Goal: Task Accomplishment & Management: Use online tool/utility

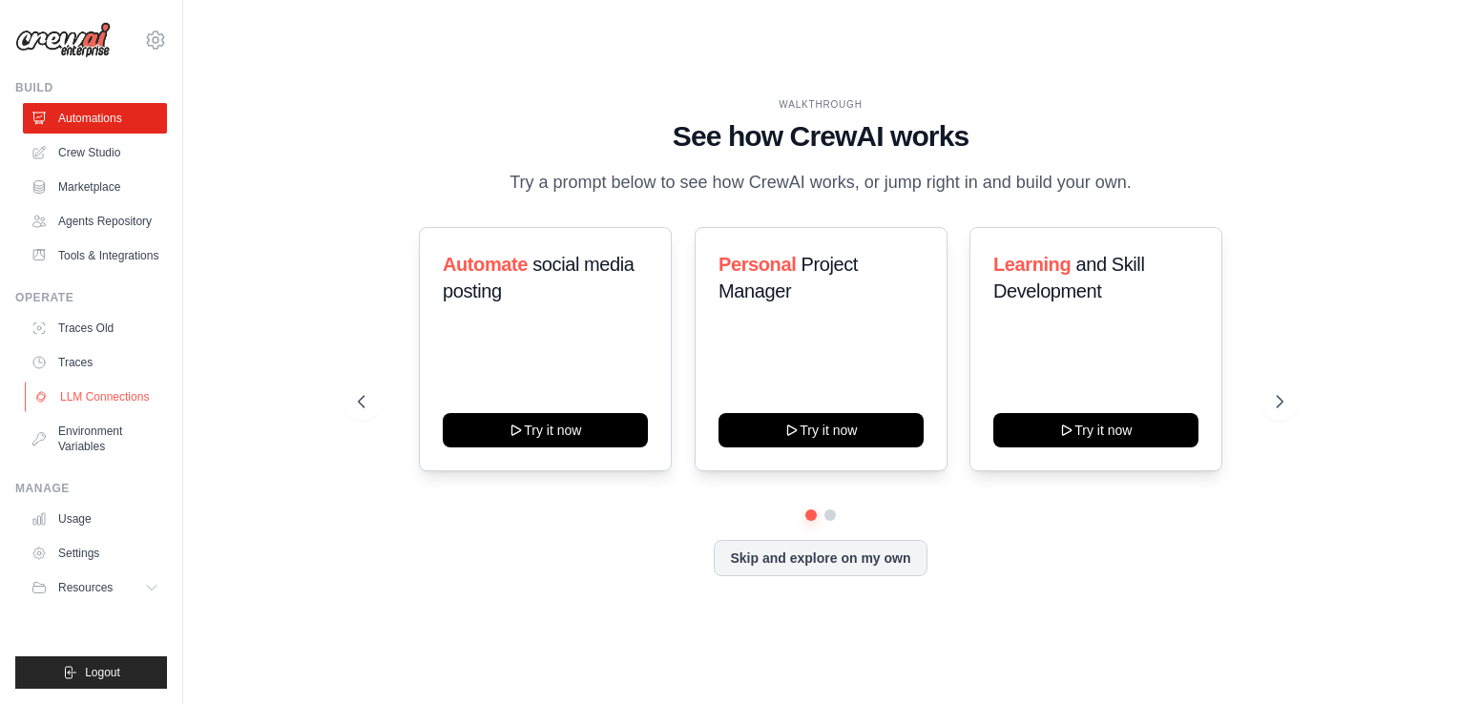
click at [113, 403] on link "LLM Connections" at bounding box center [97, 397] width 144 height 31
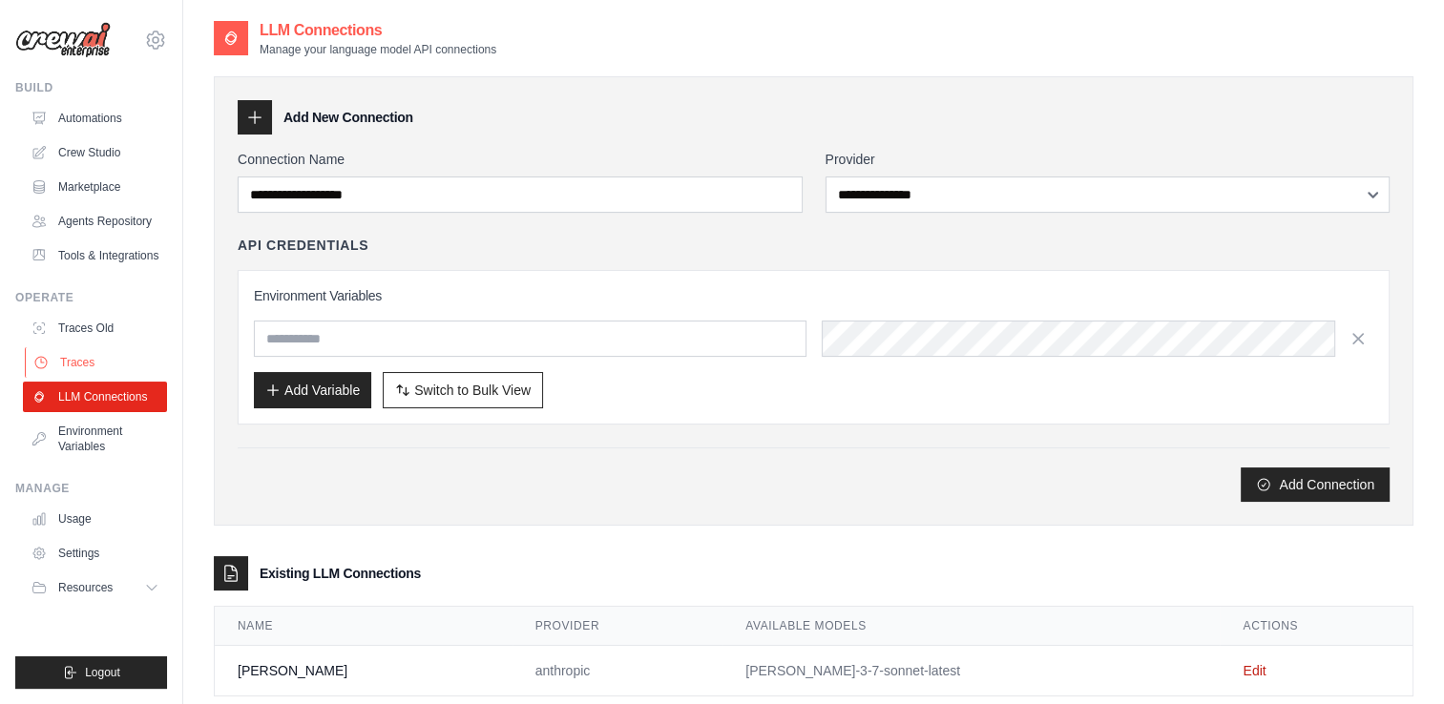
scroll to position [38, 0]
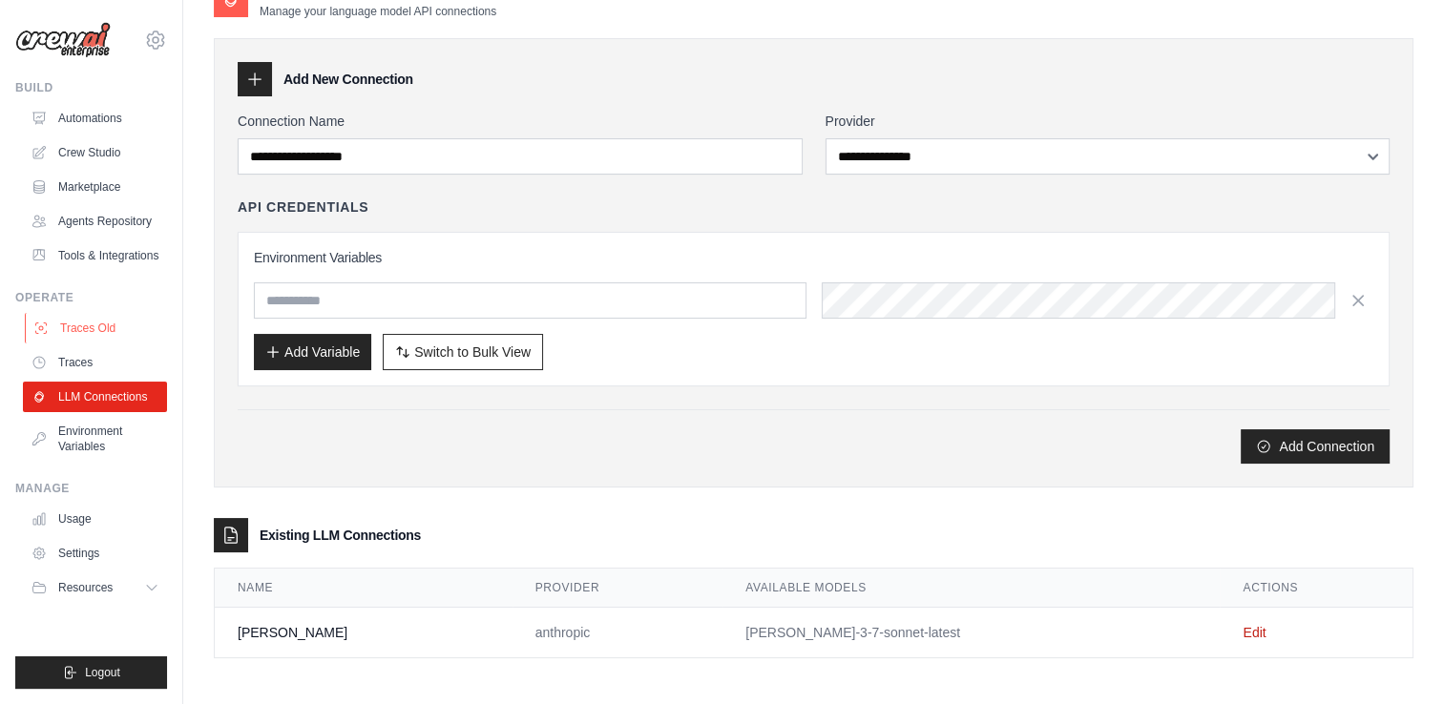
click at [74, 342] on link "Traces Old" at bounding box center [97, 328] width 144 height 31
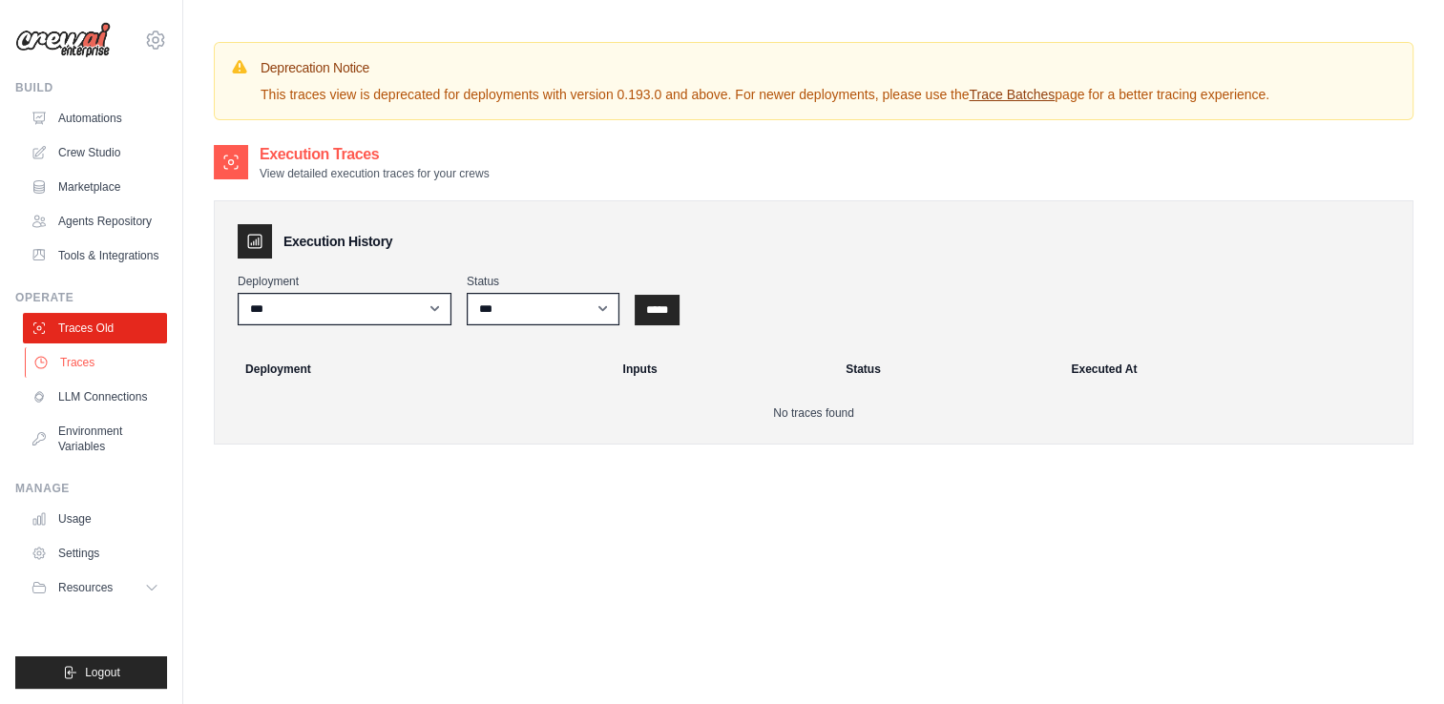
click at [75, 347] on link "Traces" at bounding box center [97, 362] width 144 height 31
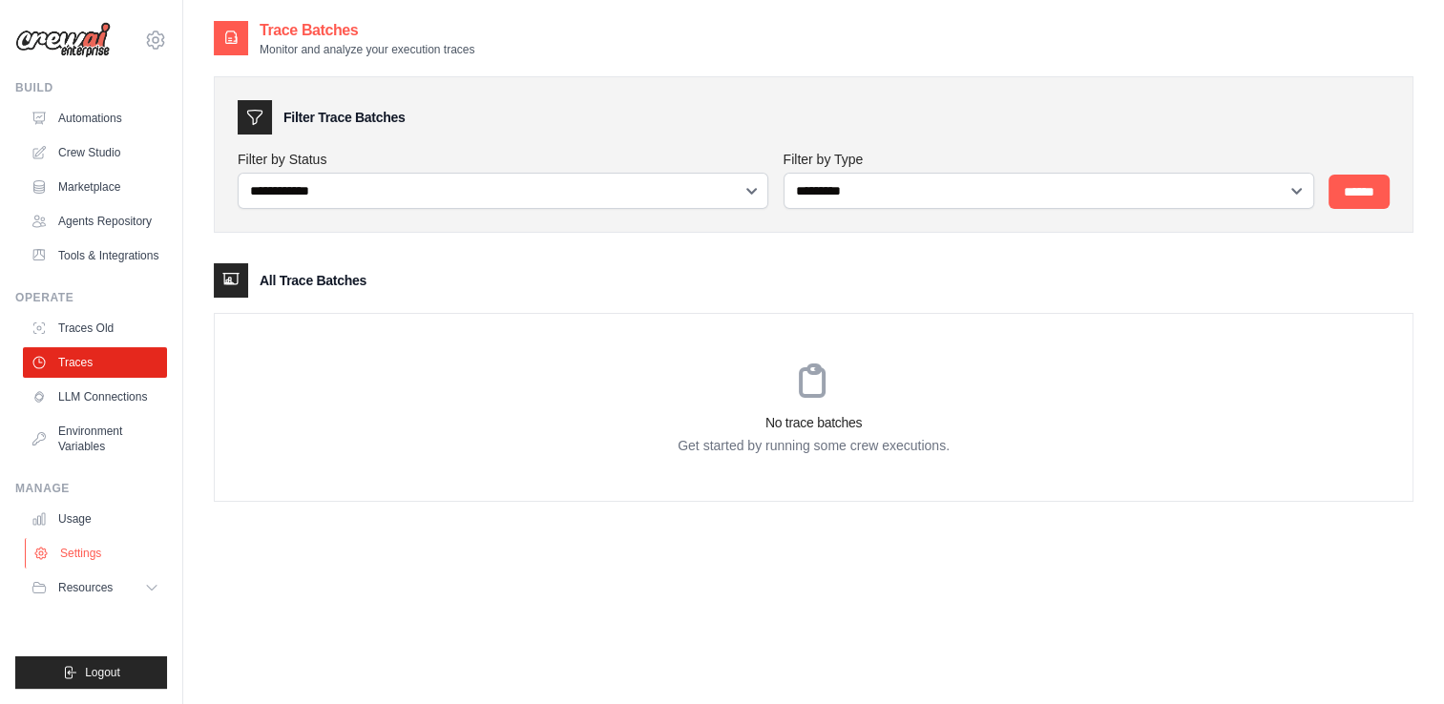
click at [66, 564] on link "Settings" at bounding box center [97, 553] width 144 height 31
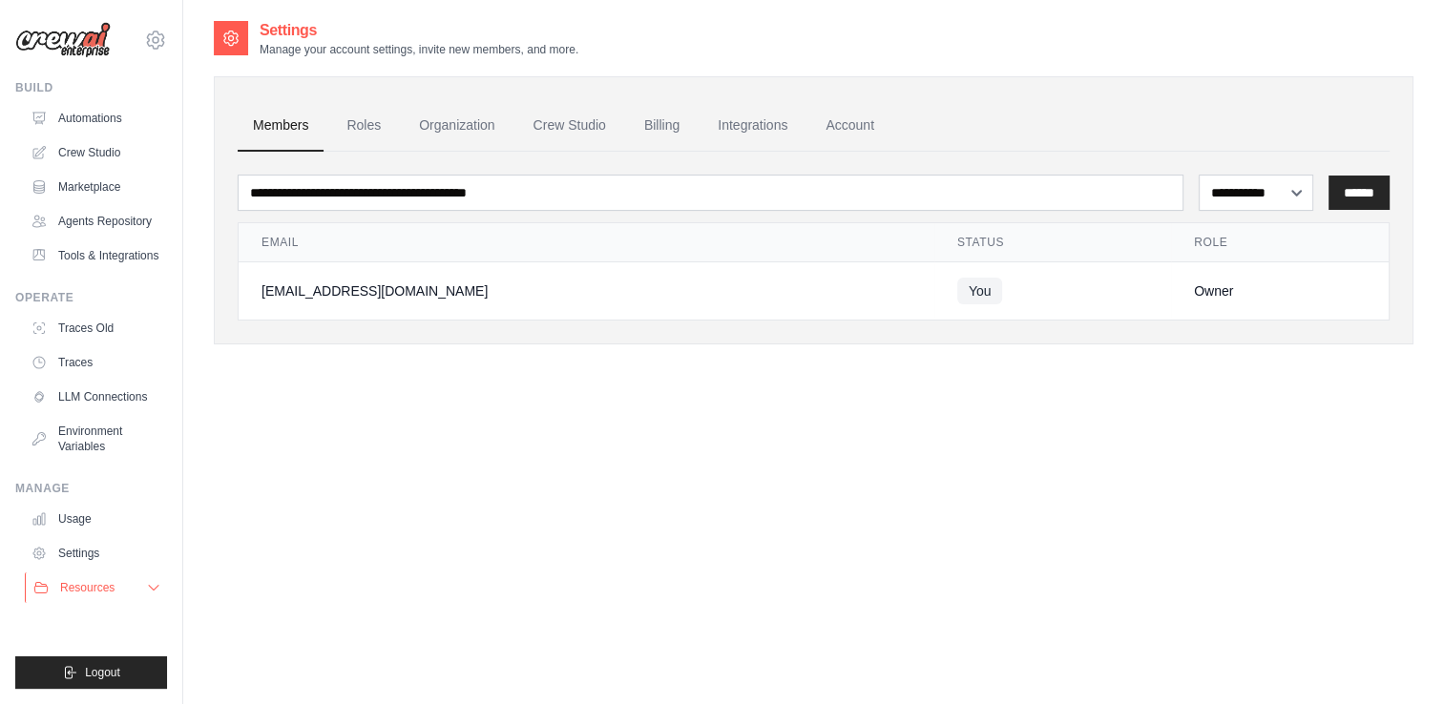
click at [76, 590] on span "Resources" at bounding box center [87, 587] width 54 height 15
click at [84, 534] on link "Usage" at bounding box center [97, 519] width 144 height 31
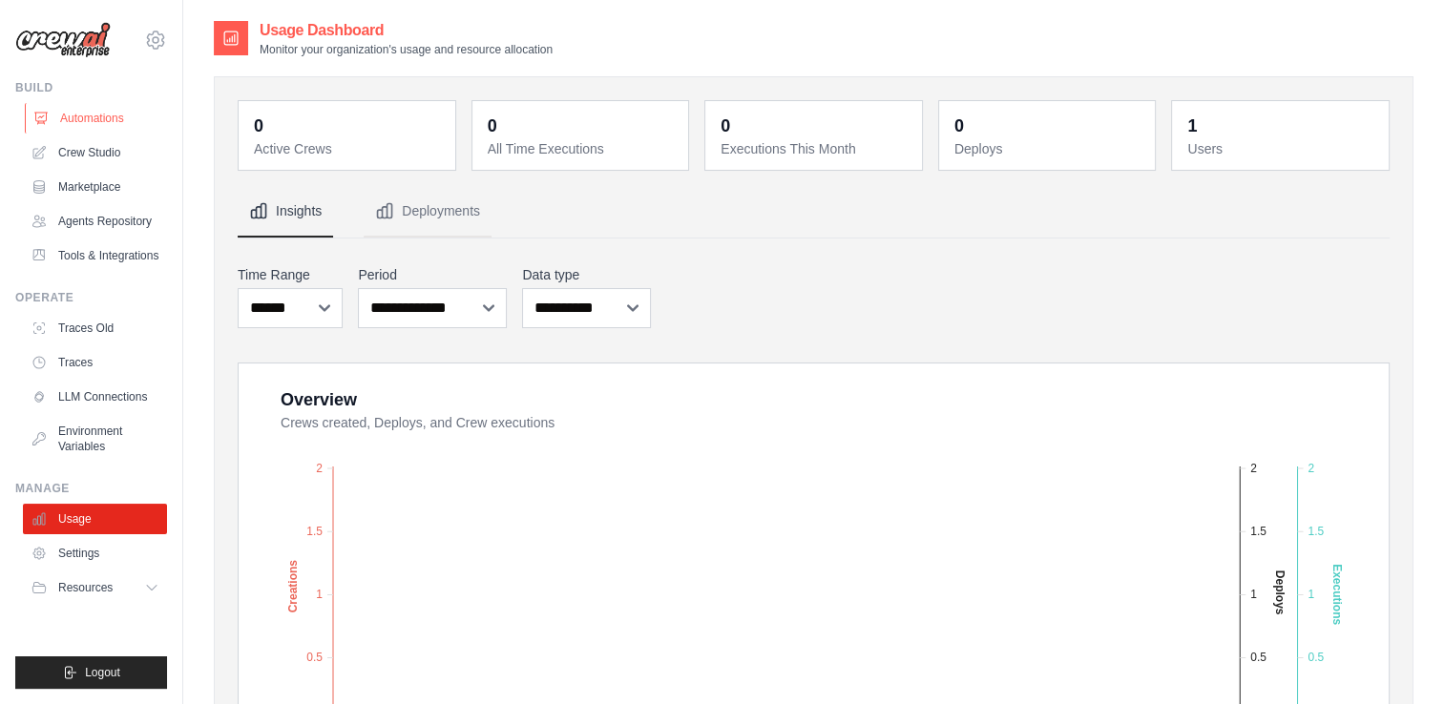
click at [93, 124] on link "Automations" at bounding box center [97, 118] width 144 height 31
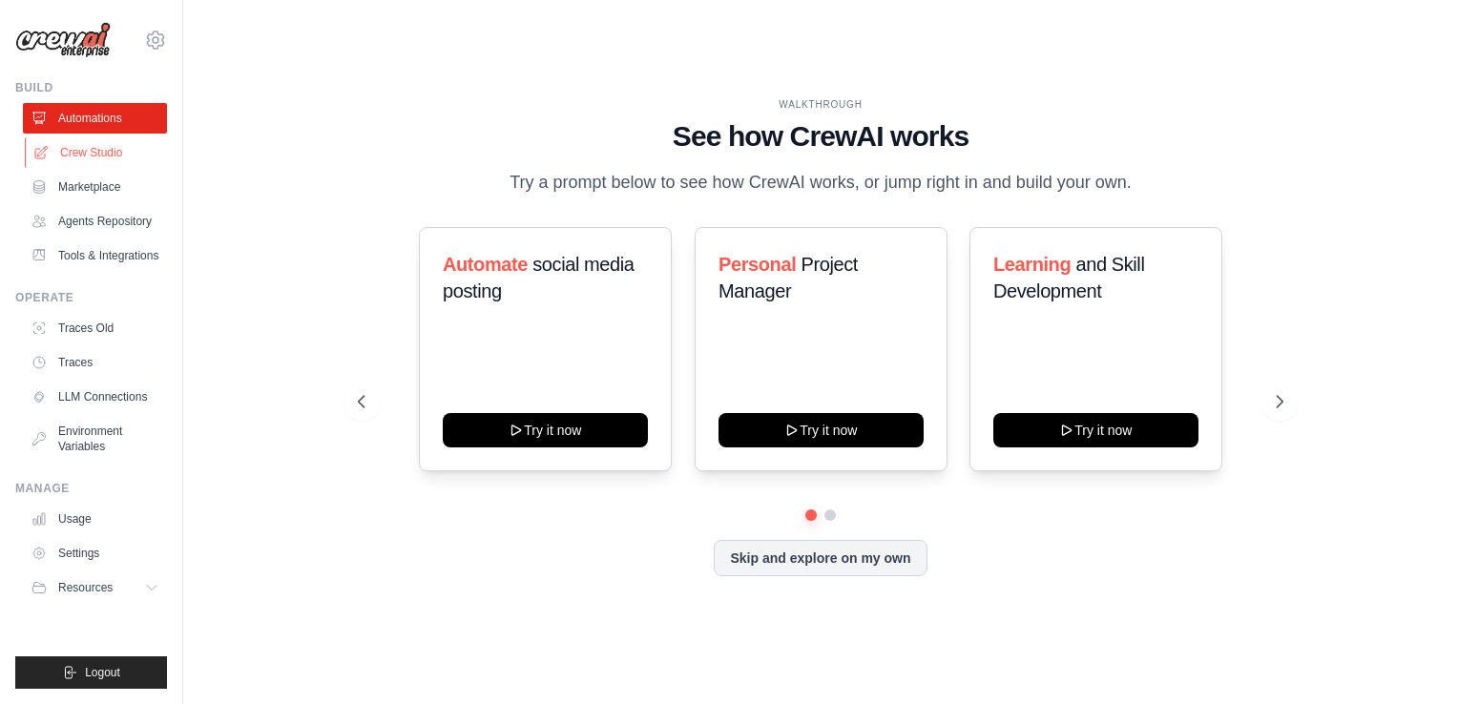
click at [94, 149] on link "Crew Studio" at bounding box center [97, 152] width 144 height 31
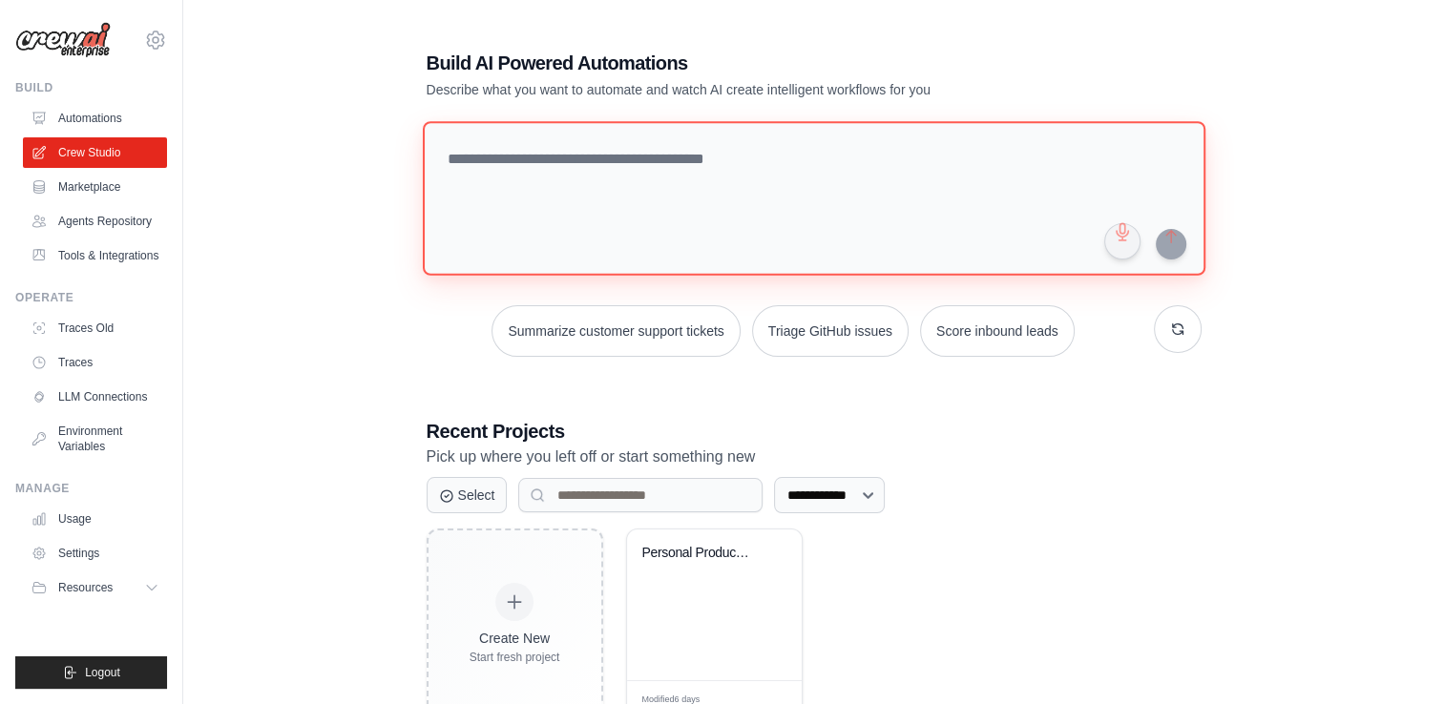
click at [546, 128] on textarea at bounding box center [813, 198] width 782 height 155
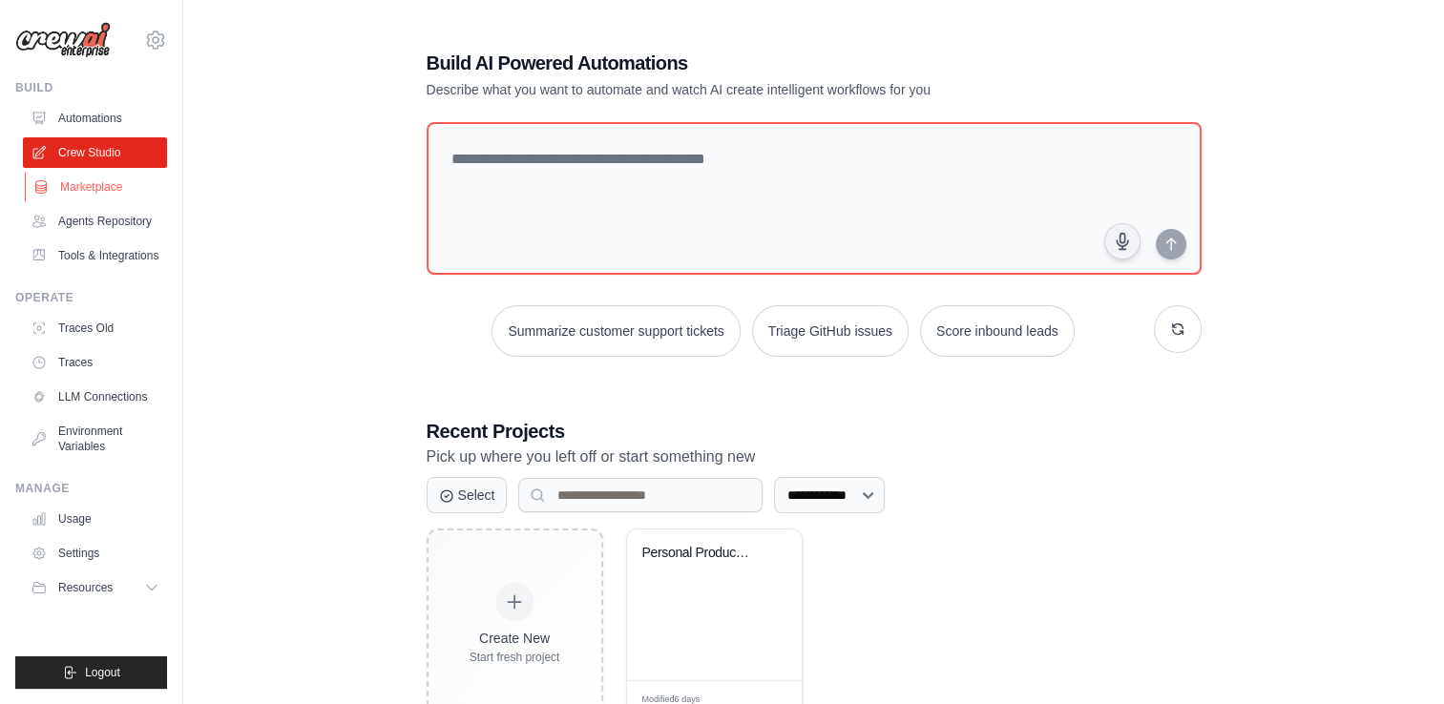
click at [88, 198] on link "Marketplace" at bounding box center [97, 187] width 144 height 31
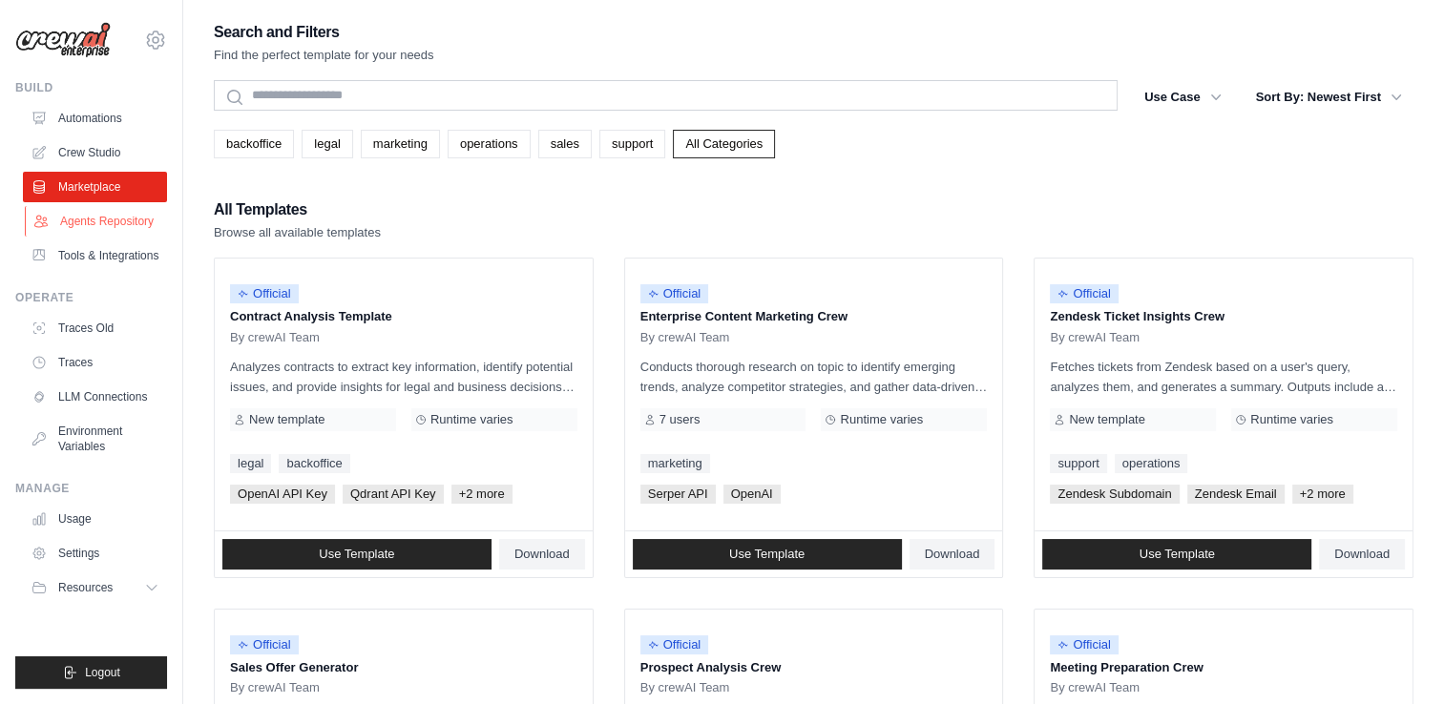
click at [91, 212] on link "Agents Repository" at bounding box center [97, 221] width 144 height 31
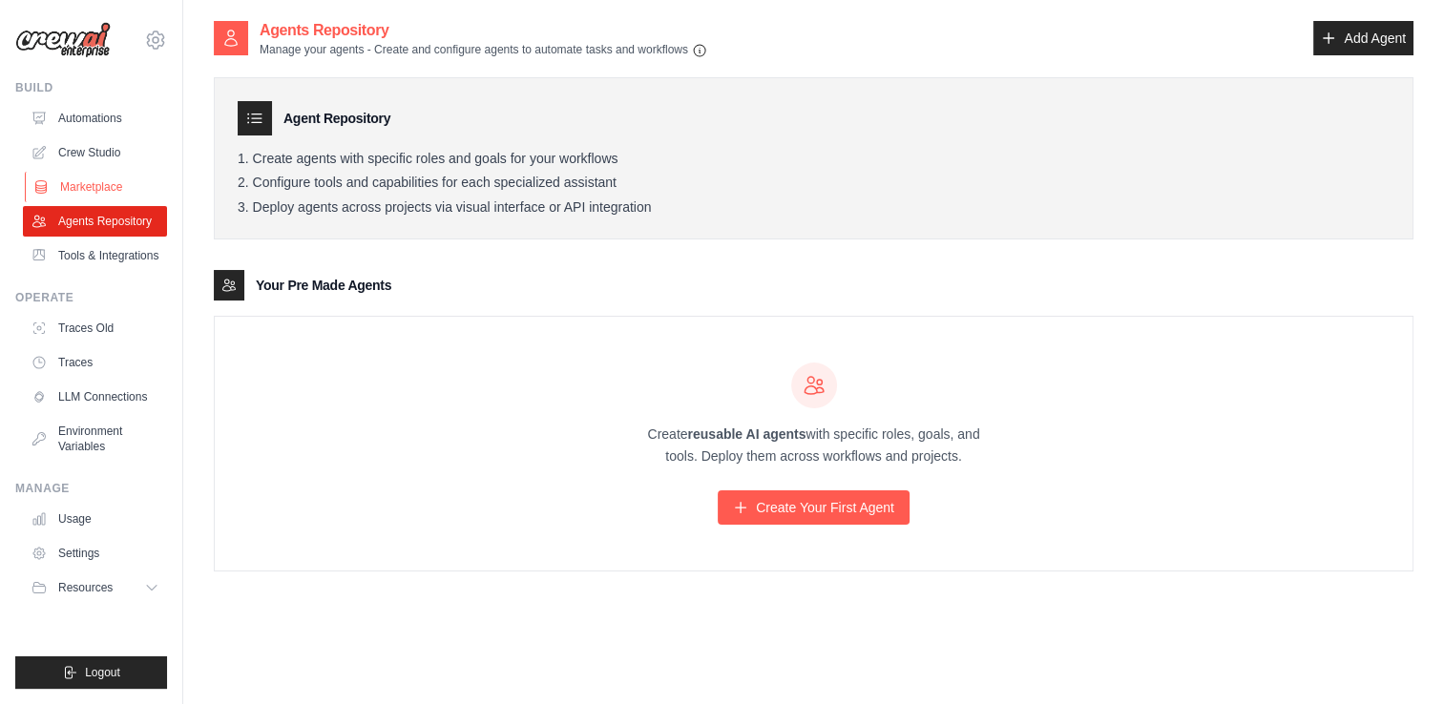
click at [105, 191] on link "Marketplace" at bounding box center [97, 187] width 144 height 31
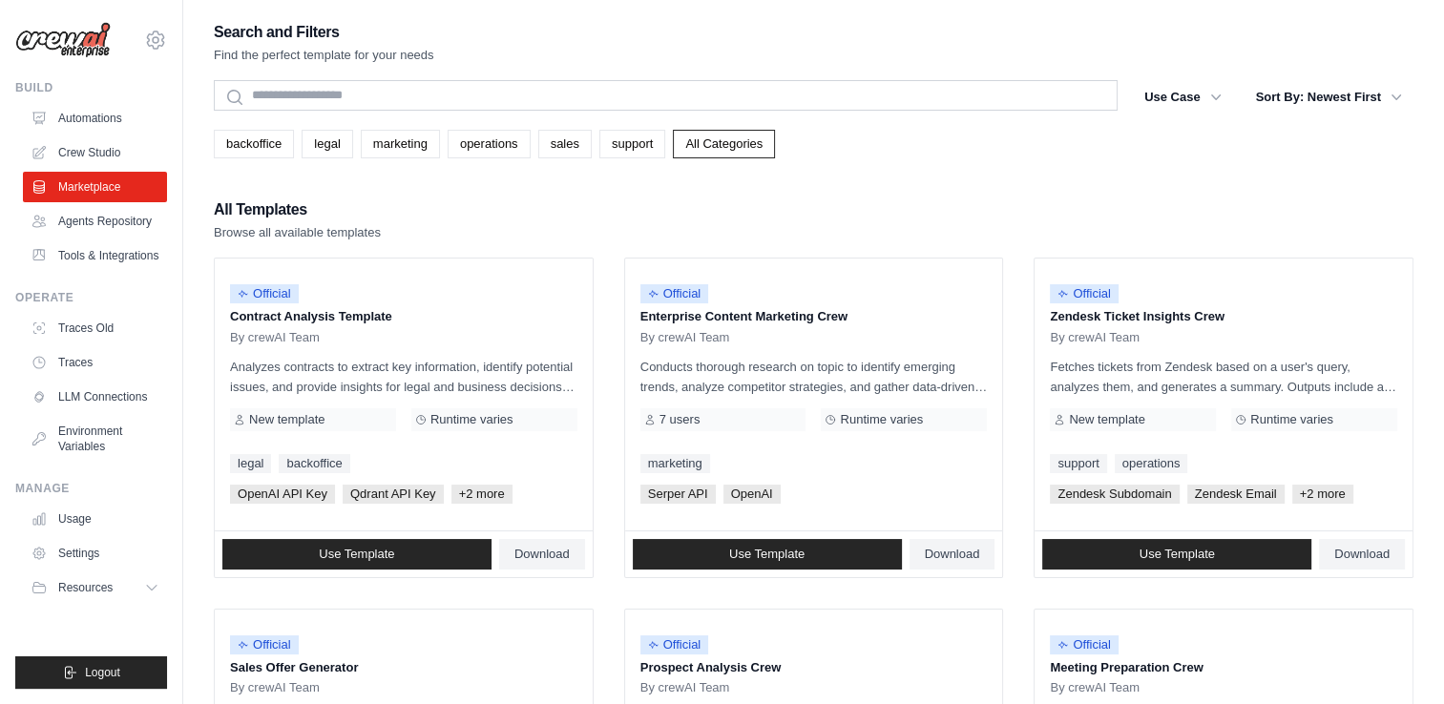
click at [92, 48] on img at bounding box center [62, 40] width 95 height 36
click at [162, 49] on icon at bounding box center [155, 40] width 23 height 23
drag, startPoint x: 115, startPoint y: 102, endPoint x: 31, endPoint y: 86, distance: 86.5
click at [31, 86] on div "Build Automations Crew Studio Marketplace Agents Repository" at bounding box center [91, 175] width 152 height 191
drag, startPoint x: 31, startPoint y: 86, endPoint x: 77, endPoint y: 226, distance: 147.9
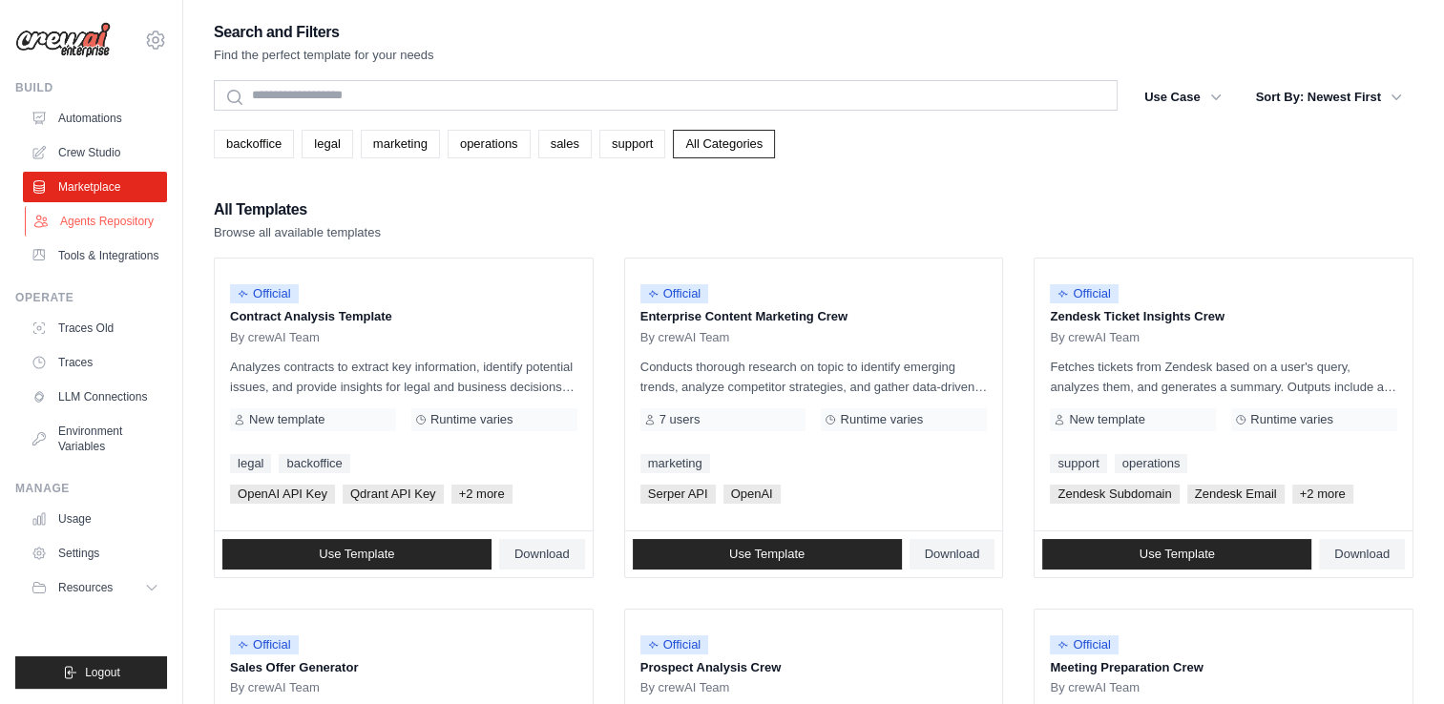
click at [77, 226] on div "Build Automations Crew Studio Marketplace Agents Repository" at bounding box center [91, 175] width 152 height 191
click at [111, 442] on link "Environment Variables" at bounding box center [97, 439] width 144 height 46
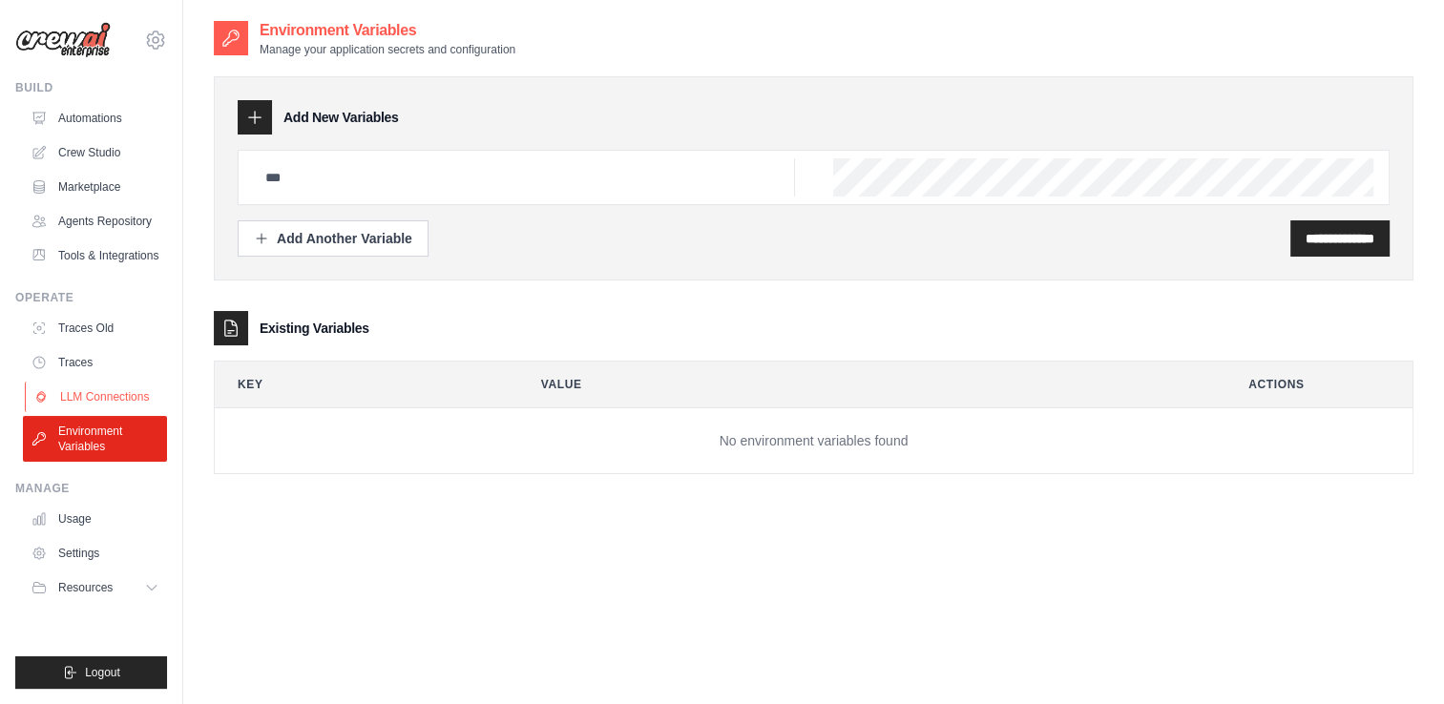
click at [115, 391] on link "LLM Connections" at bounding box center [97, 397] width 144 height 31
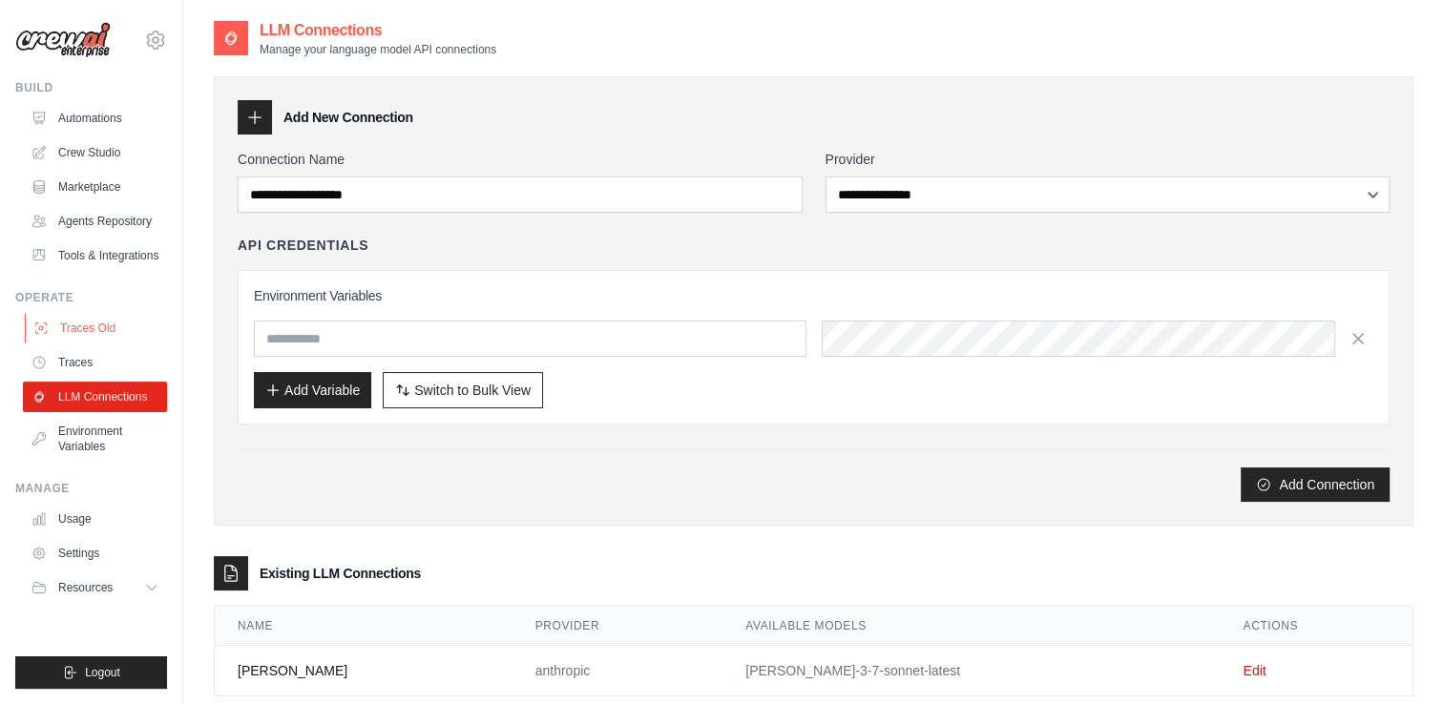
click at [100, 334] on link "Traces Old" at bounding box center [97, 328] width 144 height 31
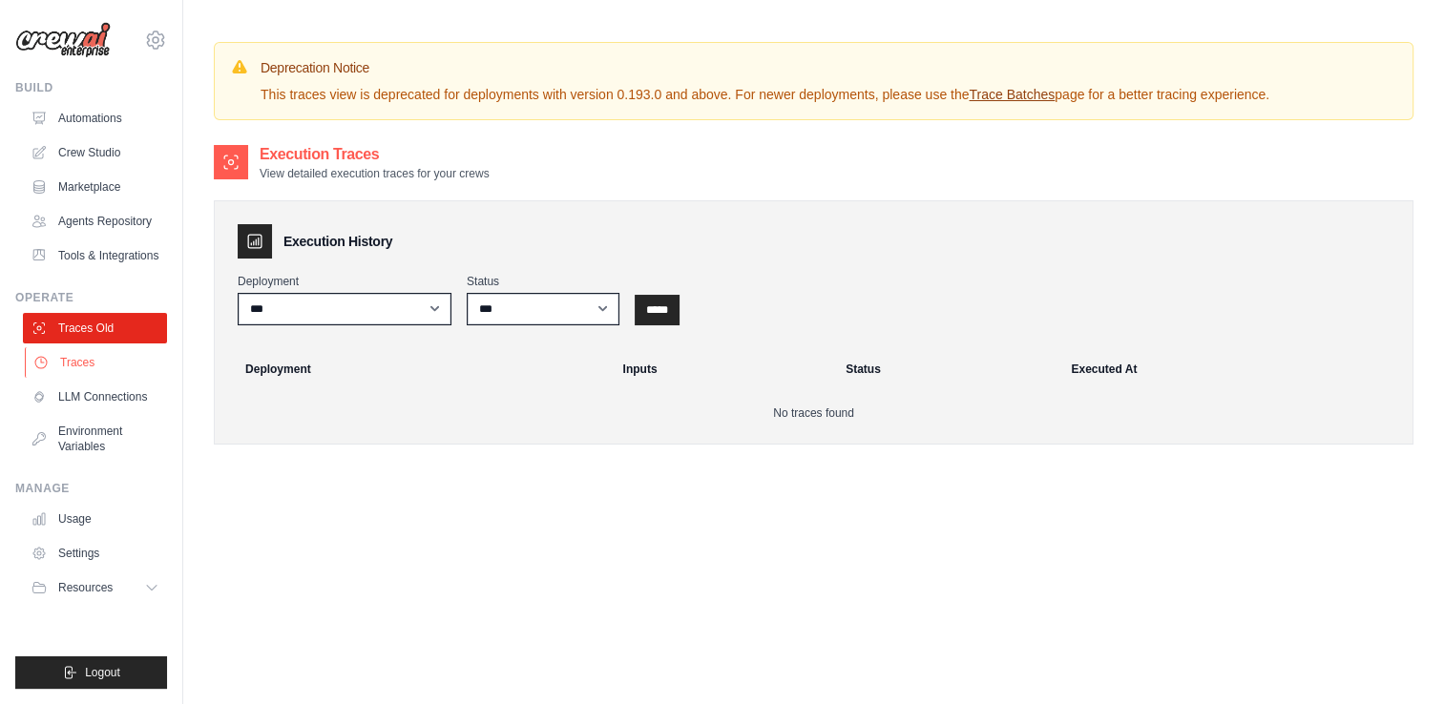
click at [95, 369] on link "Traces" at bounding box center [97, 362] width 144 height 31
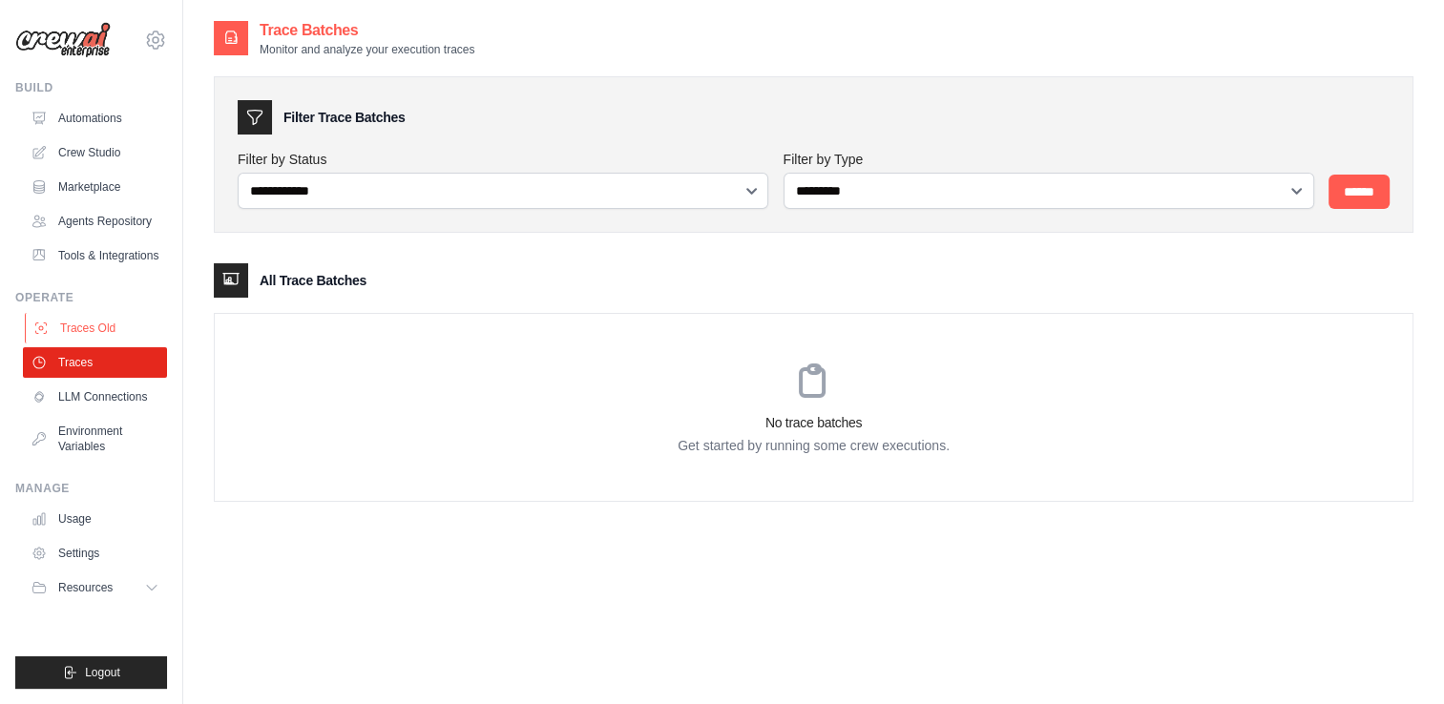
click at [99, 342] on link "Traces Old" at bounding box center [97, 328] width 144 height 31
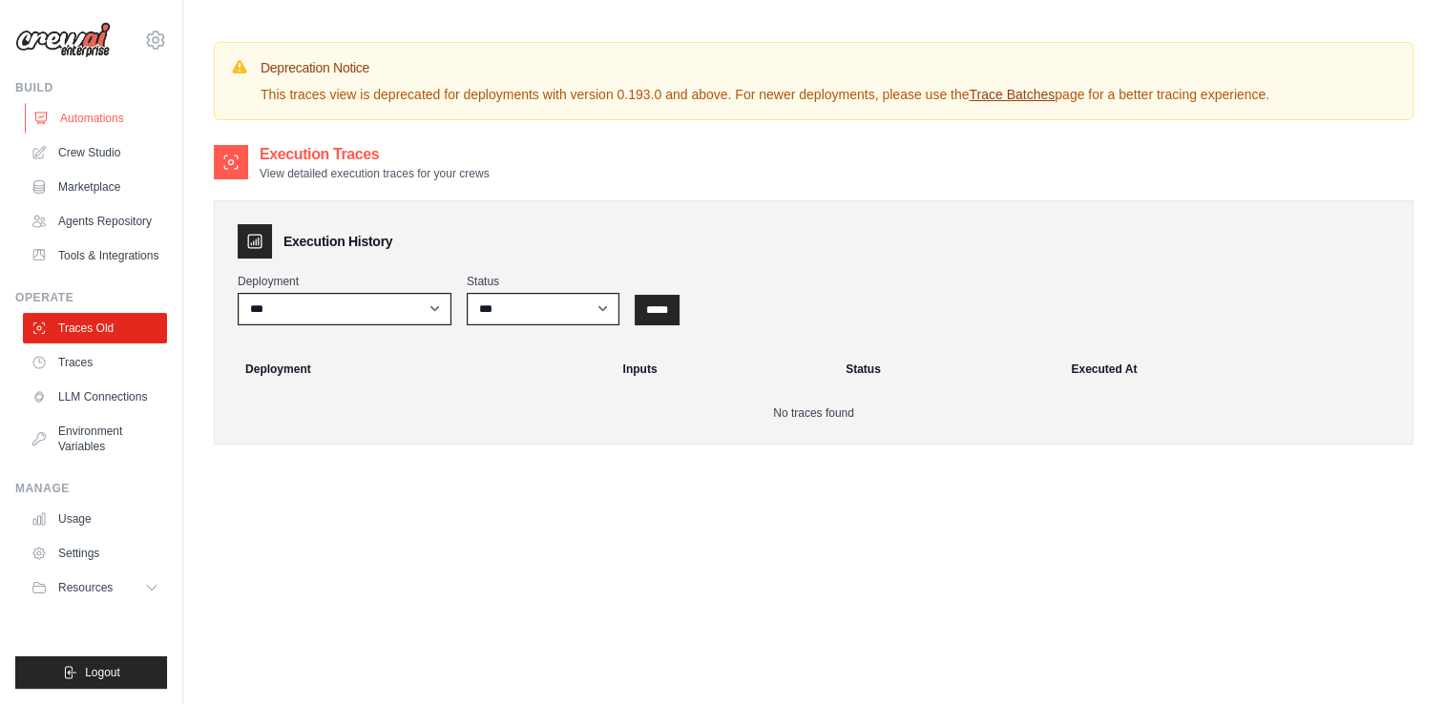
click at [64, 115] on link "Automations" at bounding box center [97, 118] width 144 height 31
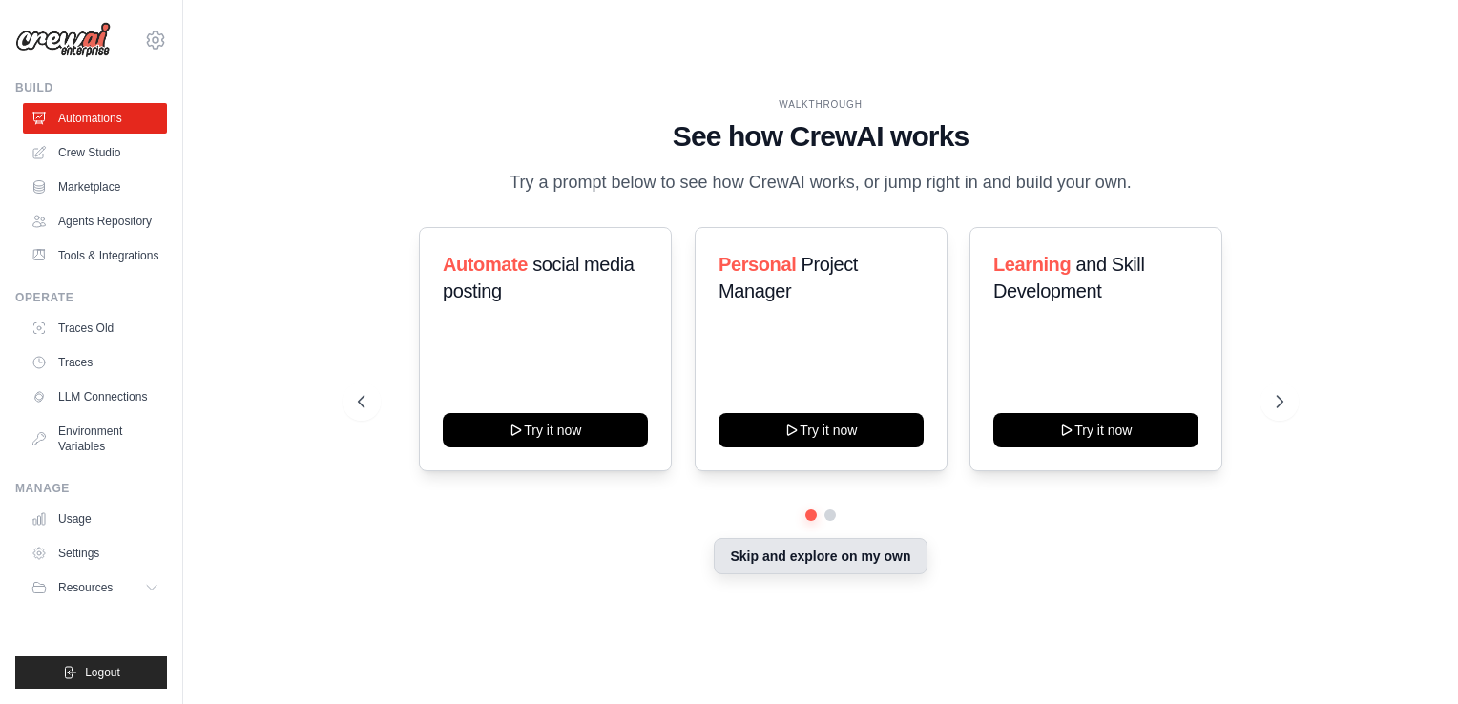
click at [857, 543] on button "Skip and explore on my own" at bounding box center [820, 556] width 213 height 36
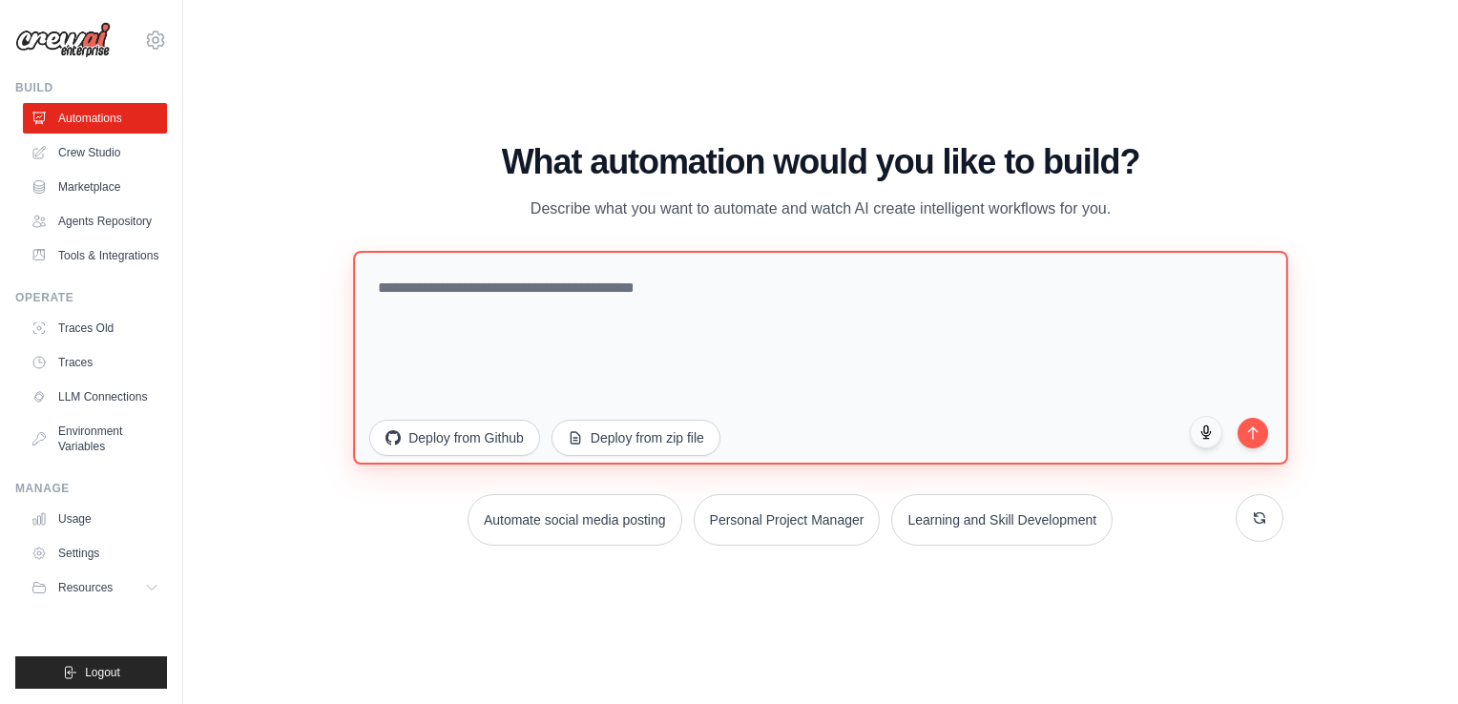
click at [515, 353] on textarea at bounding box center [820, 358] width 934 height 214
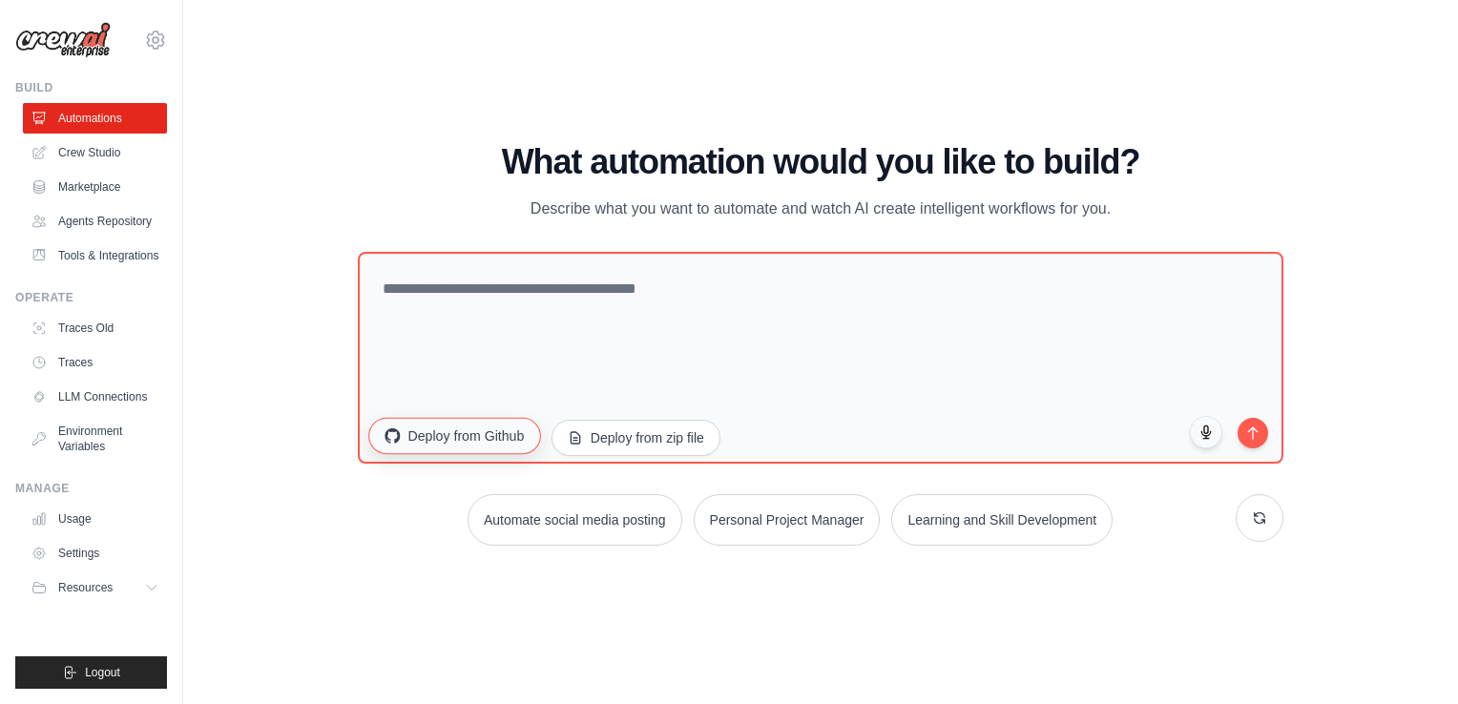
click at [454, 445] on button "Deploy from Github" at bounding box center [454, 436] width 172 height 36
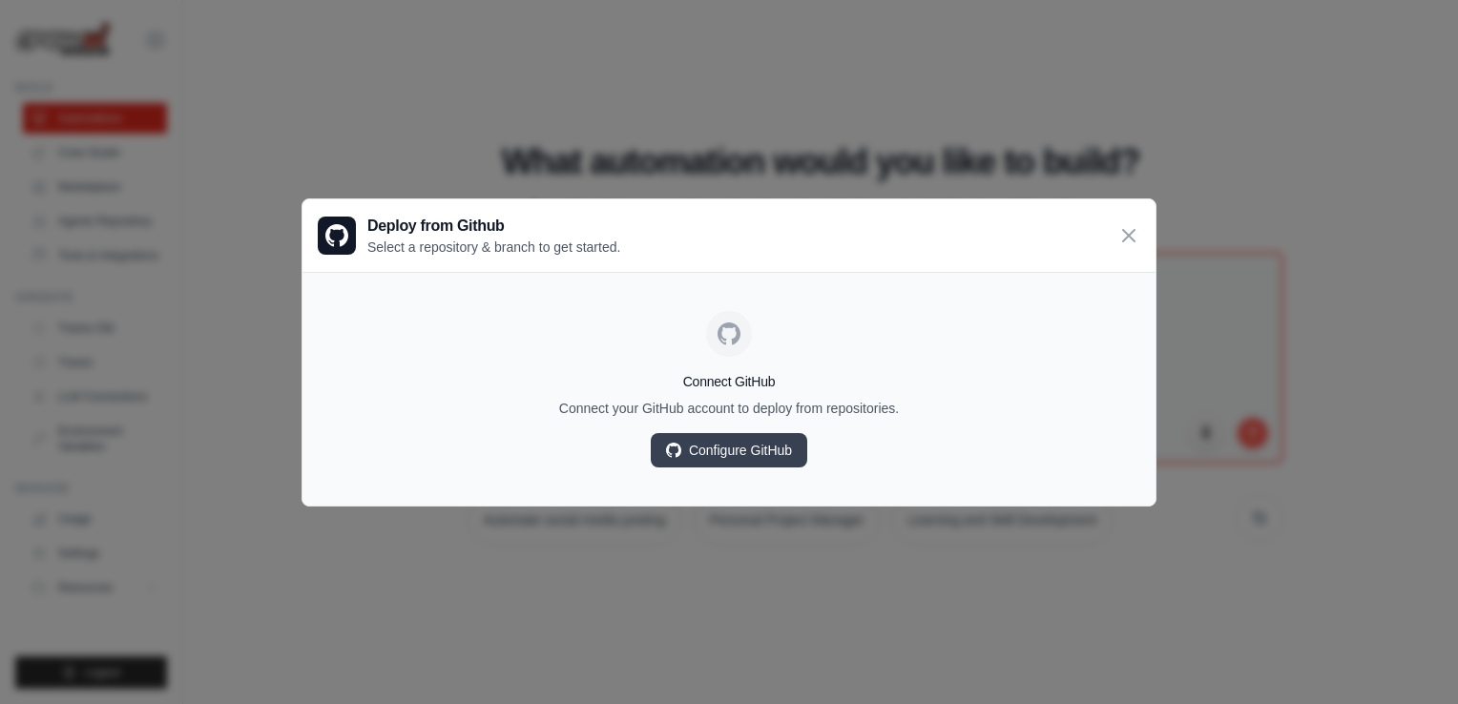
drag, startPoint x: 1118, startPoint y: 208, endPoint x: 1122, endPoint y: 223, distance: 15.7
click at [1122, 223] on div "Deploy from Github Select a repository & branch to get started." at bounding box center [728, 235] width 853 height 73
click at [1126, 230] on div "Deploy from Github Select a repository & branch to get started." at bounding box center [728, 235] width 853 height 73
click at [1126, 230] on icon at bounding box center [1128, 234] width 23 height 23
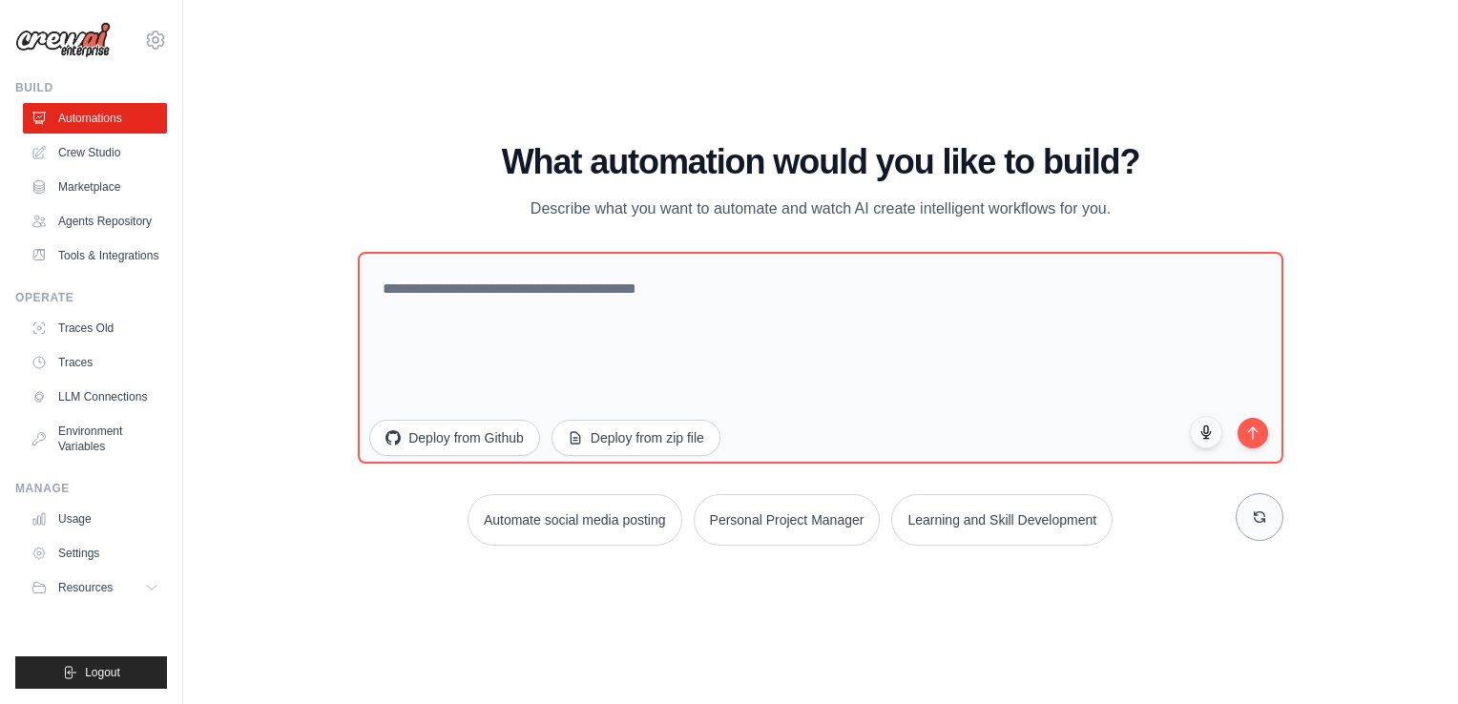
click at [1256, 517] on icon at bounding box center [1259, 517] width 15 height 15
click at [836, 507] on button "Personal Project Manager" at bounding box center [833, 520] width 187 height 52
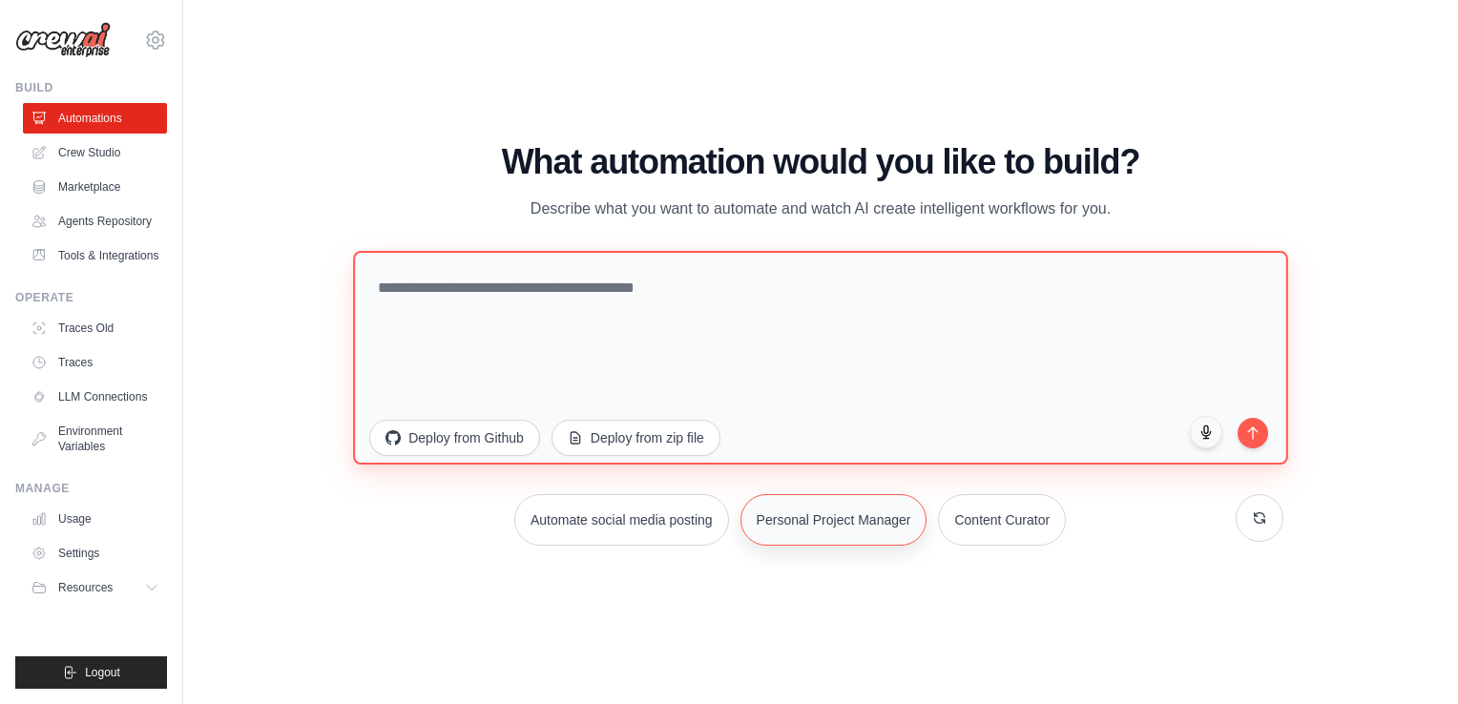
type textarea "**********"
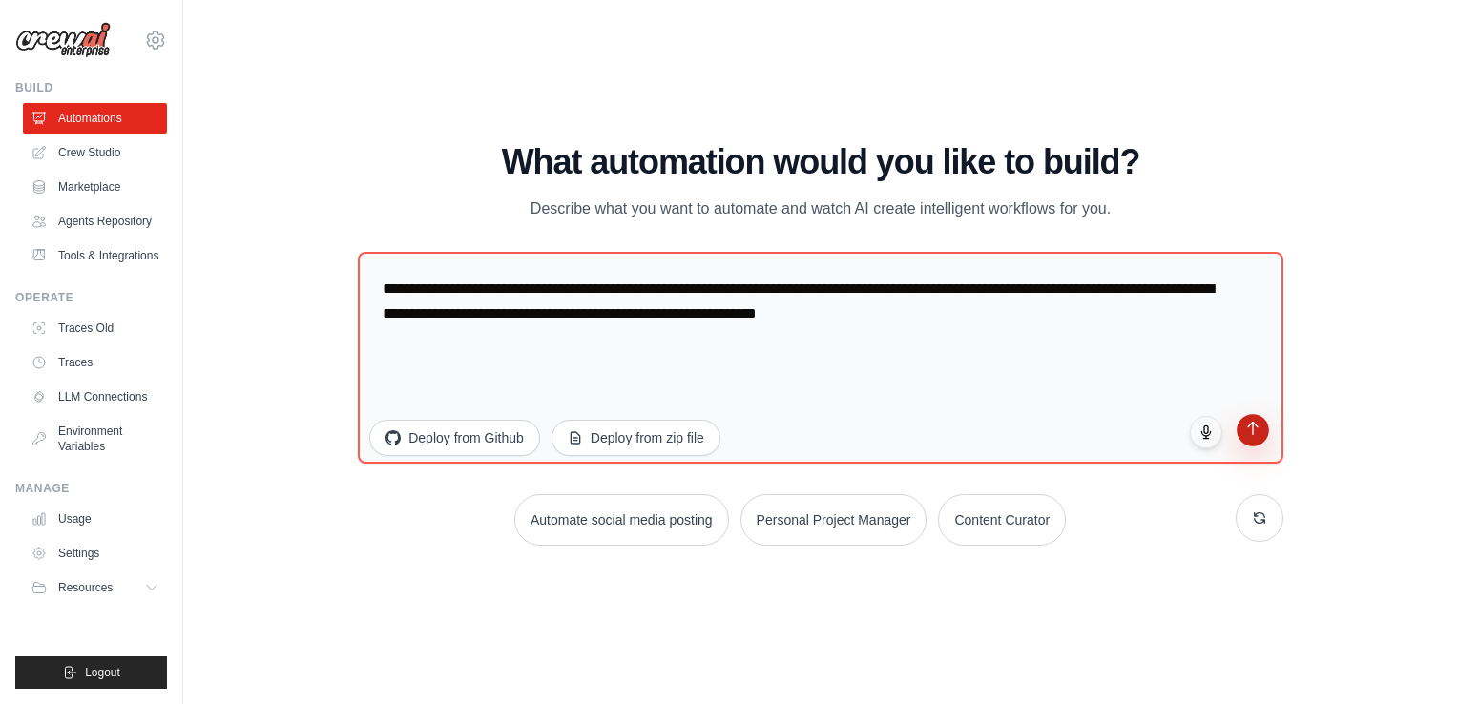
click at [1255, 430] on icon "submit" at bounding box center [1252, 429] width 16 height 16
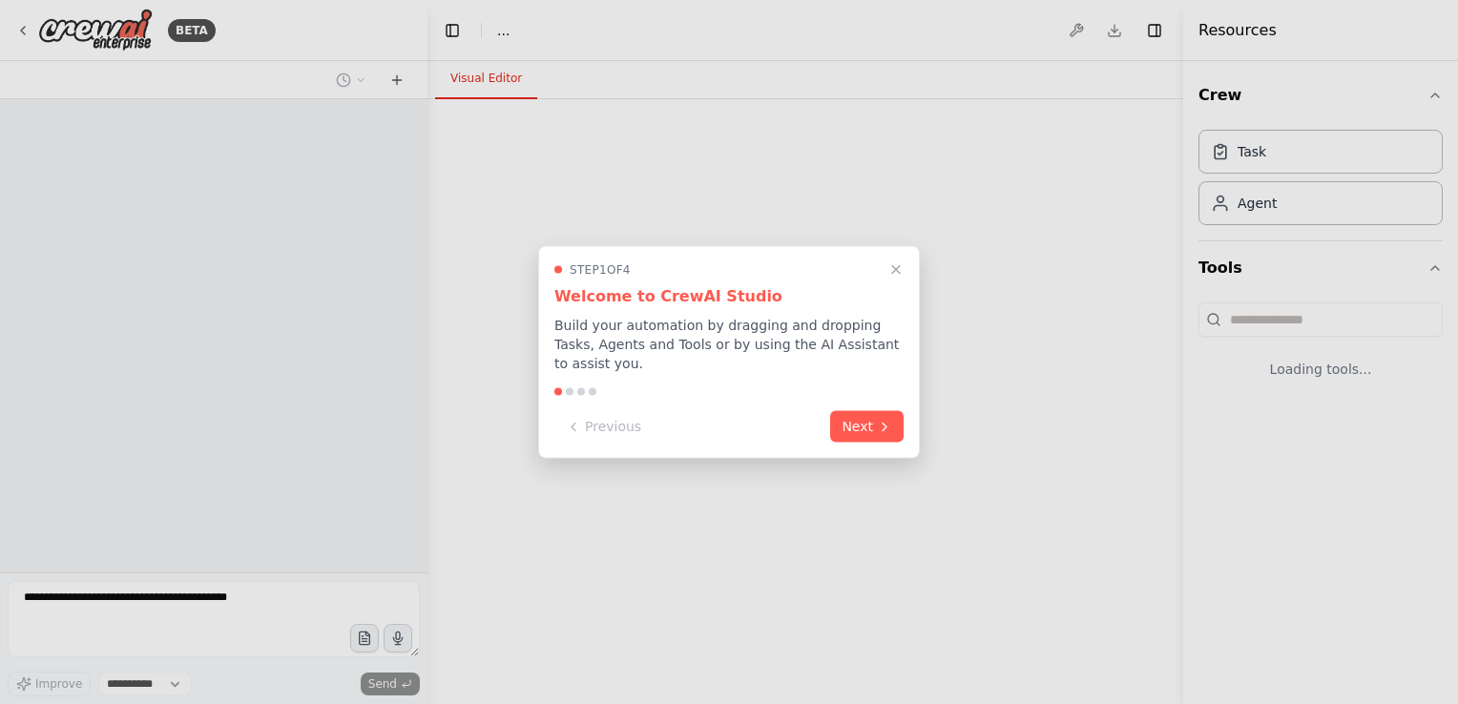
select select "****"
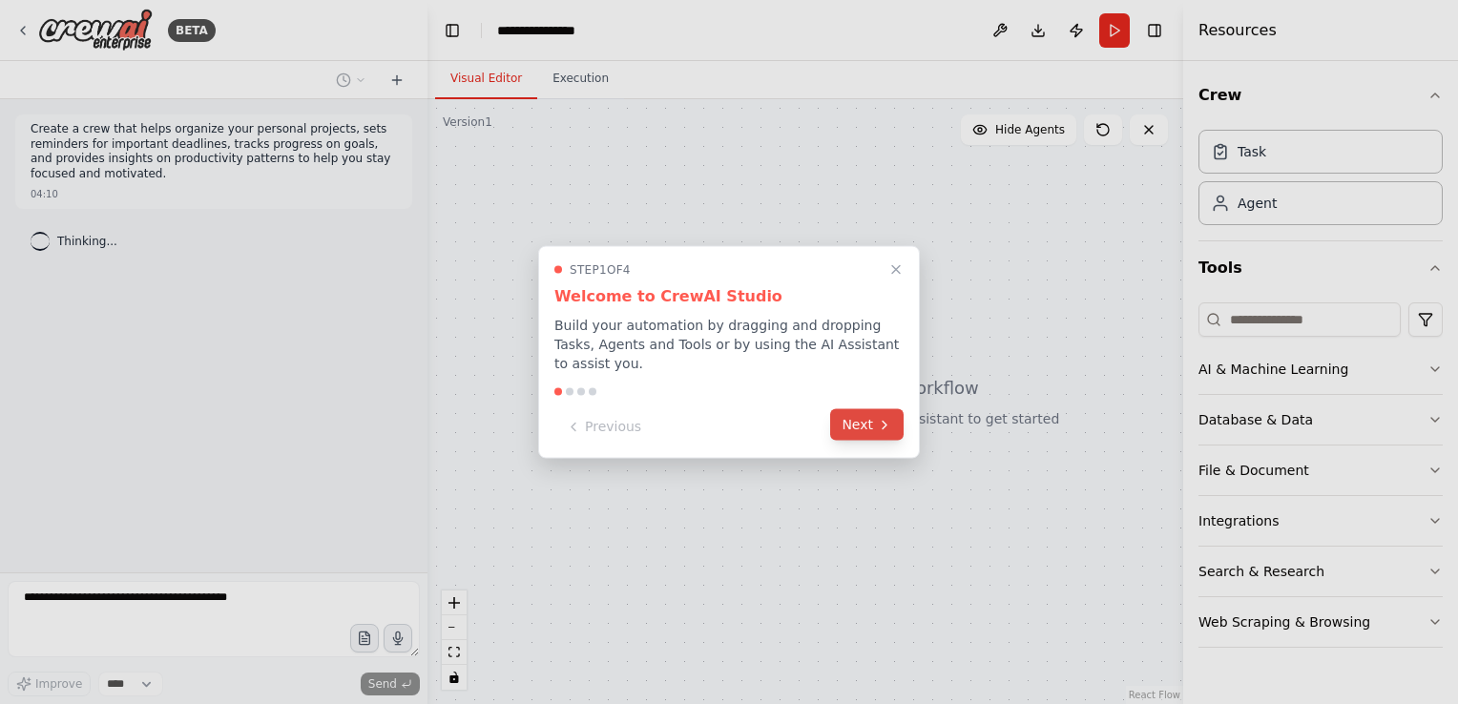
click at [857, 420] on button "Next" at bounding box center [866, 424] width 73 height 31
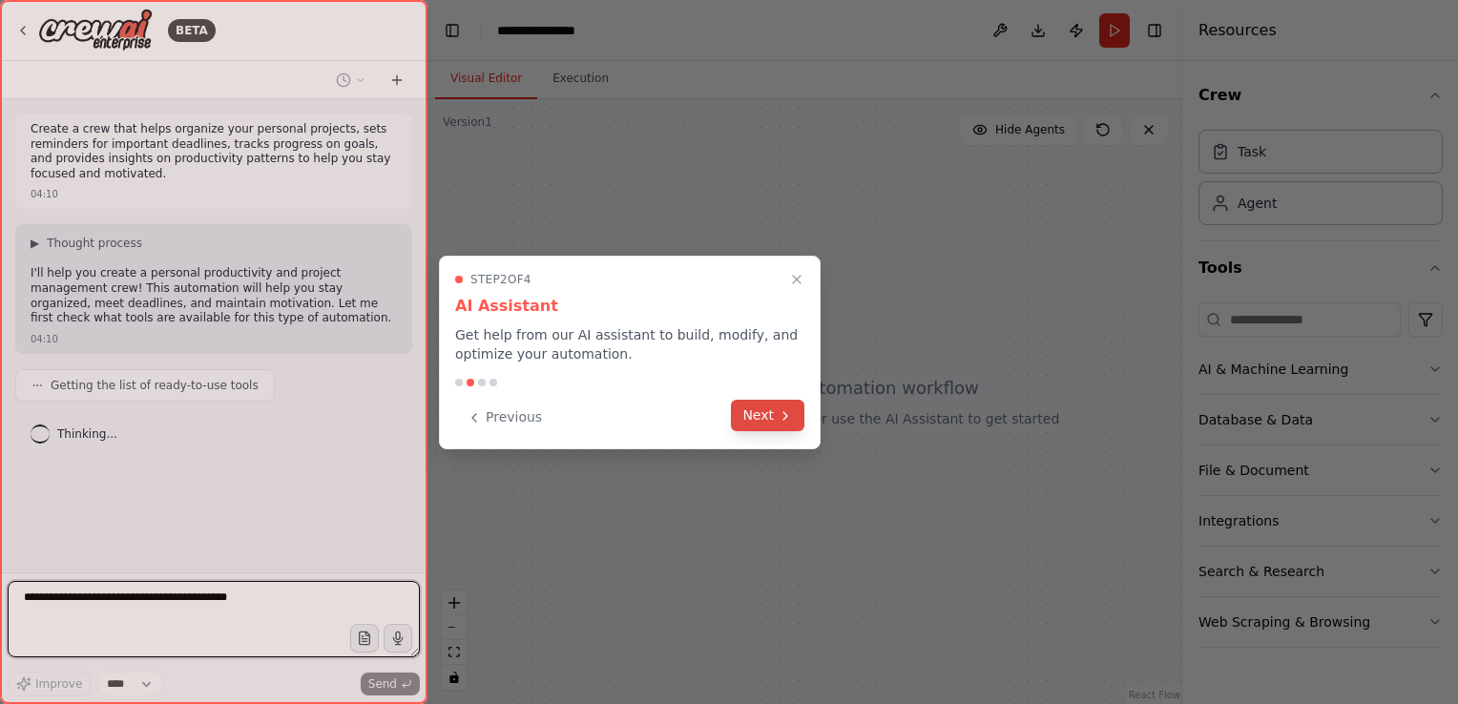
click at [750, 420] on button "Next" at bounding box center [767, 415] width 73 height 31
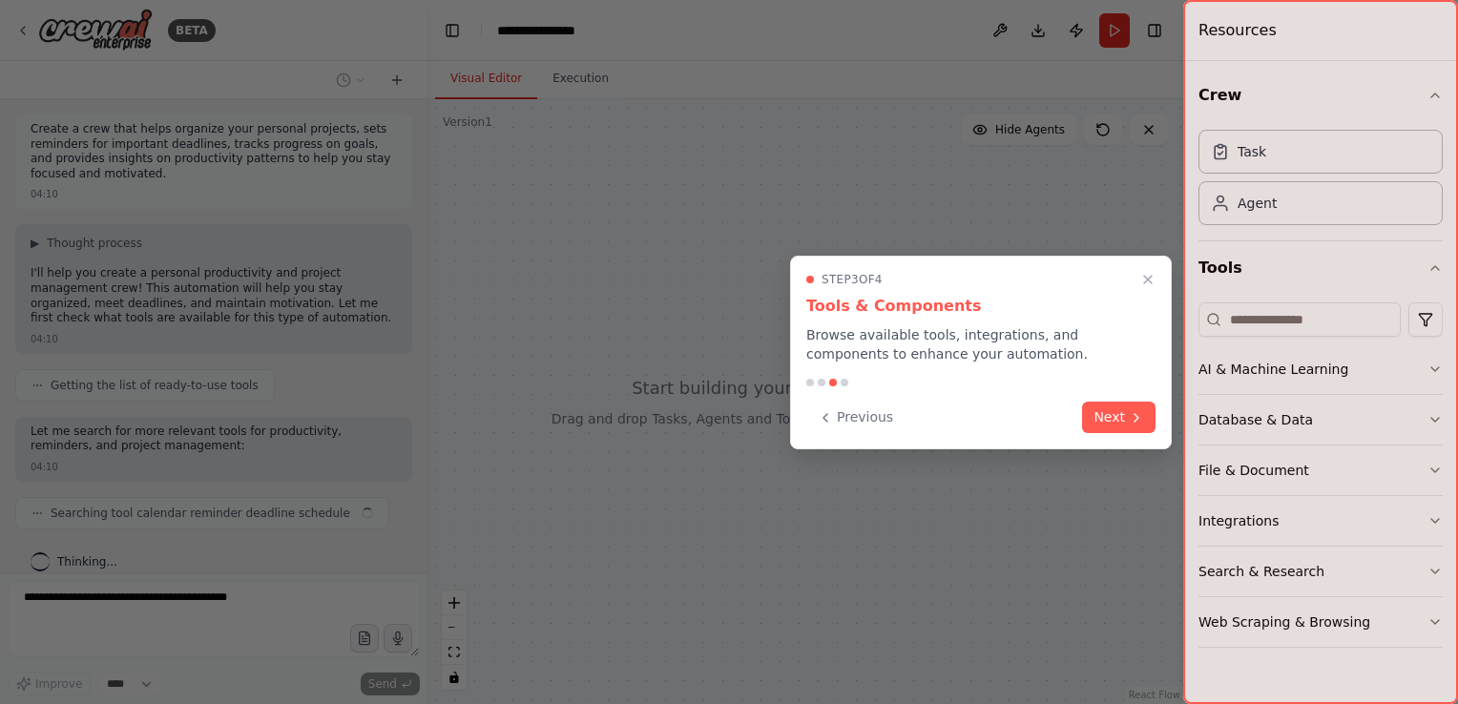
scroll to position [19, 0]
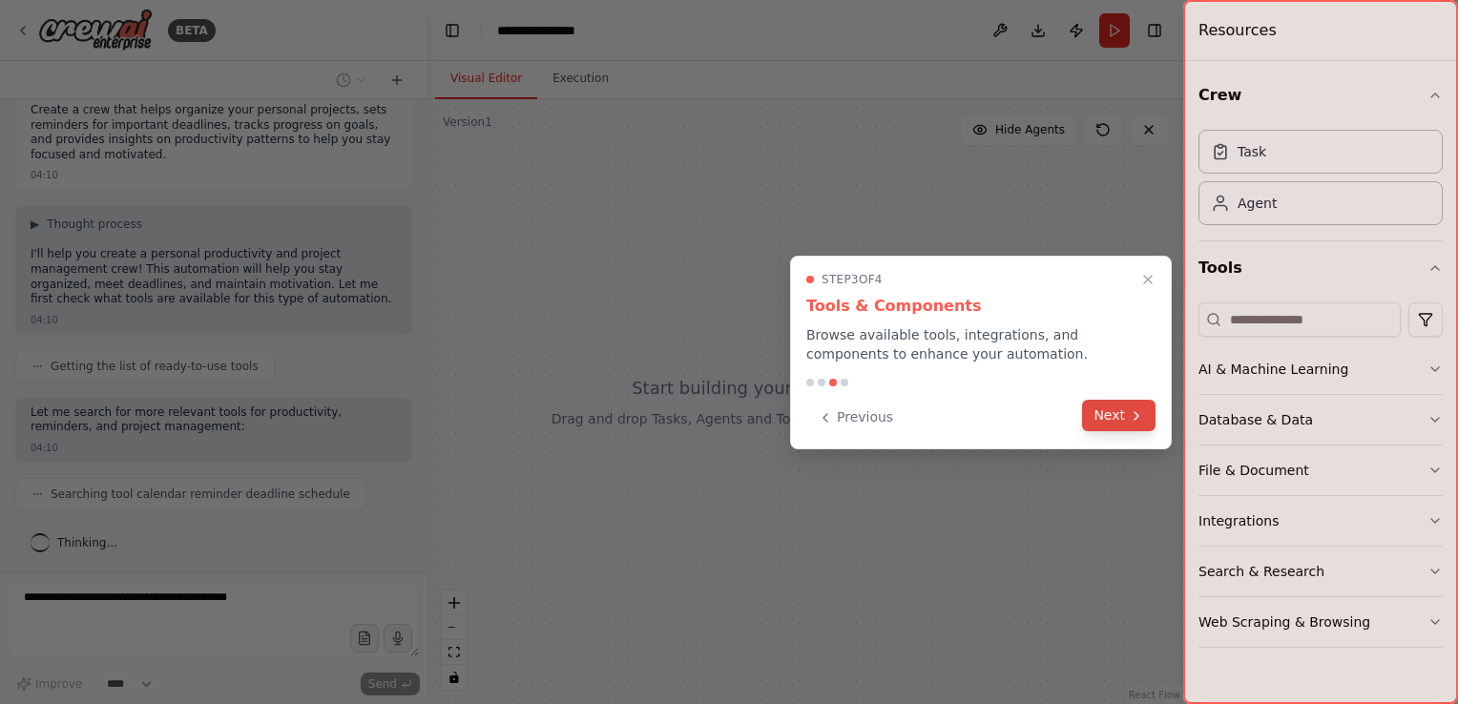
click at [1129, 419] on icon at bounding box center [1136, 415] width 15 height 15
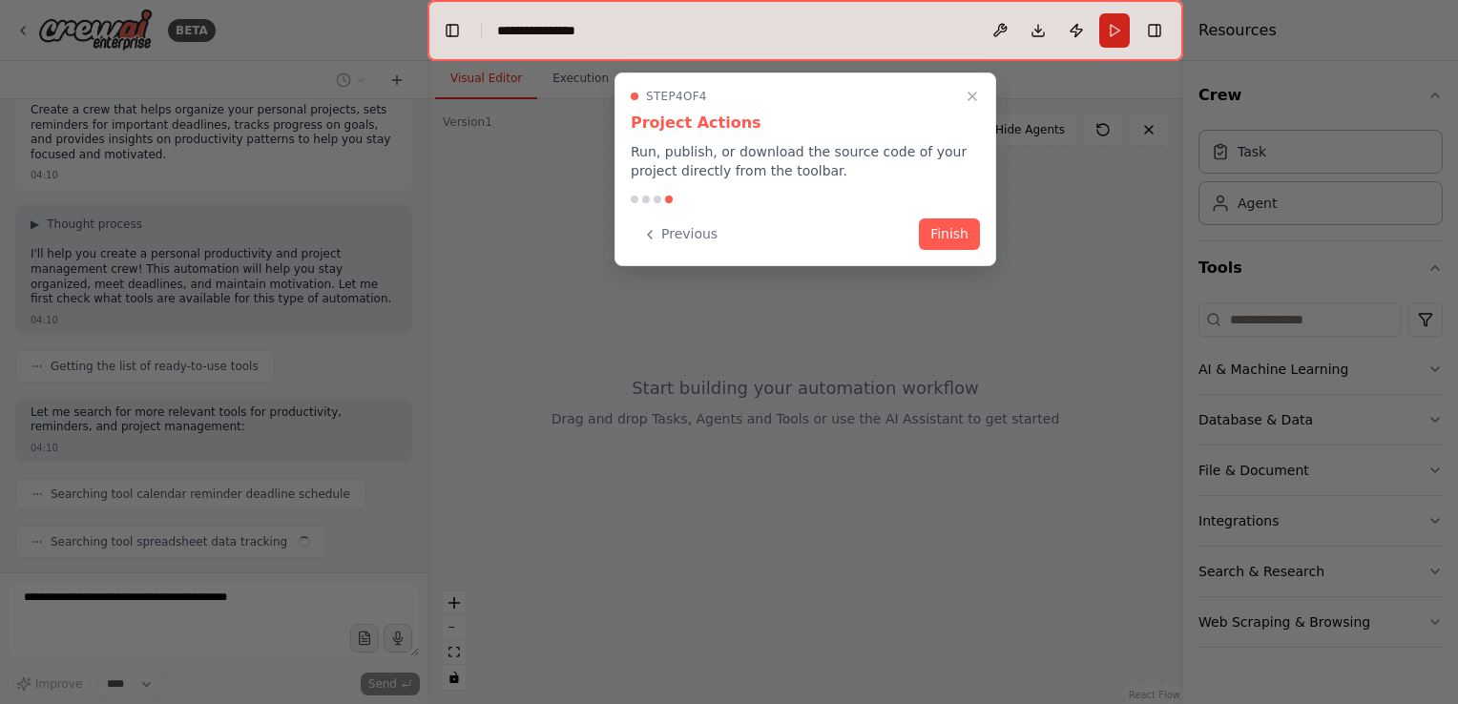
scroll to position [66, 0]
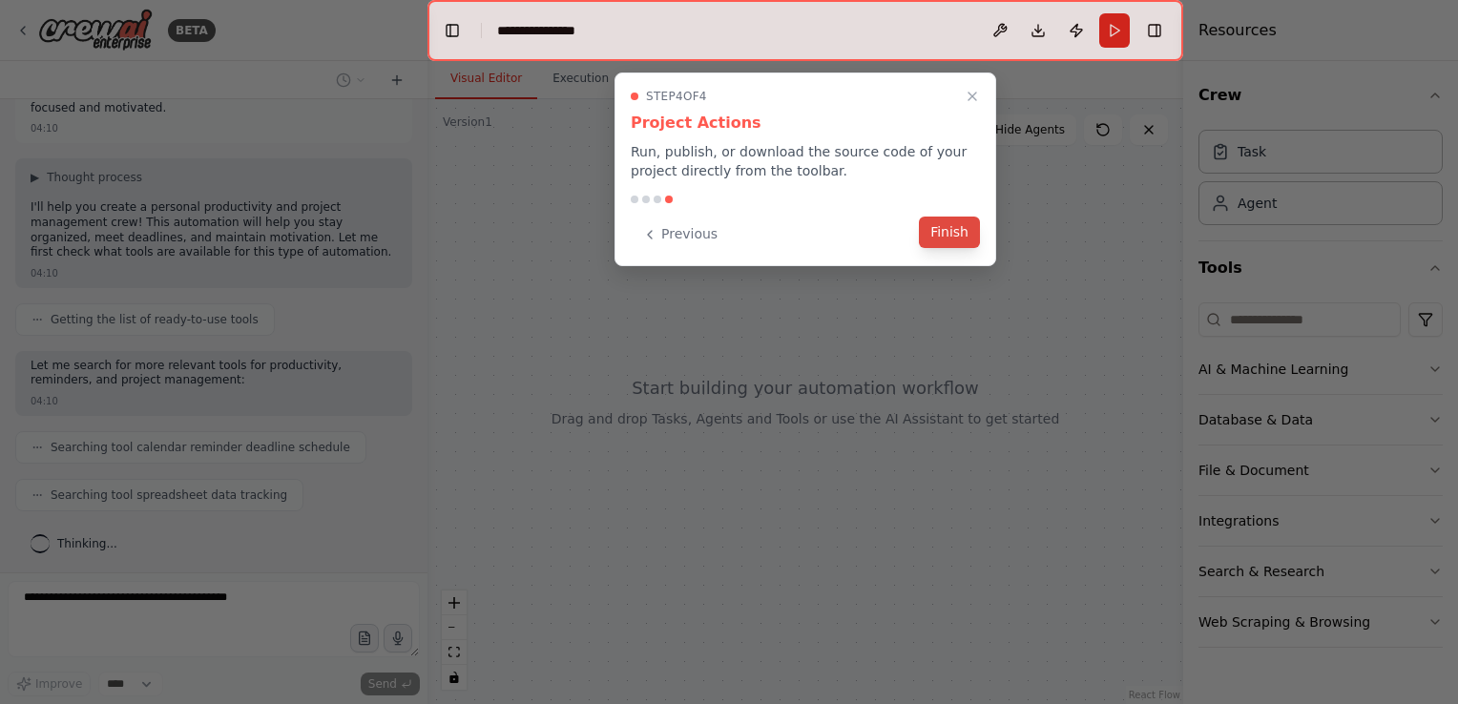
click at [943, 226] on button "Finish" at bounding box center [949, 232] width 61 height 31
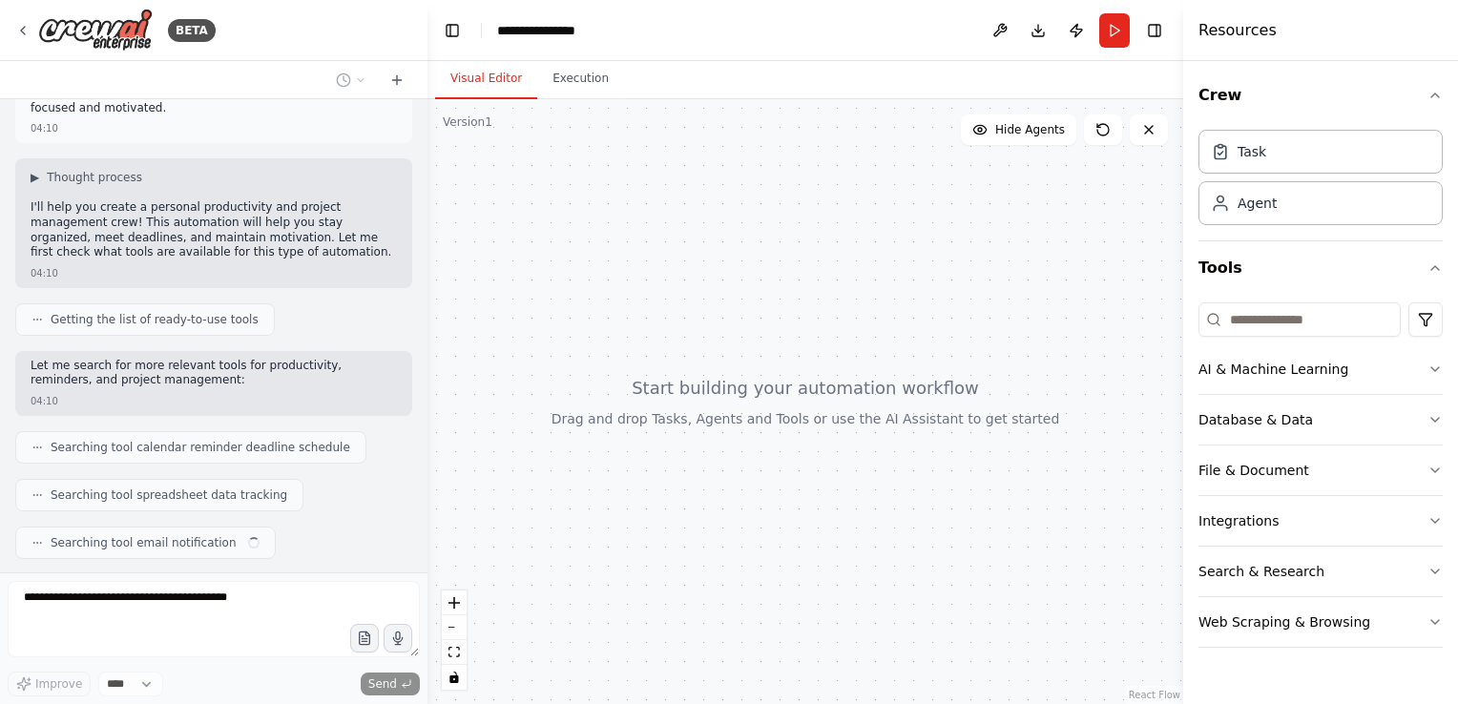
scroll to position [114, 0]
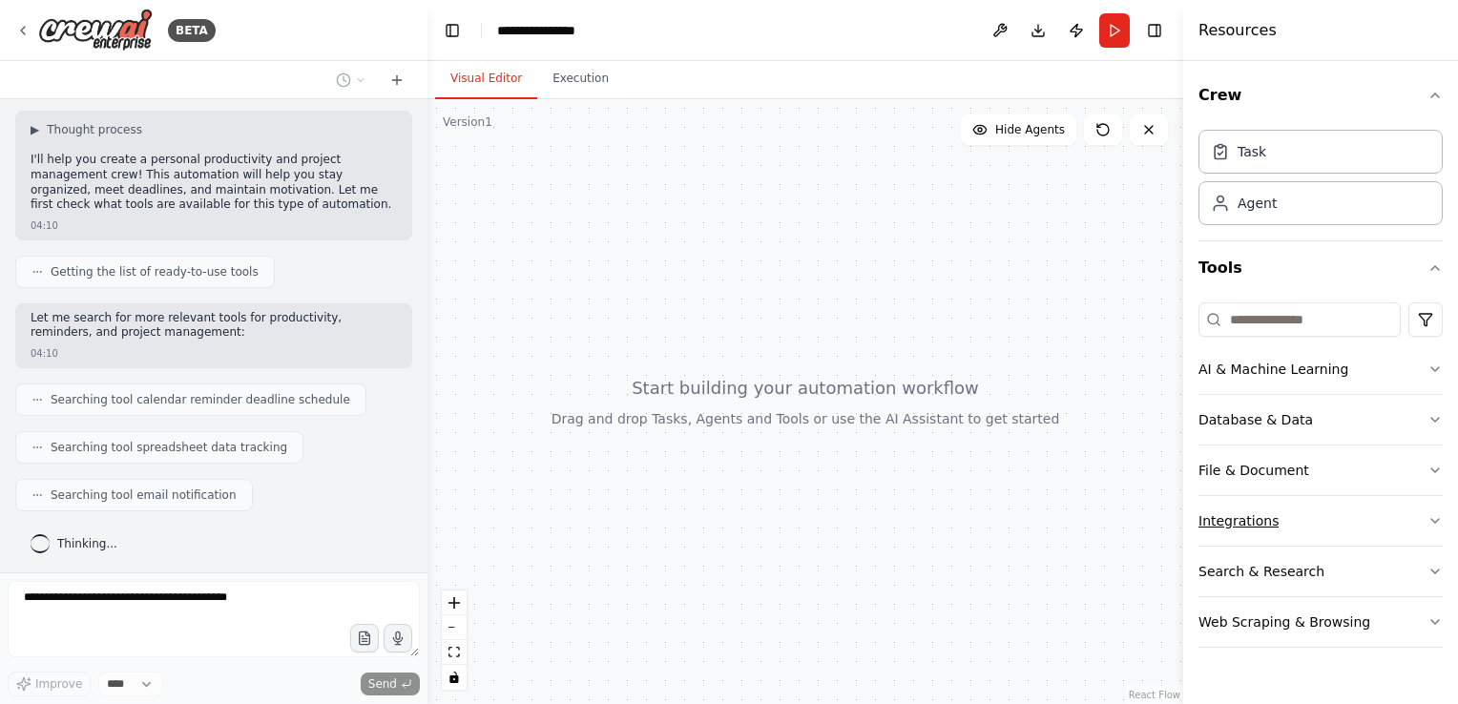
click at [1280, 519] on button "Integrations" at bounding box center [1320, 521] width 244 height 50
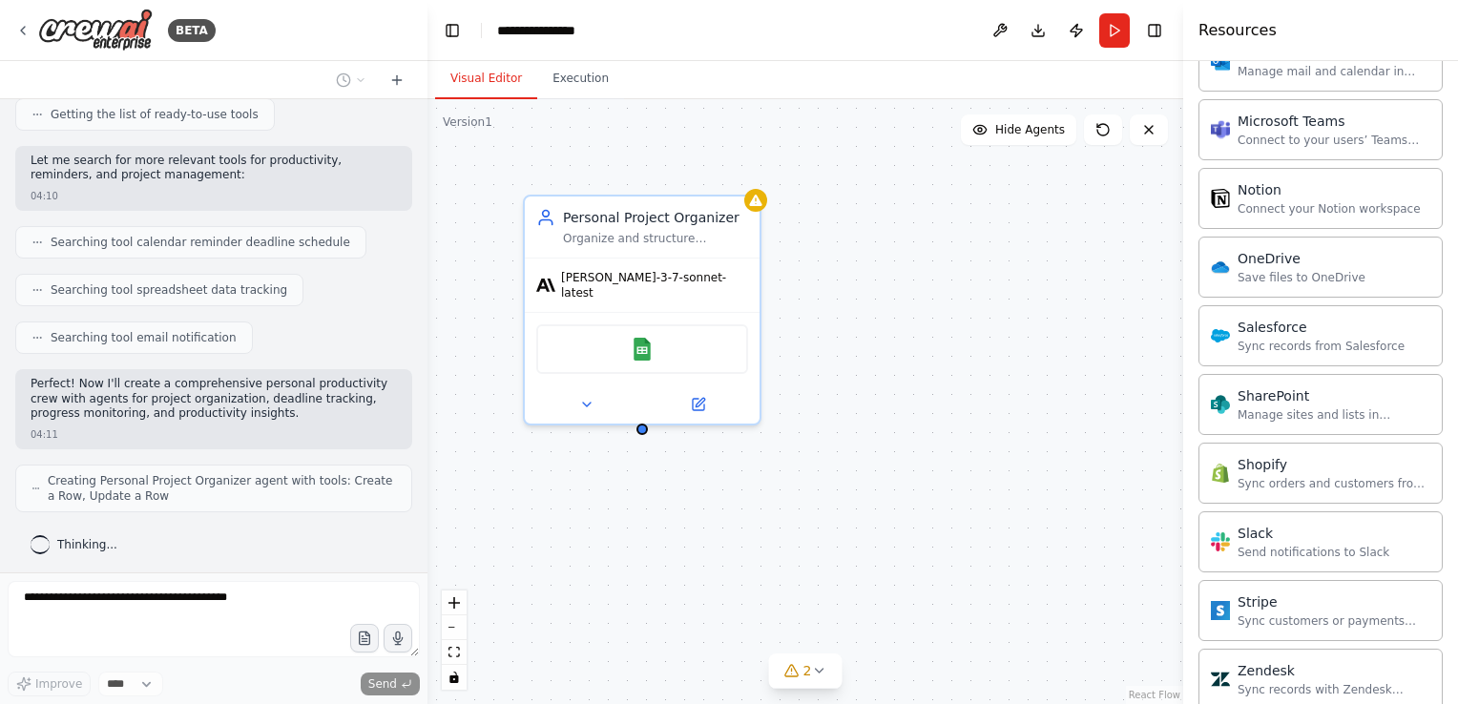
scroll to position [1489, 0]
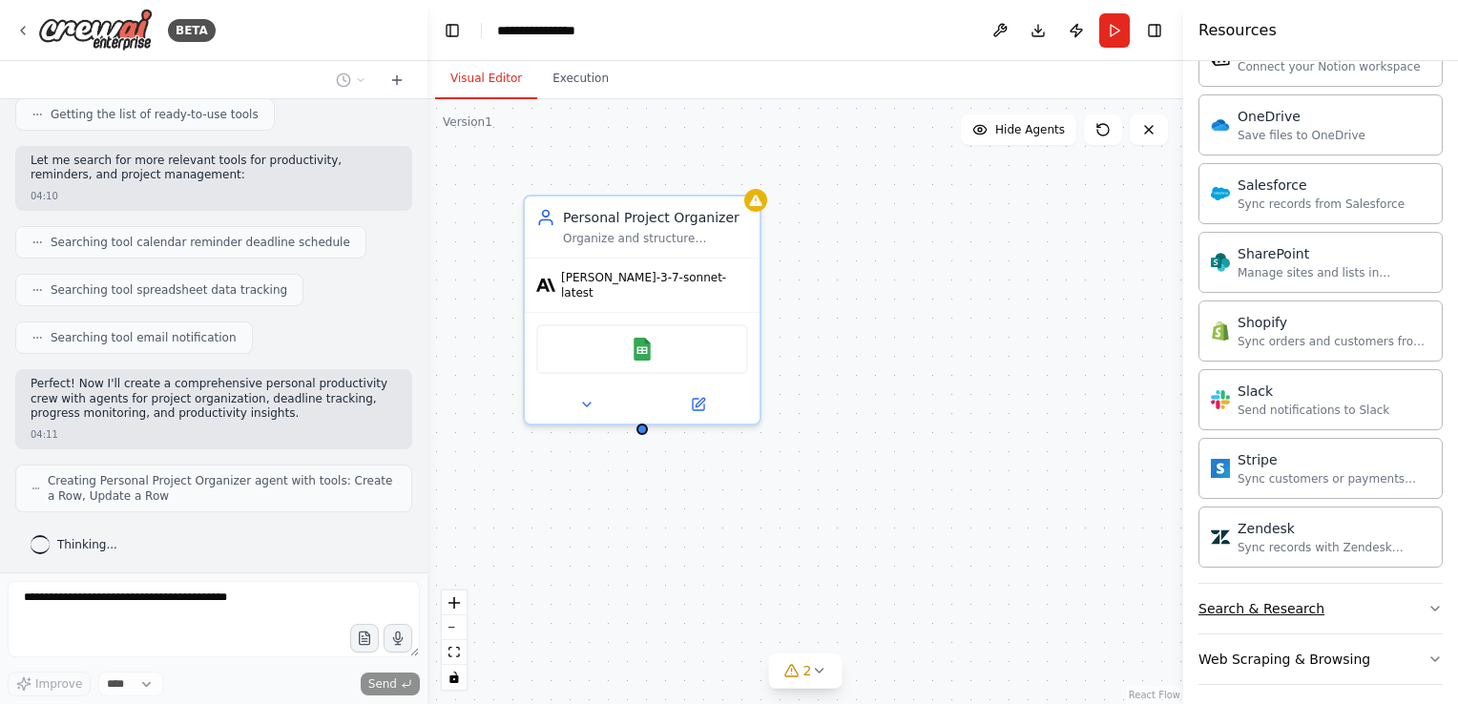
click at [1299, 600] on div "Search & Research" at bounding box center [1261, 608] width 126 height 19
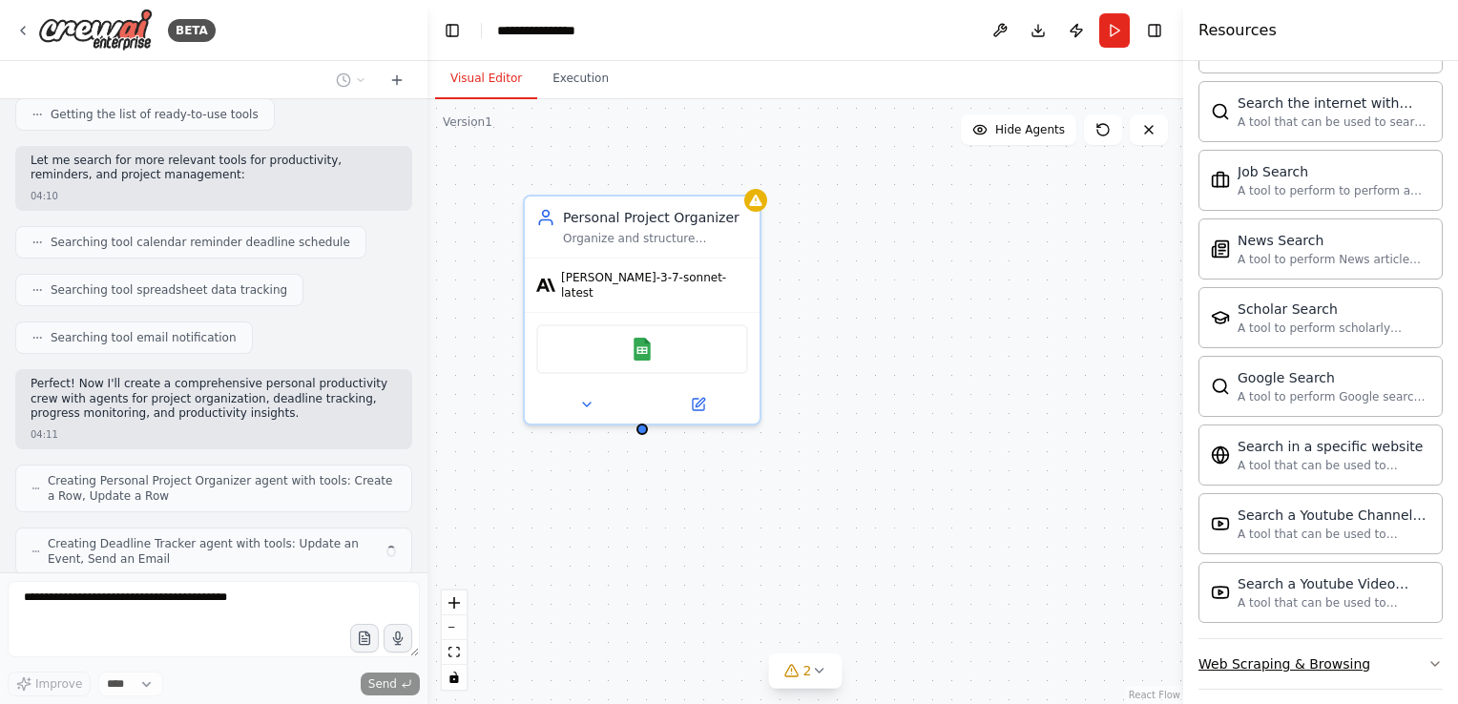
scroll to position [334, 0]
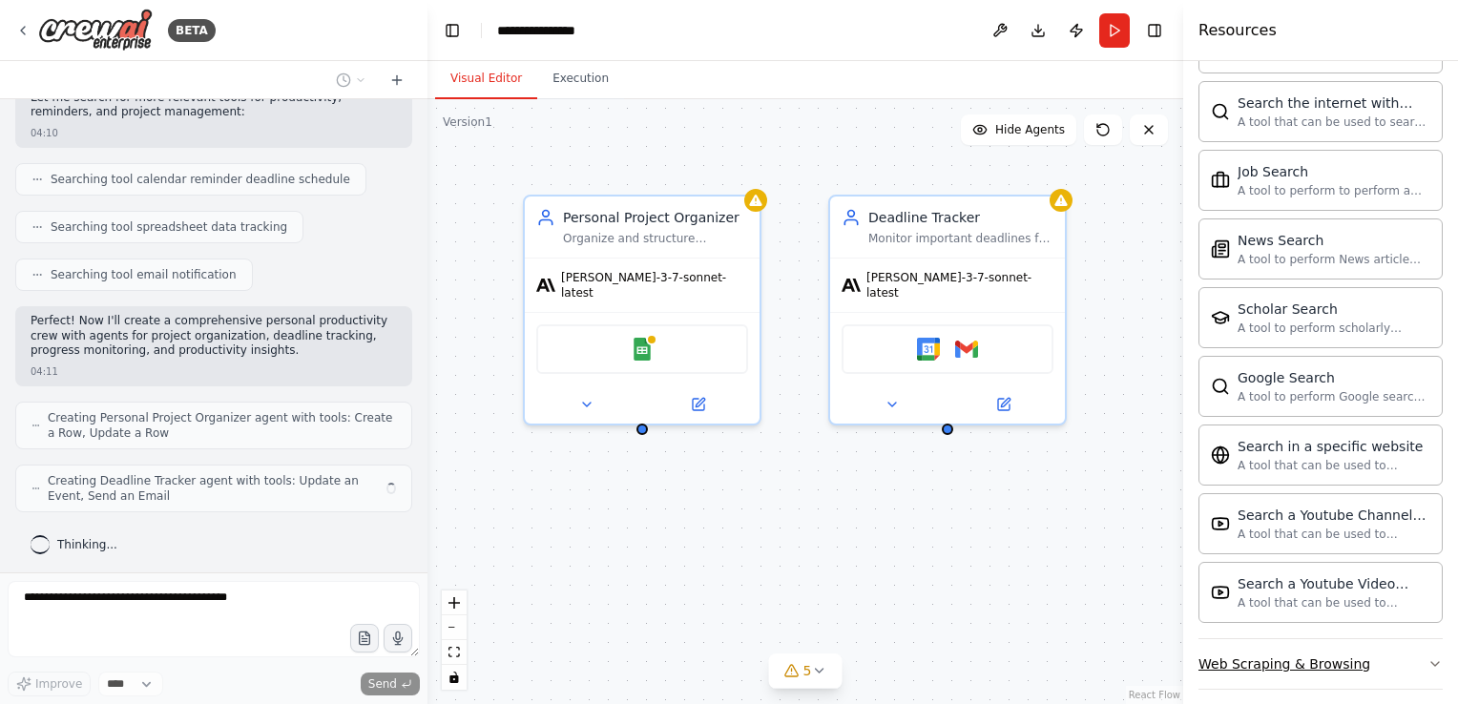
click at [1288, 639] on button "Web Scraping & Browsing" at bounding box center [1320, 664] width 244 height 50
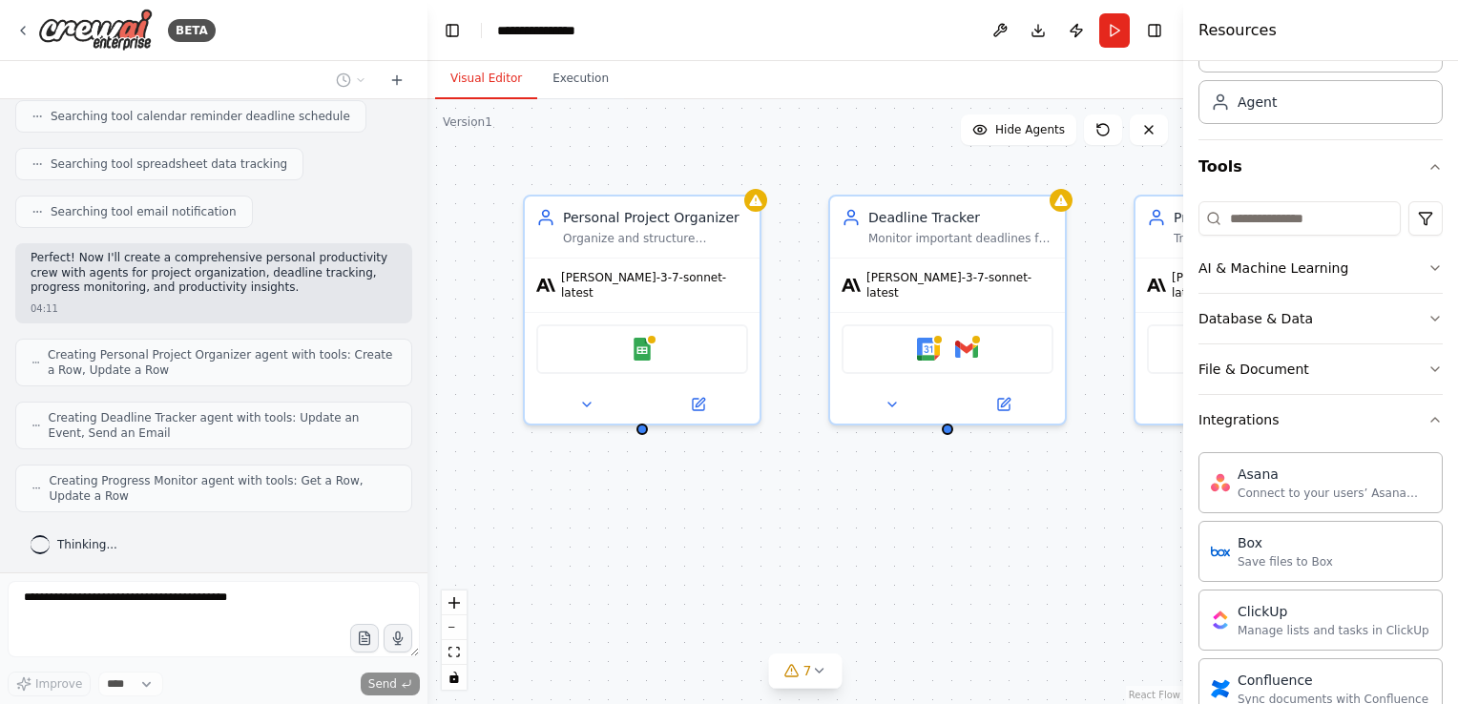
scroll to position [100, 0]
click at [1298, 352] on button "File & Document" at bounding box center [1320, 370] width 244 height 50
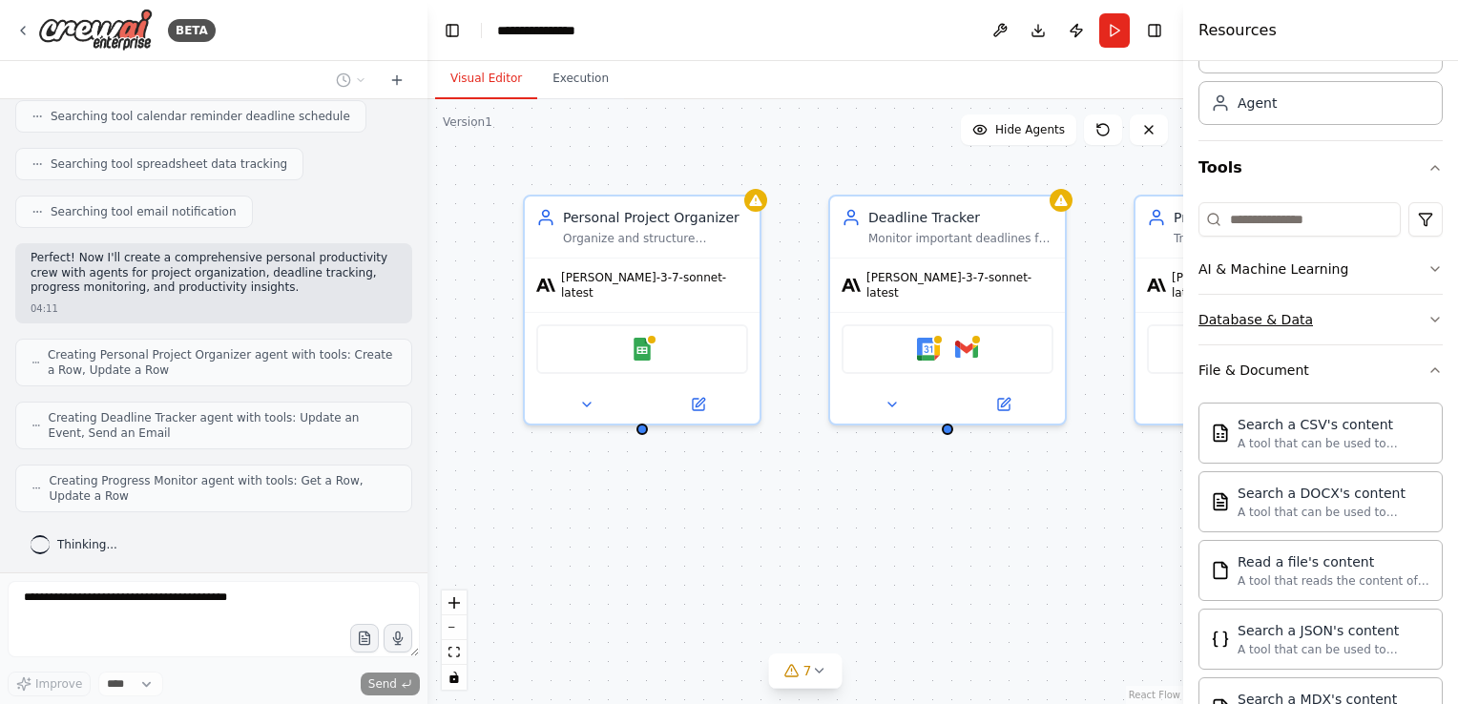
drag, startPoint x: 1304, startPoint y: 331, endPoint x: 1314, endPoint y: 310, distance: 23.1
click at [1314, 310] on button "Database & Data" at bounding box center [1320, 320] width 244 height 50
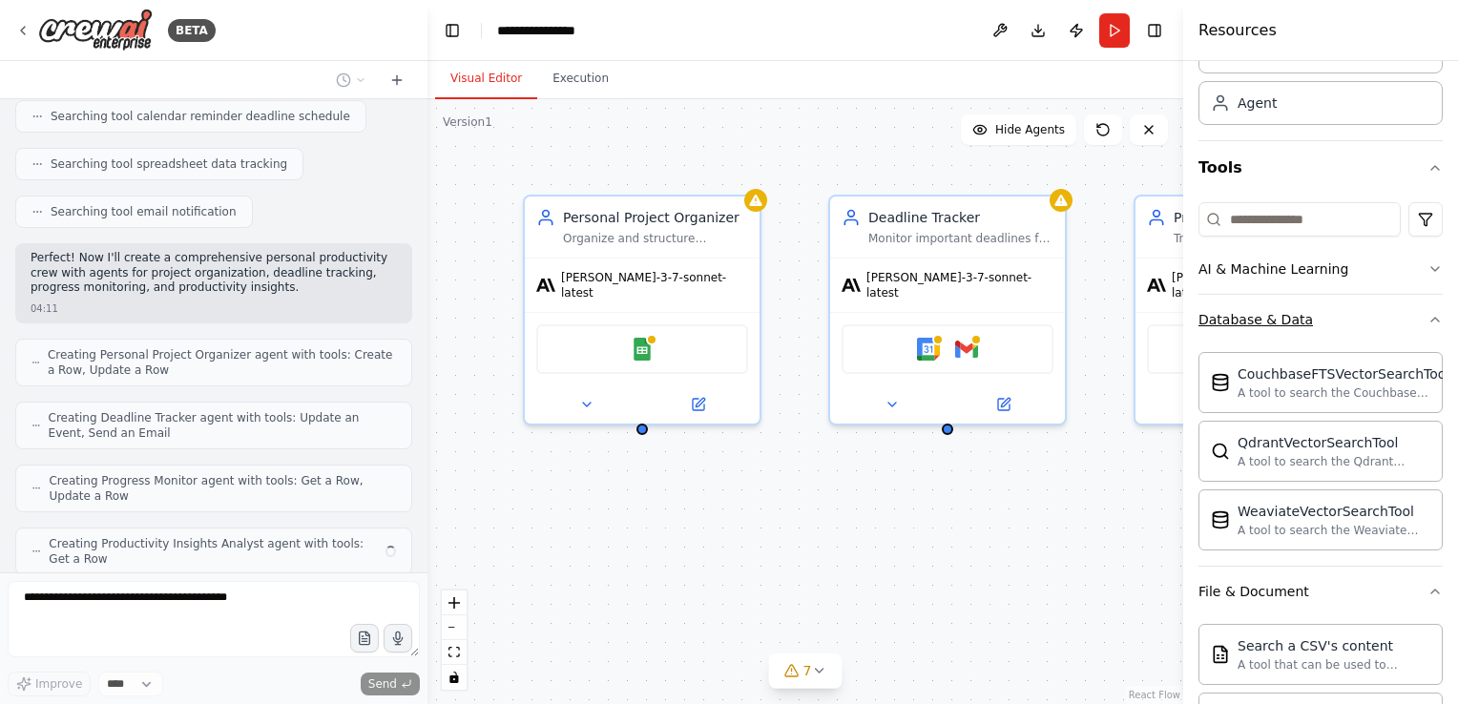
scroll to position [459, 0]
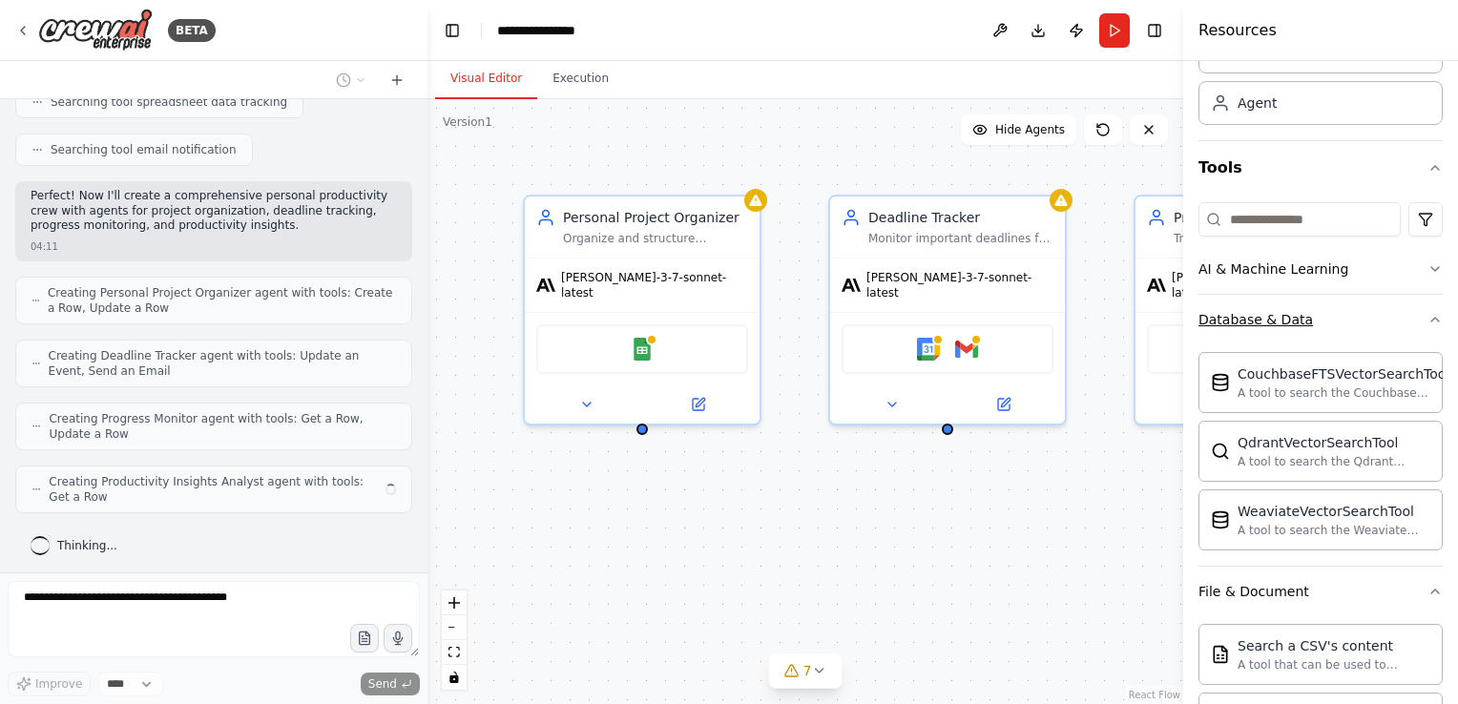
click at [1314, 310] on button "Database & Data" at bounding box center [1320, 320] width 244 height 50
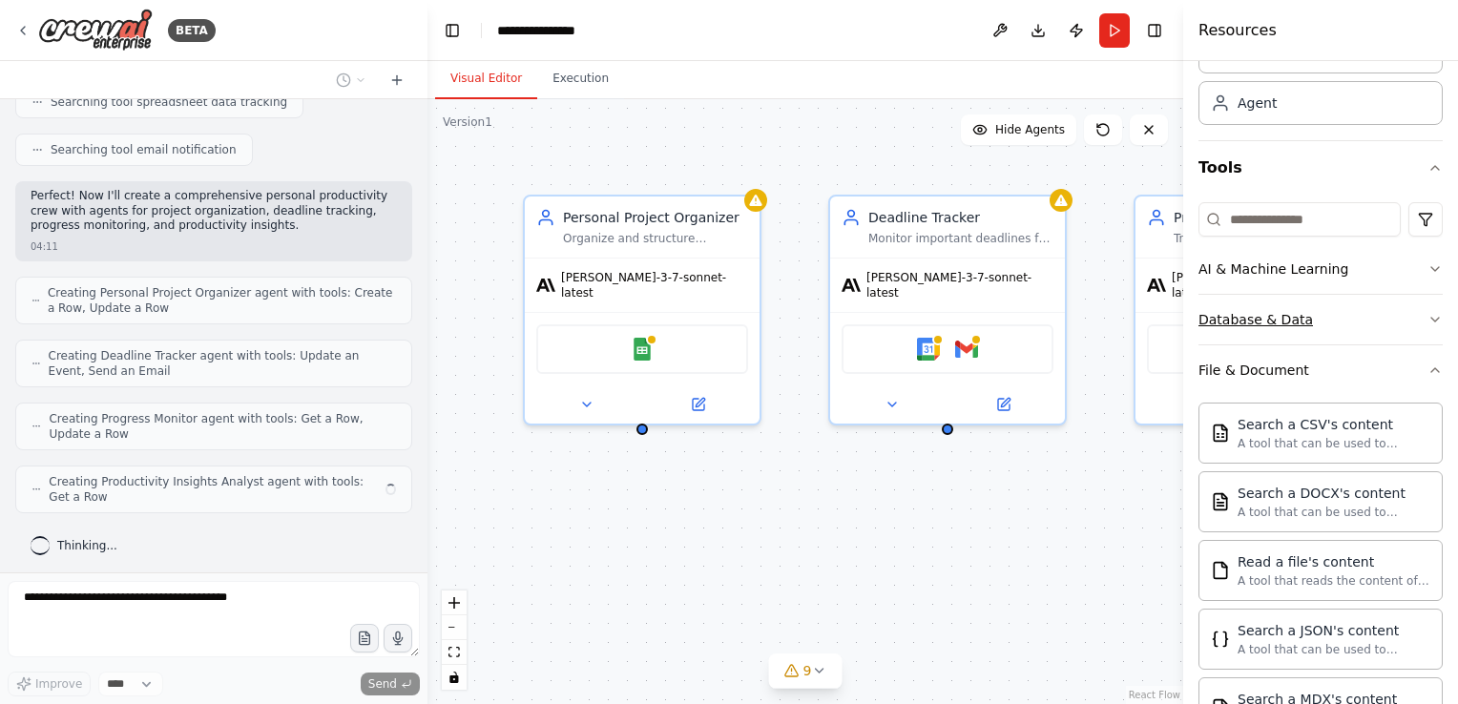
click at [1316, 304] on button "Database & Data" at bounding box center [1320, 320] width 244 height 50
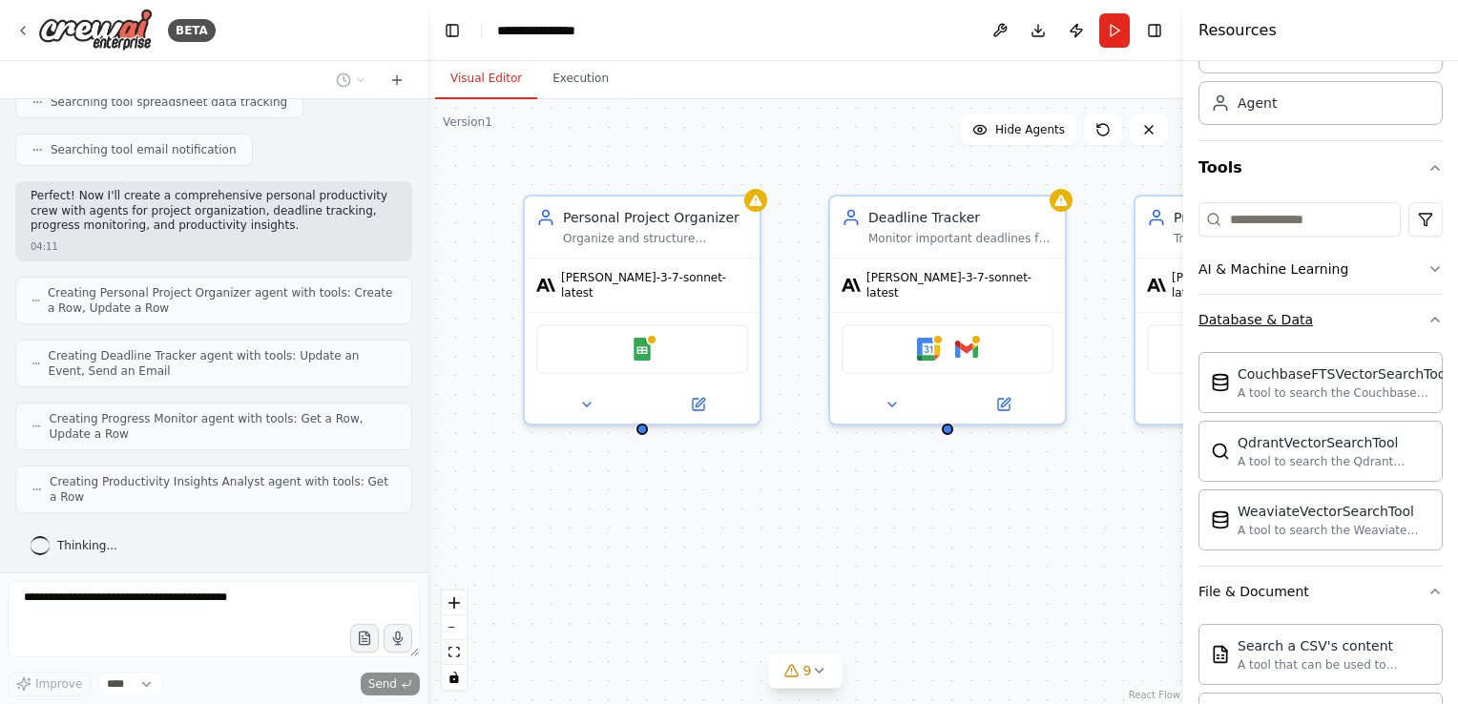
scroll to position [444, 0]
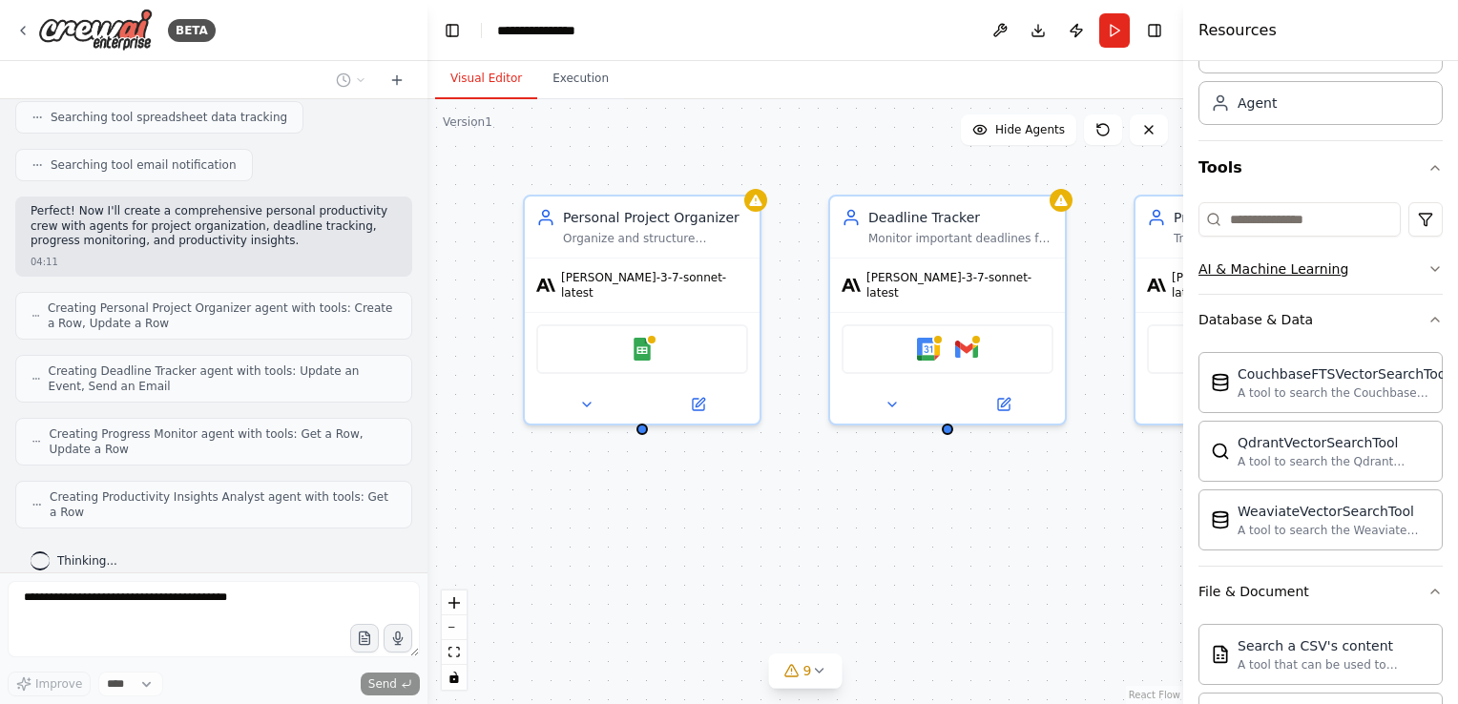
click at [1314, 278] on button "AI & Machine Learning" at bounding box center [1320, 269] width 244 height 50
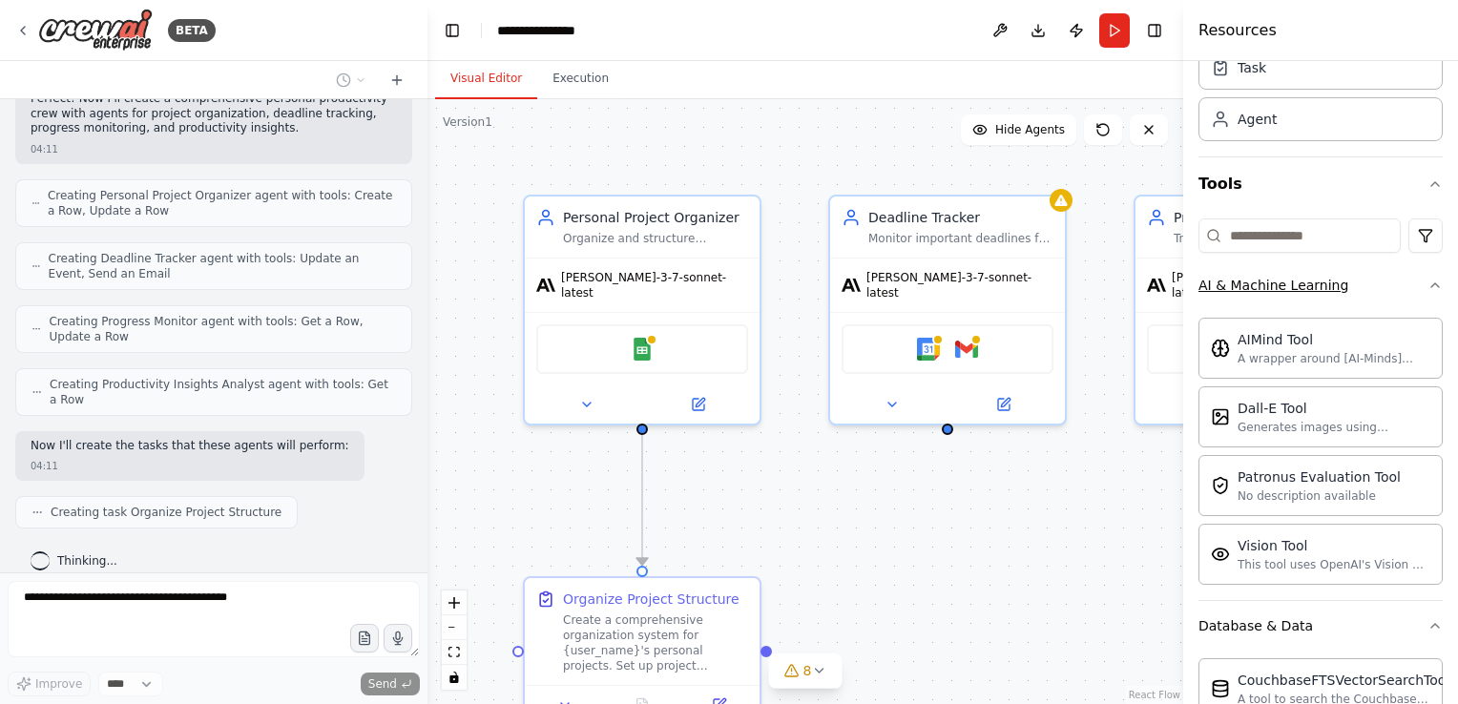
scroll to position [0, 0]
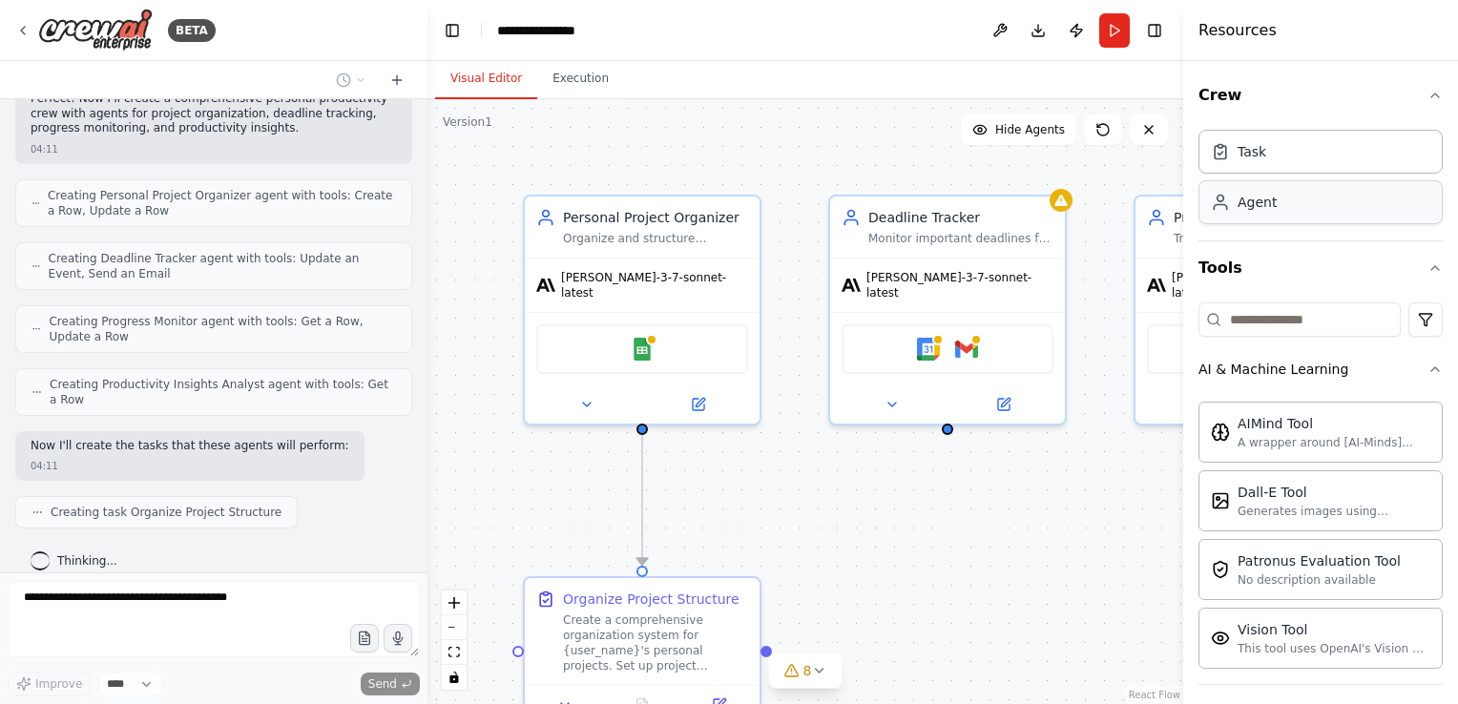
click at [1366, 200] on div "Agent" at bounding box center [1320, 202] width 244 height 44
click at [1357, 212] on div "Agent" at bounding box center [1320, 202] width 244 height 44
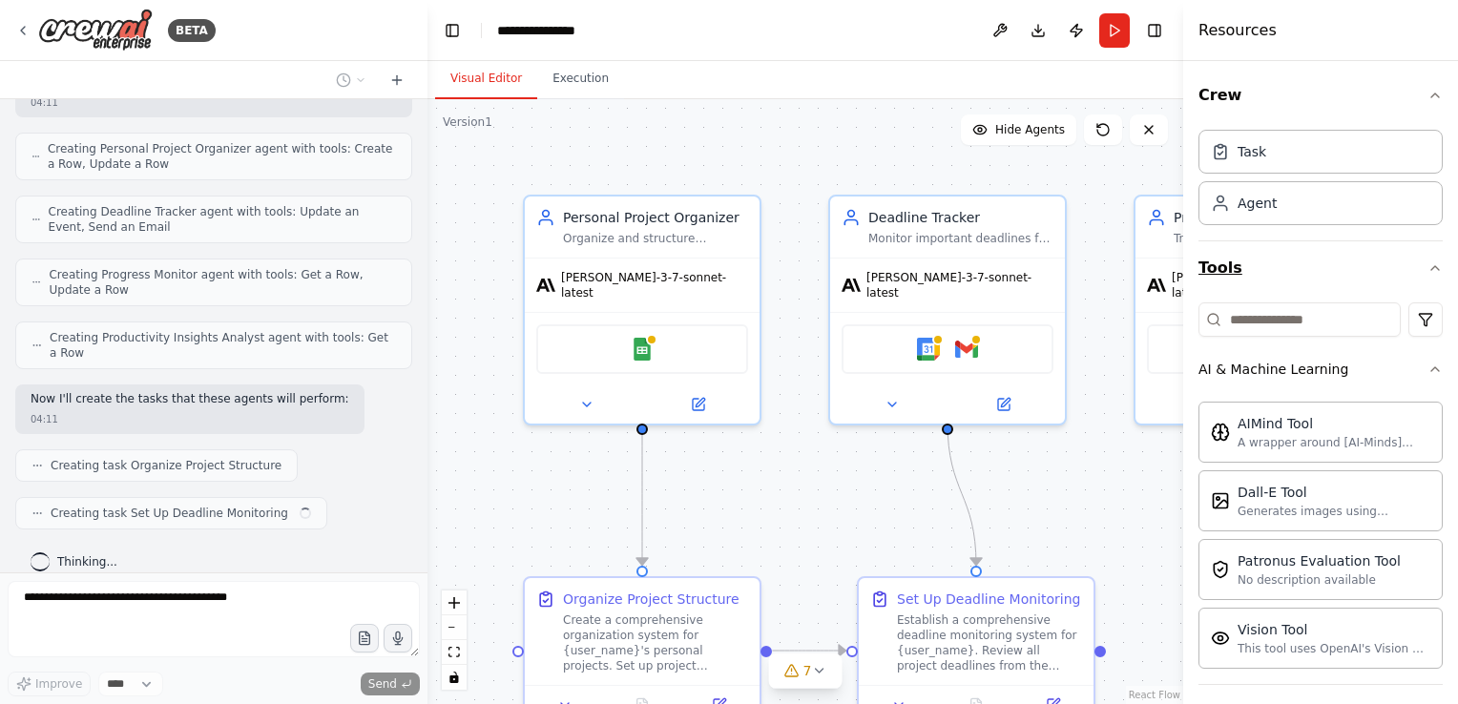
click at [1258, 272] on button "Tools" at bounding box center [1320, 267] width 244 height 53
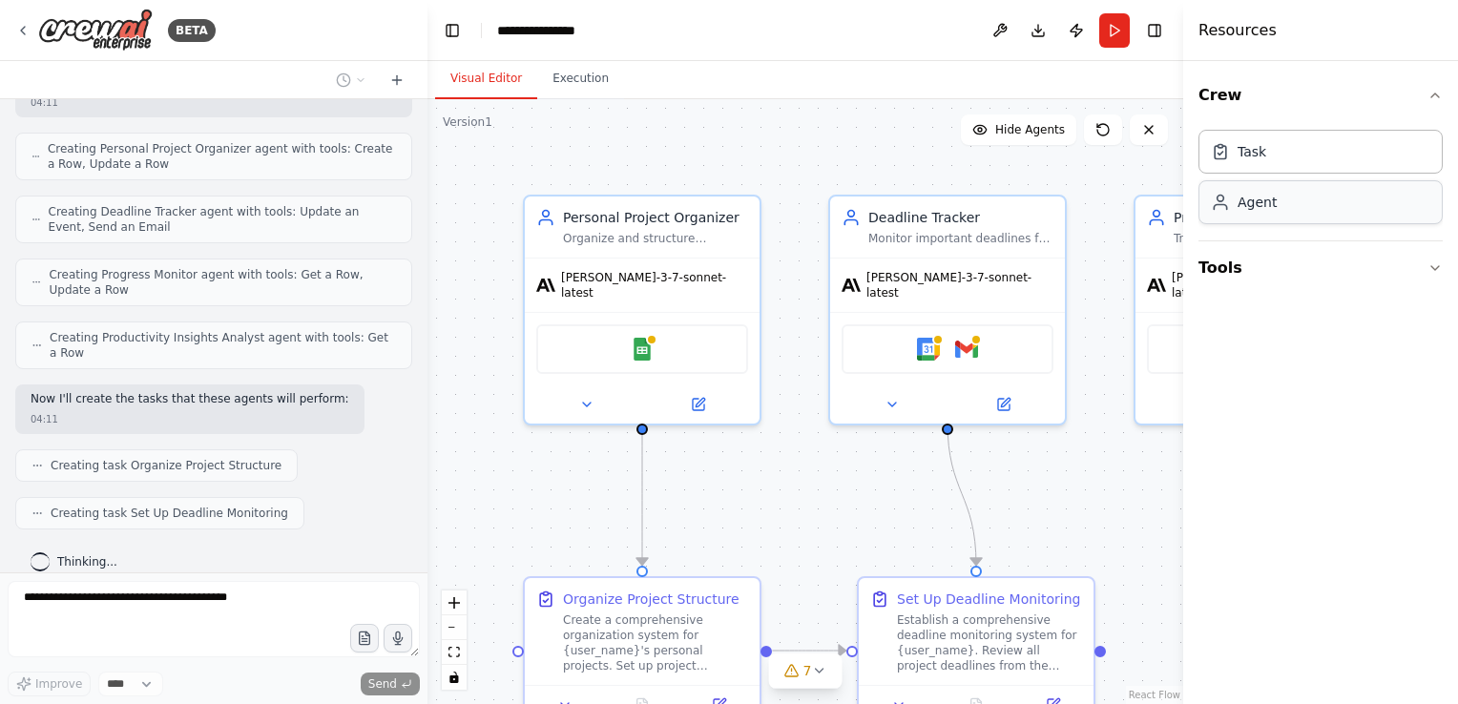
click at [1275, 186] on div "Agent" at bounding box center [1320, 202] width 244 height 44
click at [1290, 156] on div "Task" at bounding box center [1320, 151] width 244 height 44
click at [1282, 83] on button "Crew" at bounding box center [1320, 95] width 244 height 53
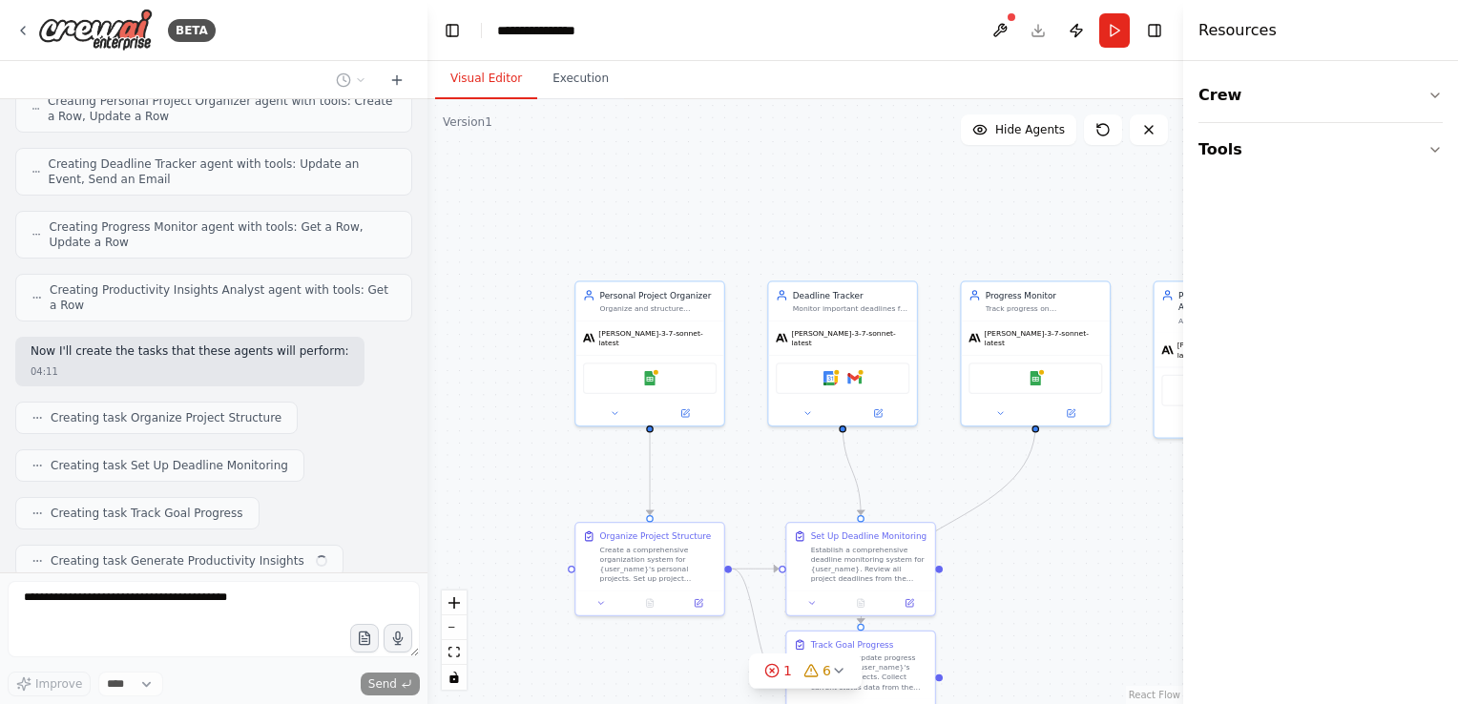
scroll to position [698, 0]
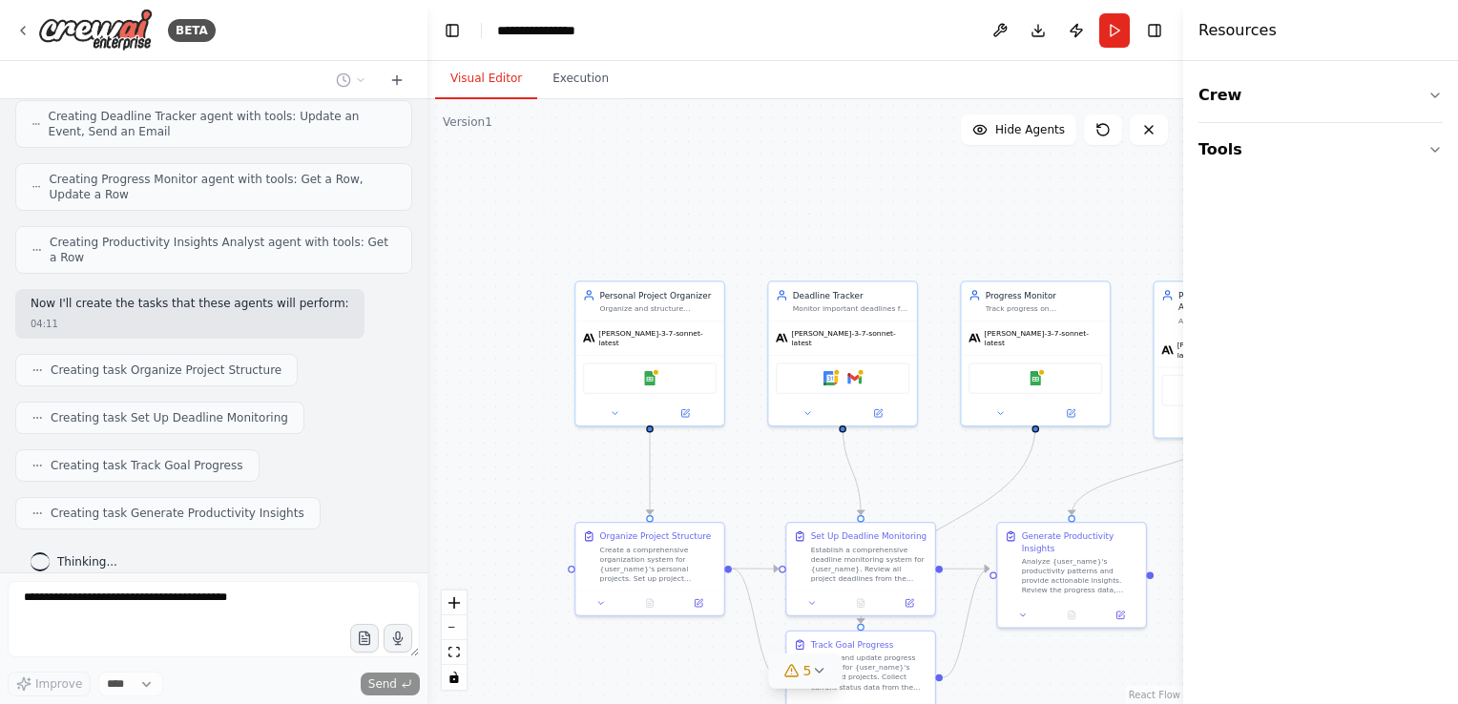
click at [811, 672] on icon at bounding box center [818, 670] width 15 height 15
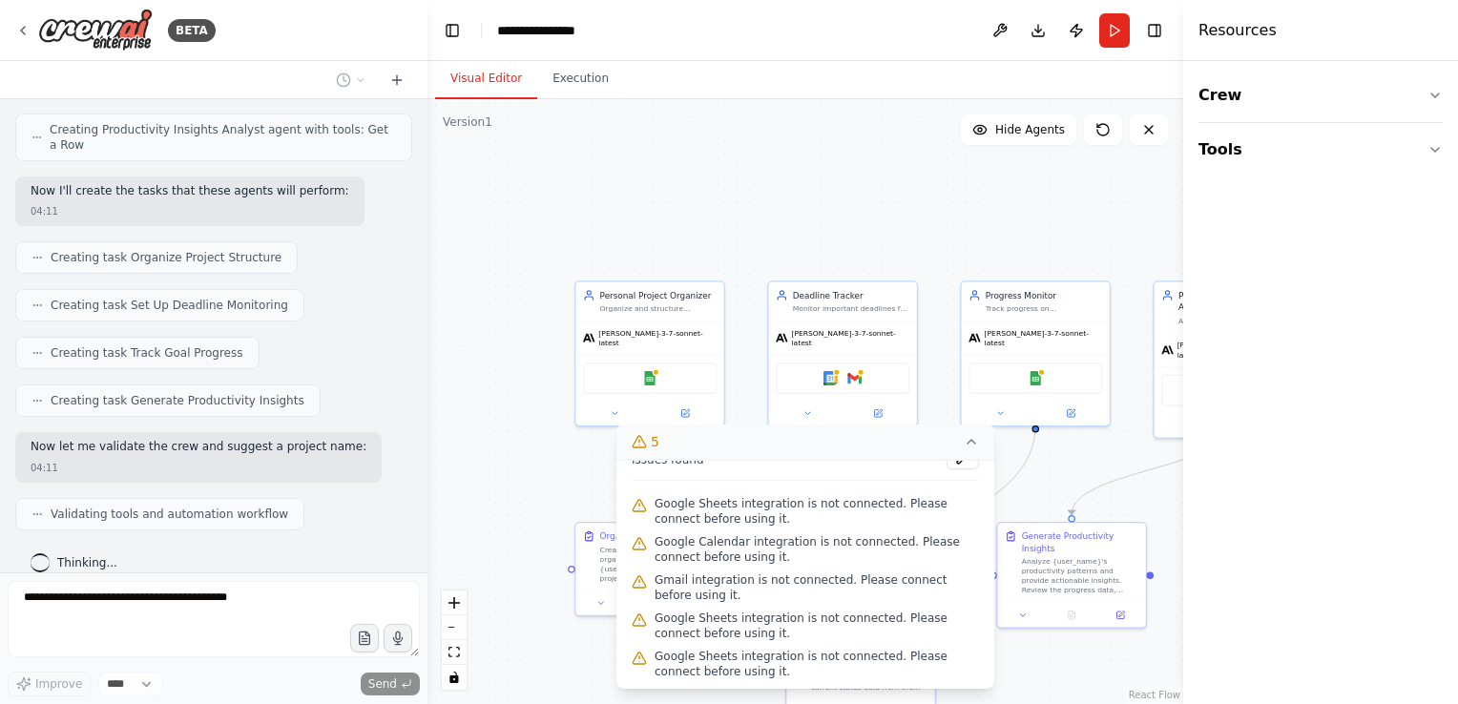
scroll to position [859, 0]
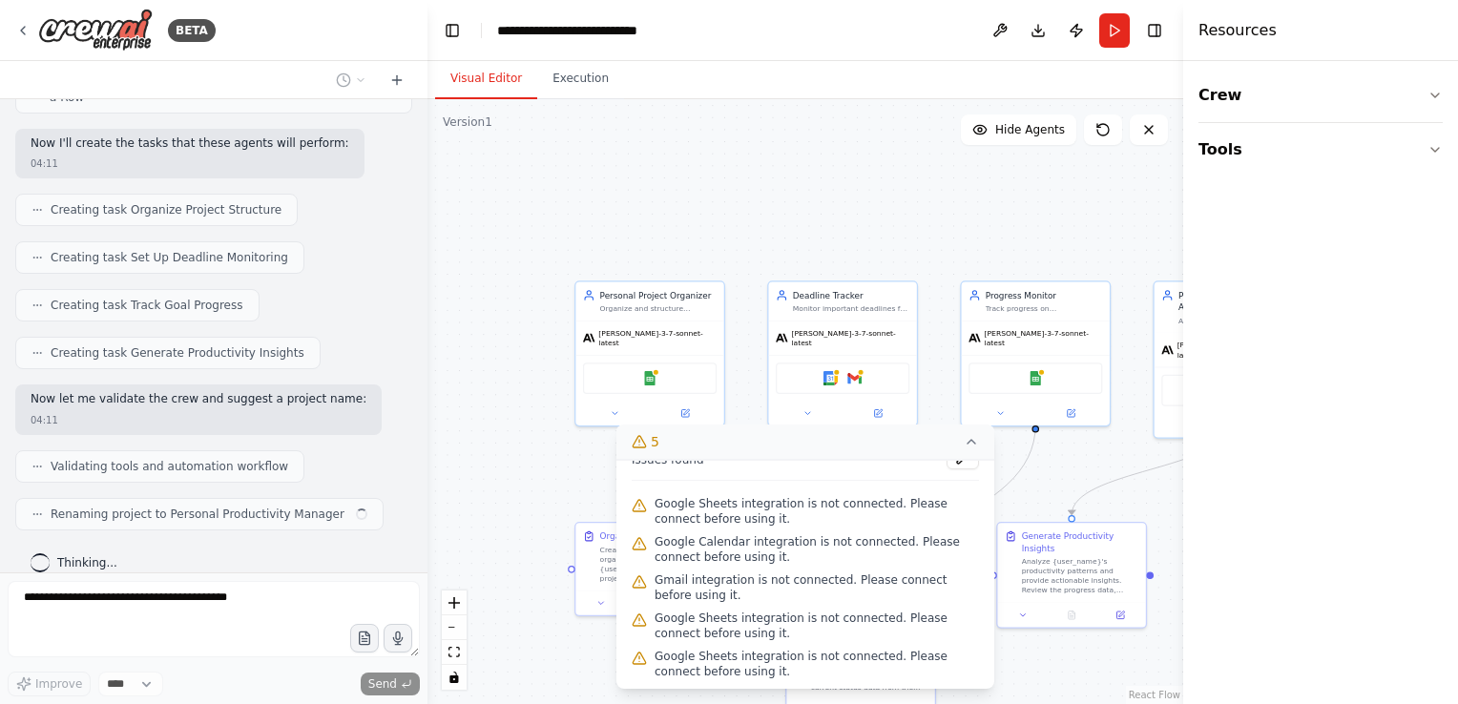
click at [1057, 485] on div ".deletable-edge-delete-btn { width: 20px; height: 20px; border: 0px solid #ffff…" at bounding box center [805, 401] width 756 height 605
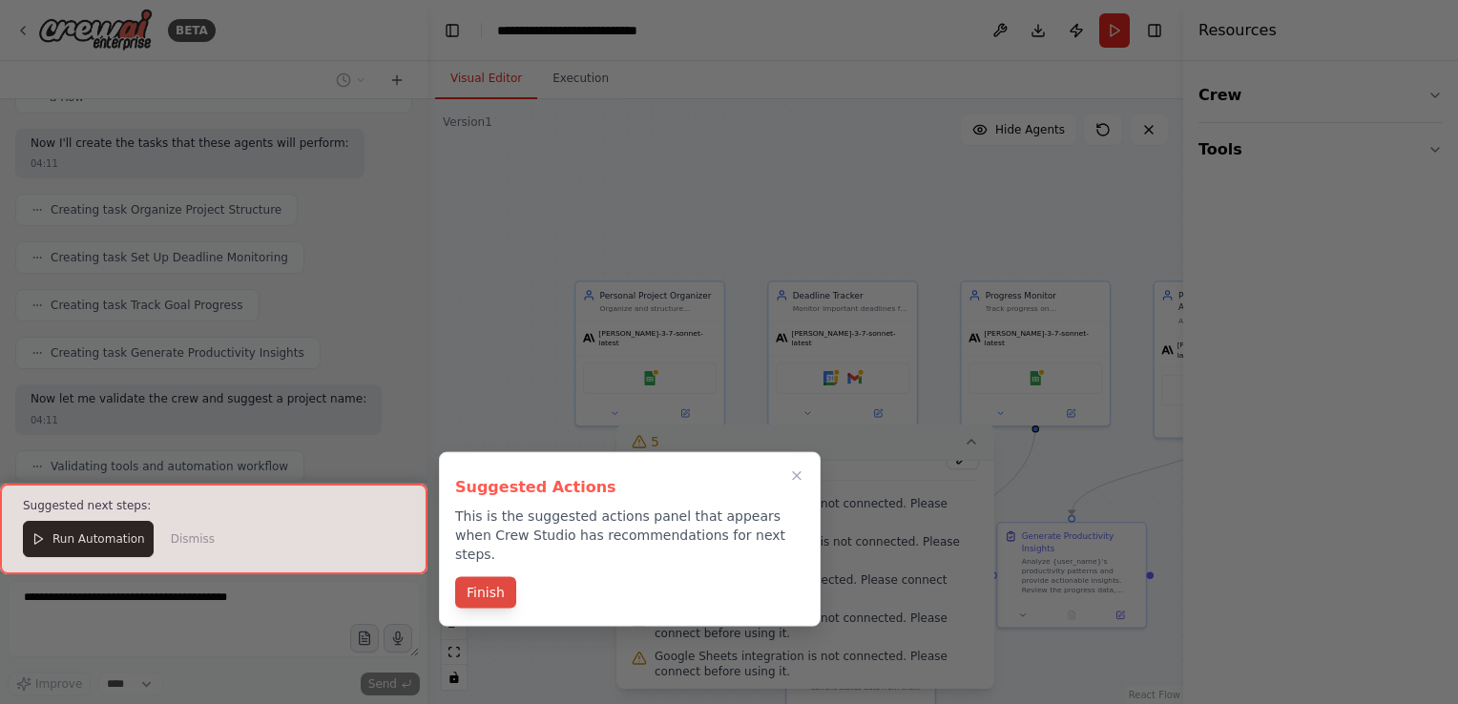
click at [458, 577] on button "Finish" at bounding box center [485, 592] width 61 height 31
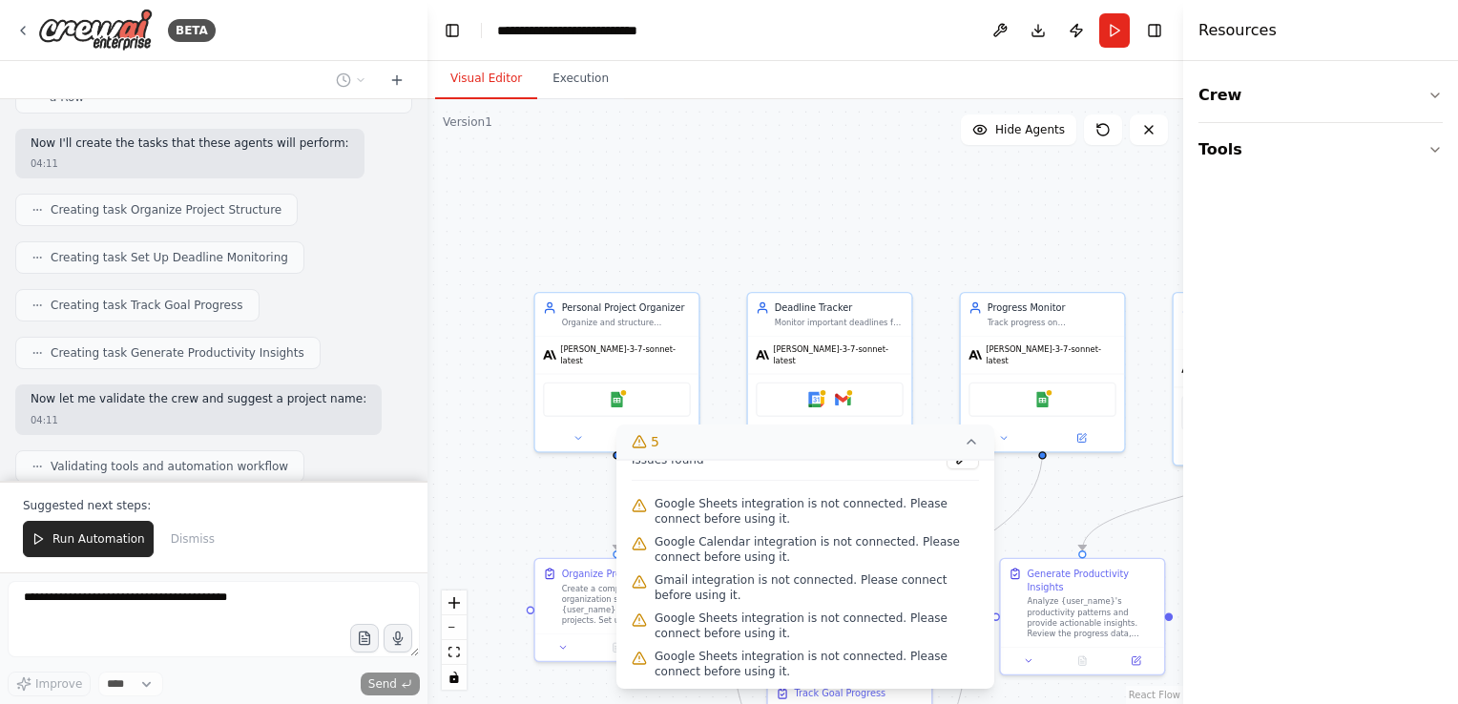
click at [965, 441] on icon at bounding box center [971, 441] width 15 height 15
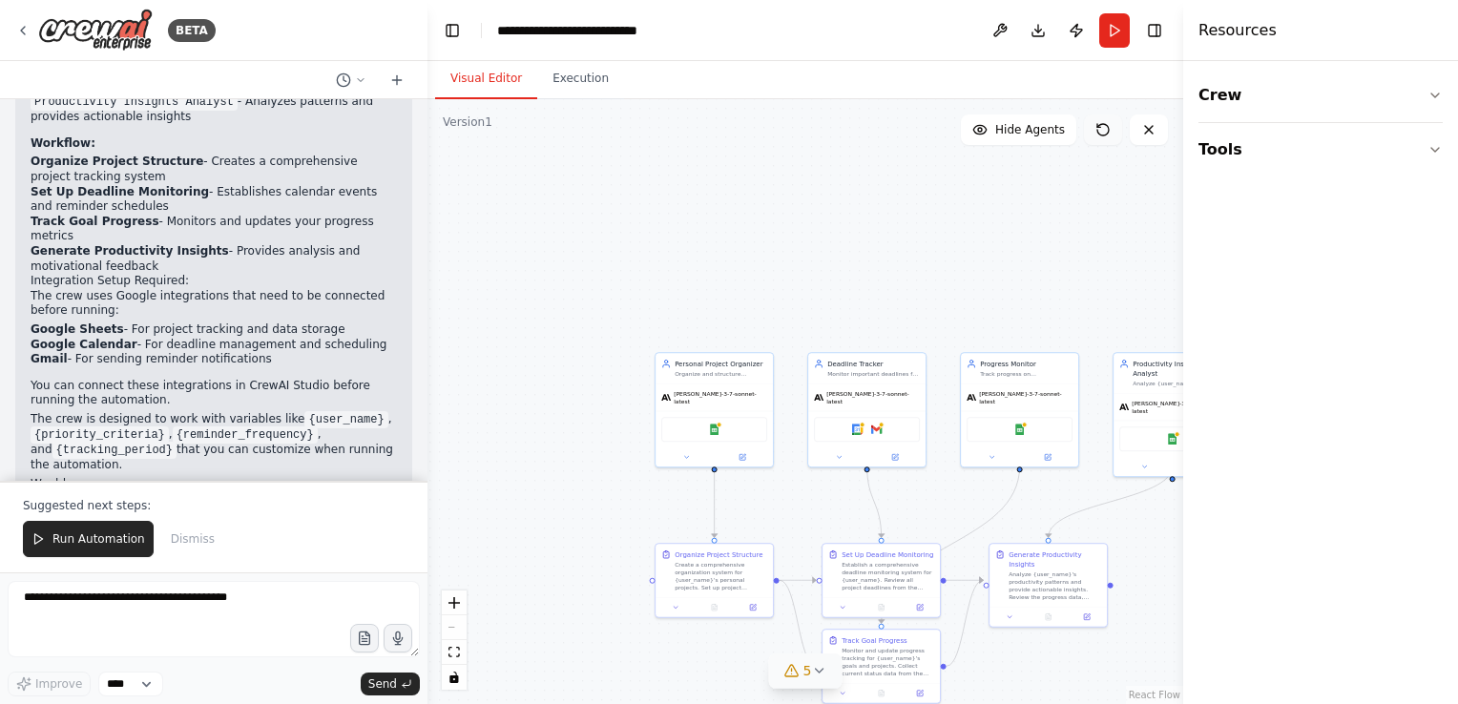
click at [1095, 131] on icon at bounding box center [1102, 129] width 15 height 15
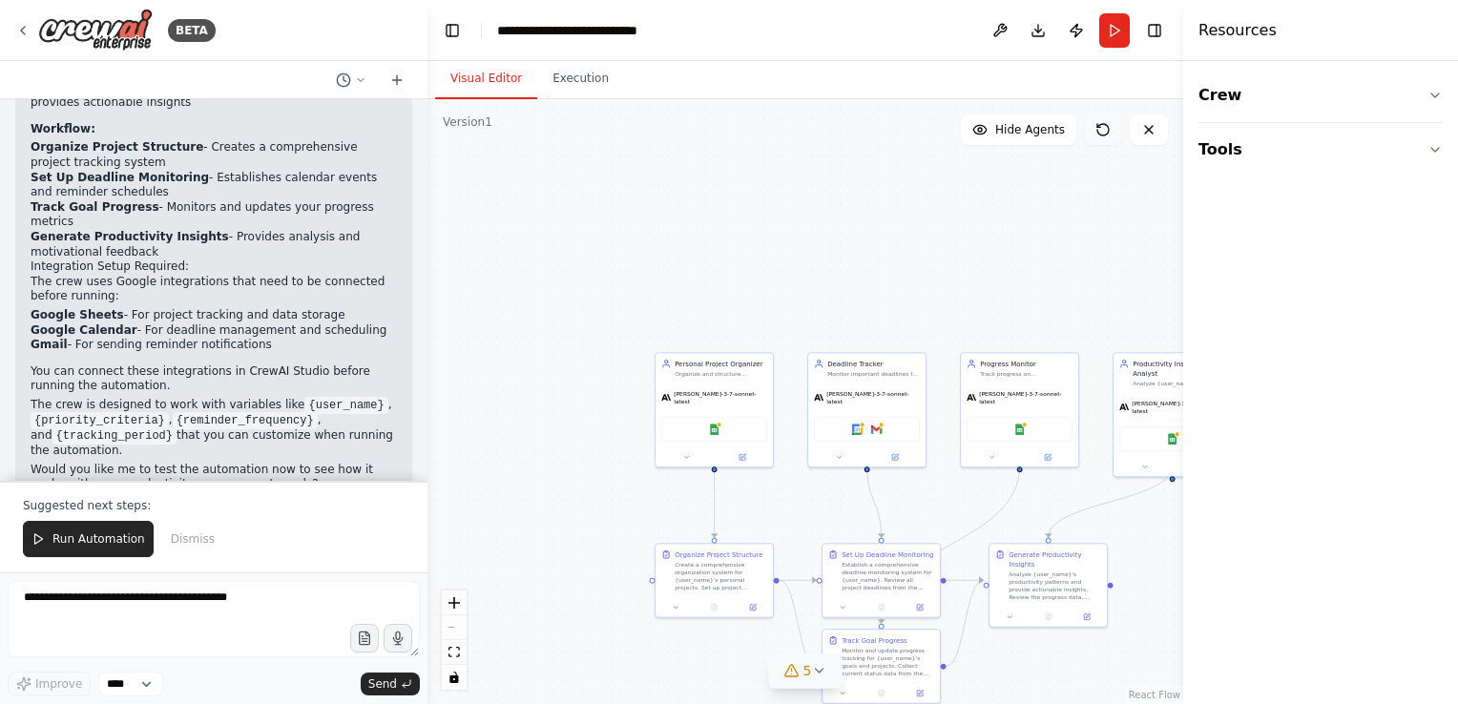
click at [1095, 131] on icon at bounding box center [1102, 129] width 15 height 15
click at [1046, 122] on span "Hide Agents" at bounding box center [1030, 129] width 70 height 15
click at [1046, 122] on span "Show Agents" at bounding box center [1027, 129] width 74 height 15
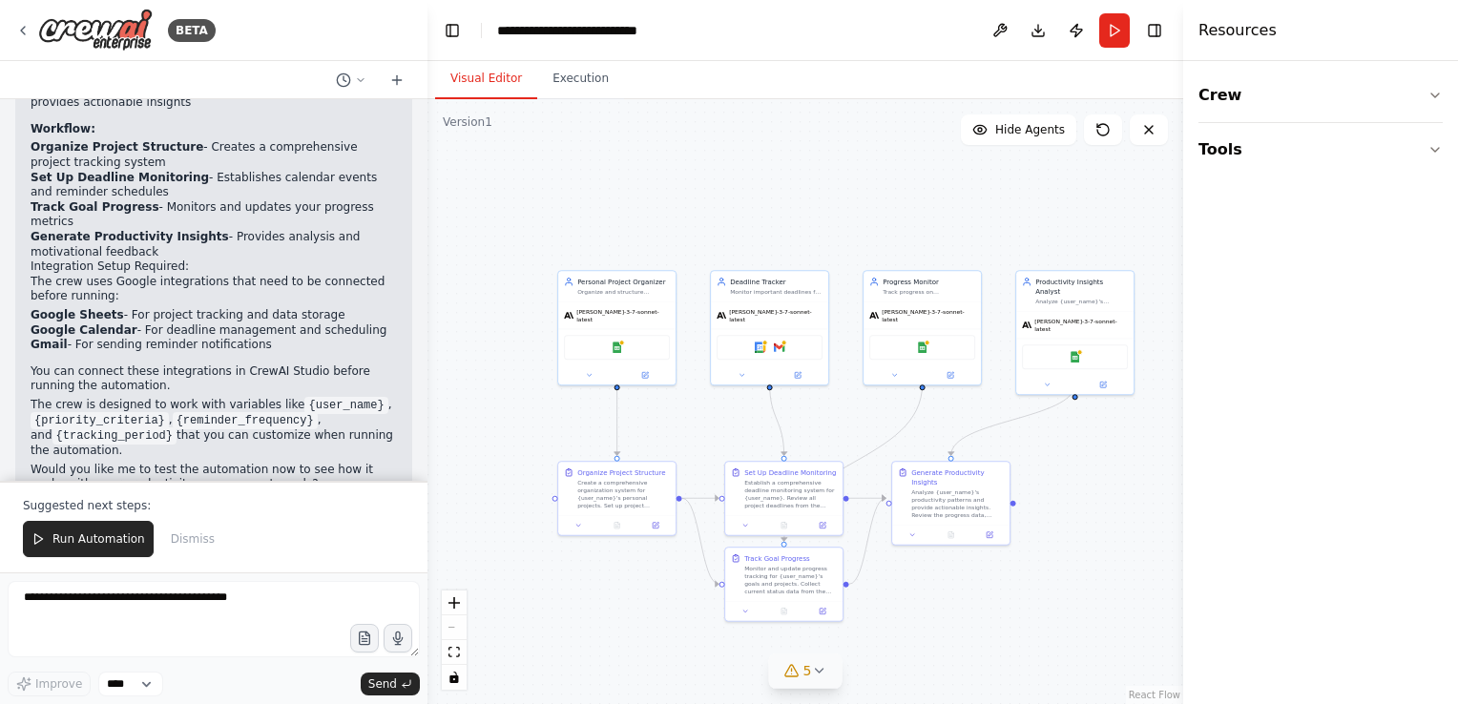
drag, startPoint x: 947, startPoint y: 298, endPoint x: 849, endPoint y: 216, distance: 127.3
click at [849, 216] on div ".deletable-edge-delete-btn { width: 20px; height: 20px; border: 0px solid #ffff…" at bounding box center [805, 401] width 756 height 605
click at [552, 78] on button "Execution" at bounding box center [580, 79] width 87 height 40
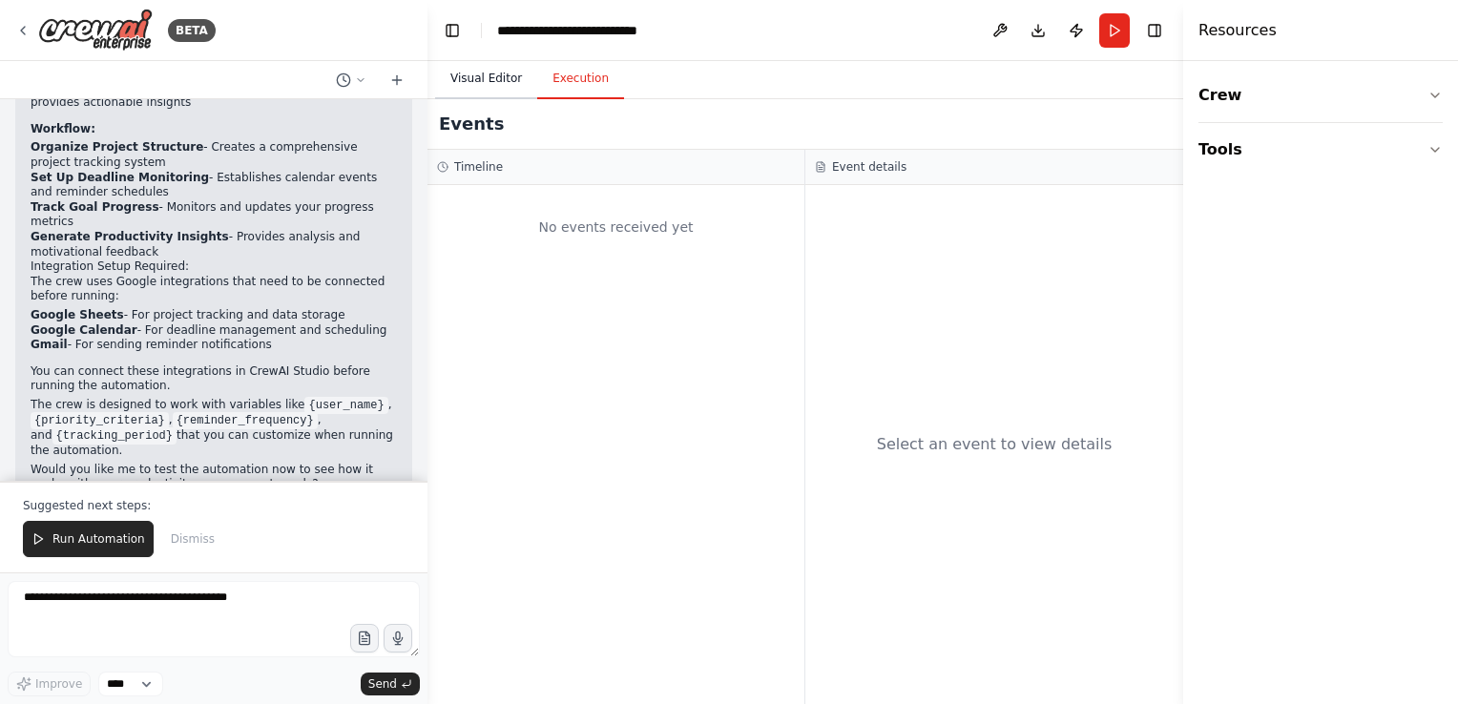
click at [509, 82] on button "Visual Editor" at bounding box center [486, 79] width 102 height 40
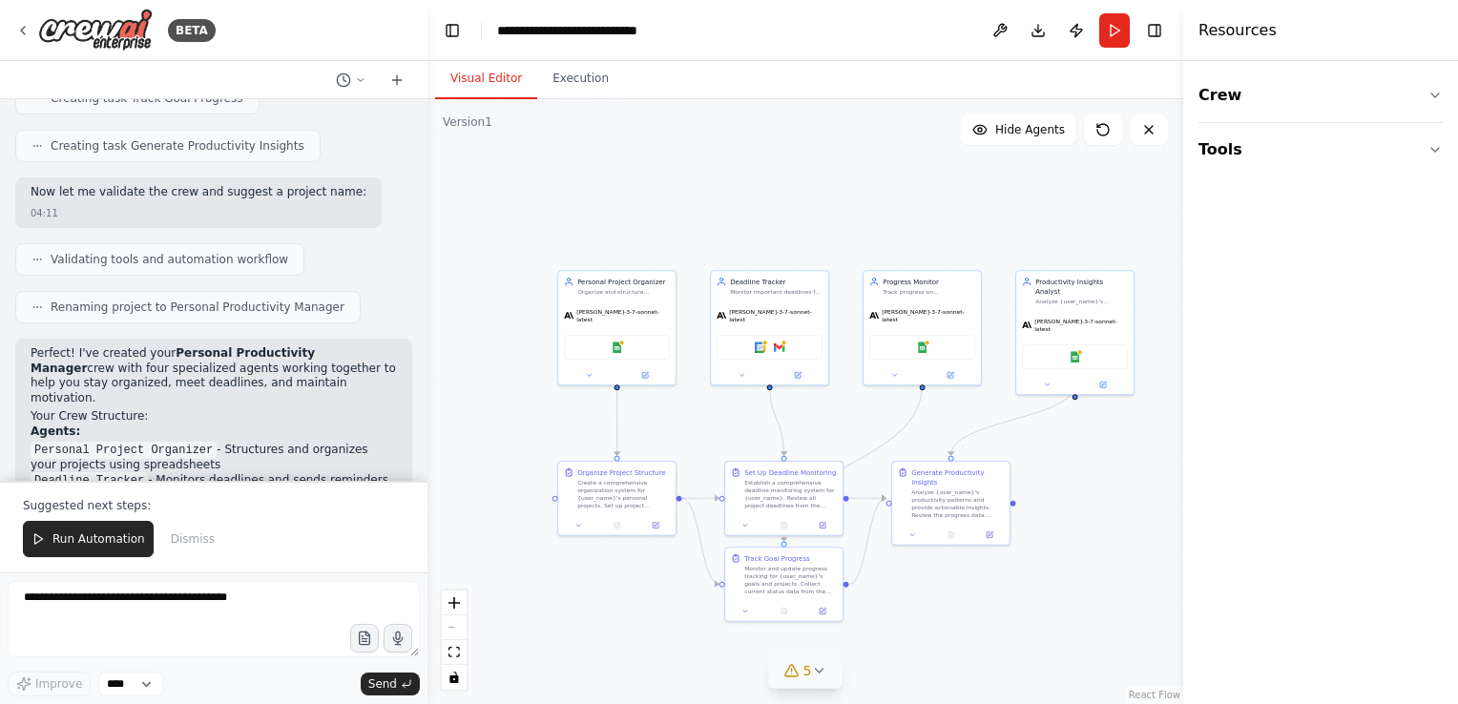
scroll to position [1069, 0]
click at [450, 25] on button "Toggle Left Sidebar" at bounding box center [452, 30] width 27 height 27
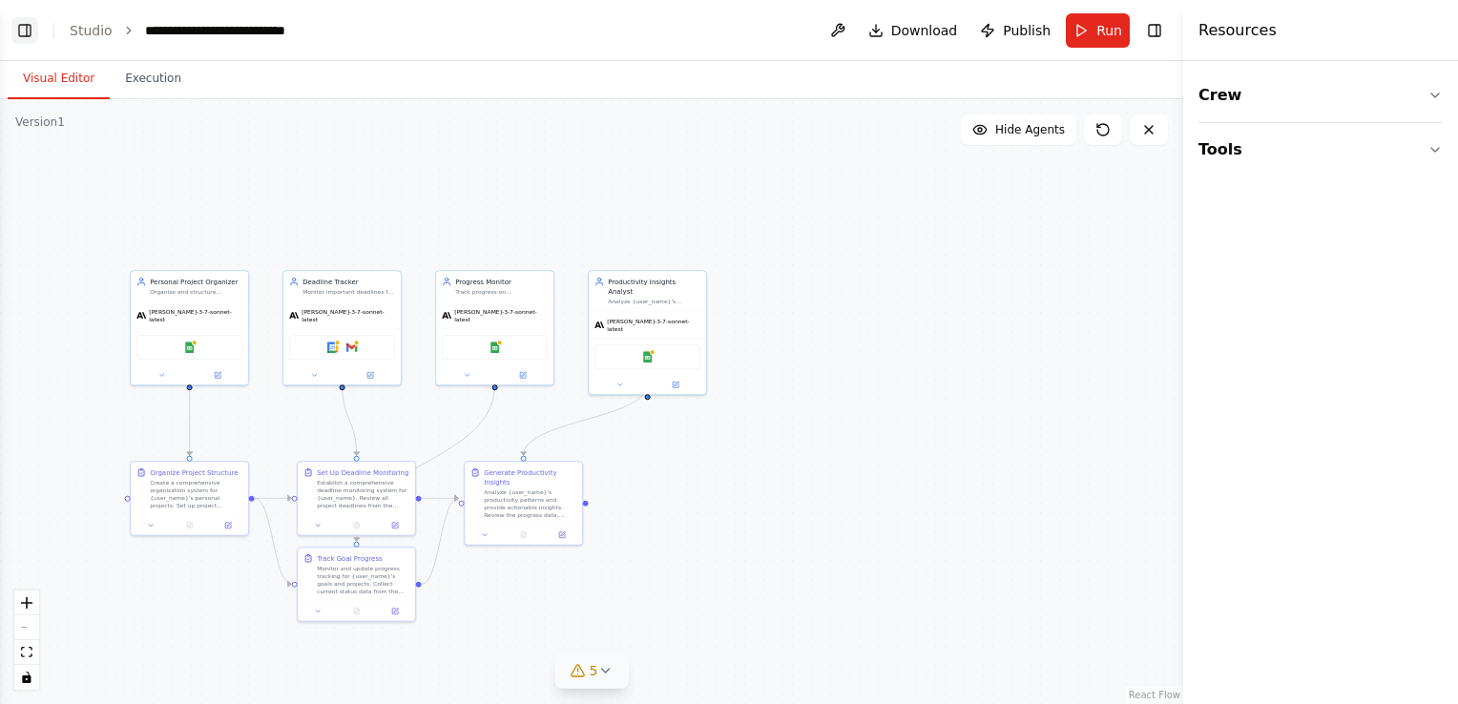
click at [24, 36] on button "Toggle Left Sidebar" at bounding box center [24, 30] width 27 height 27
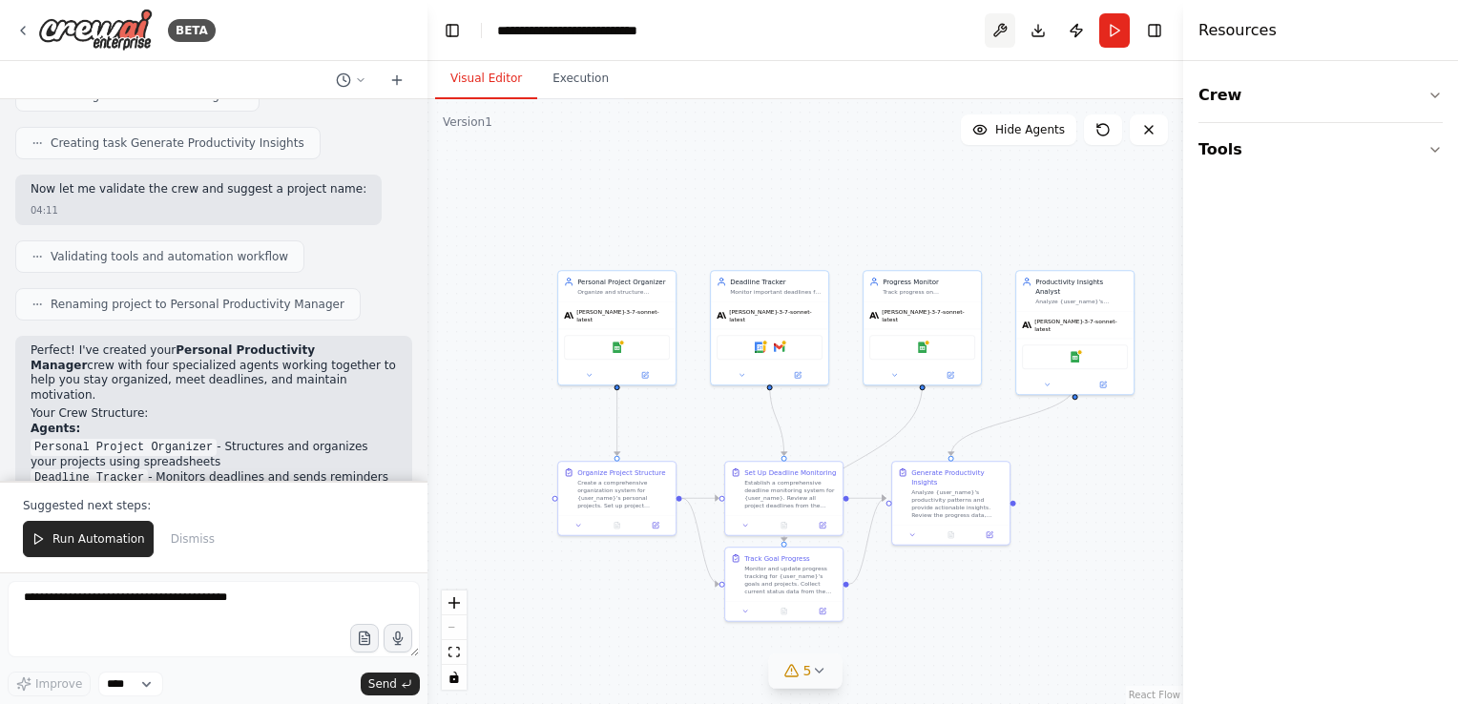
click at [1001, 32] on button at bounding box center [1000, 30] width 31 height 34
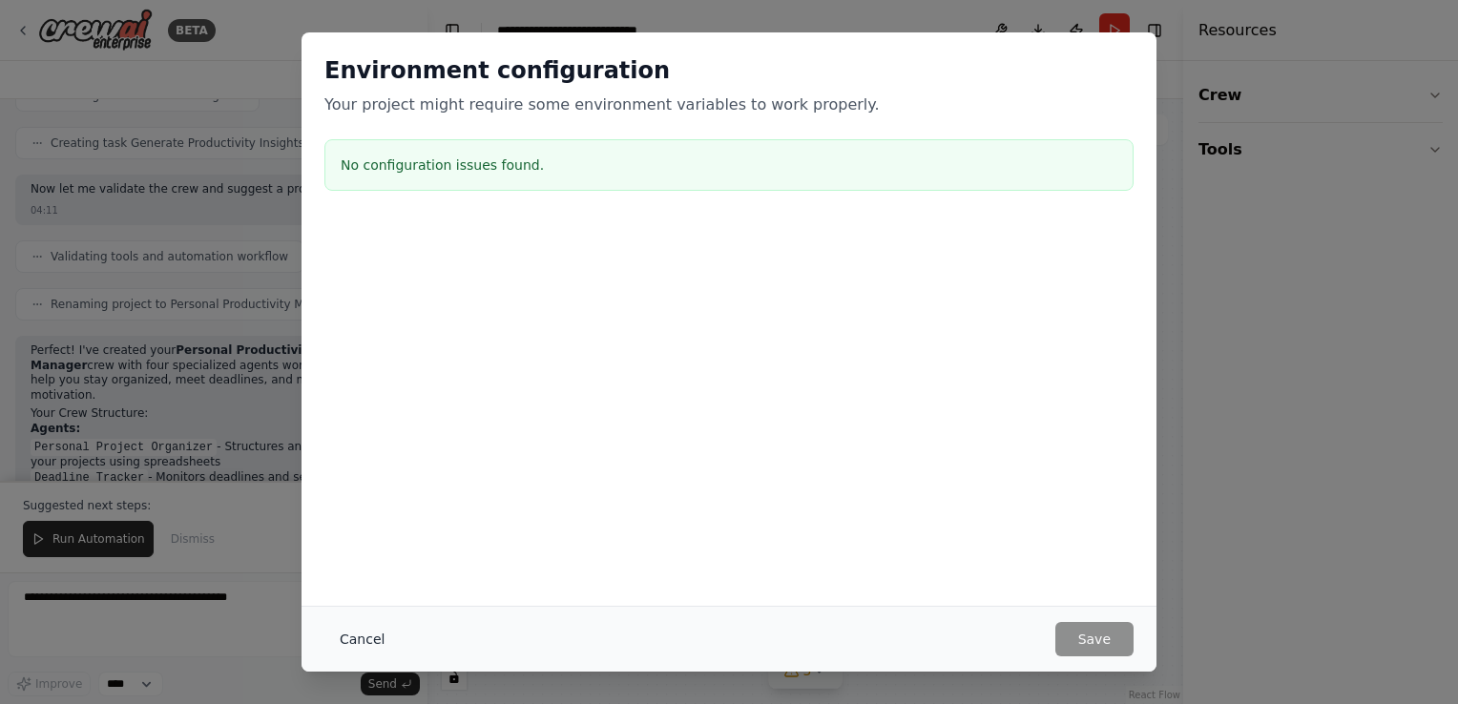
click at [370, 647] on button "Cancel" at bounding box center [361, 639] width 75 height 34
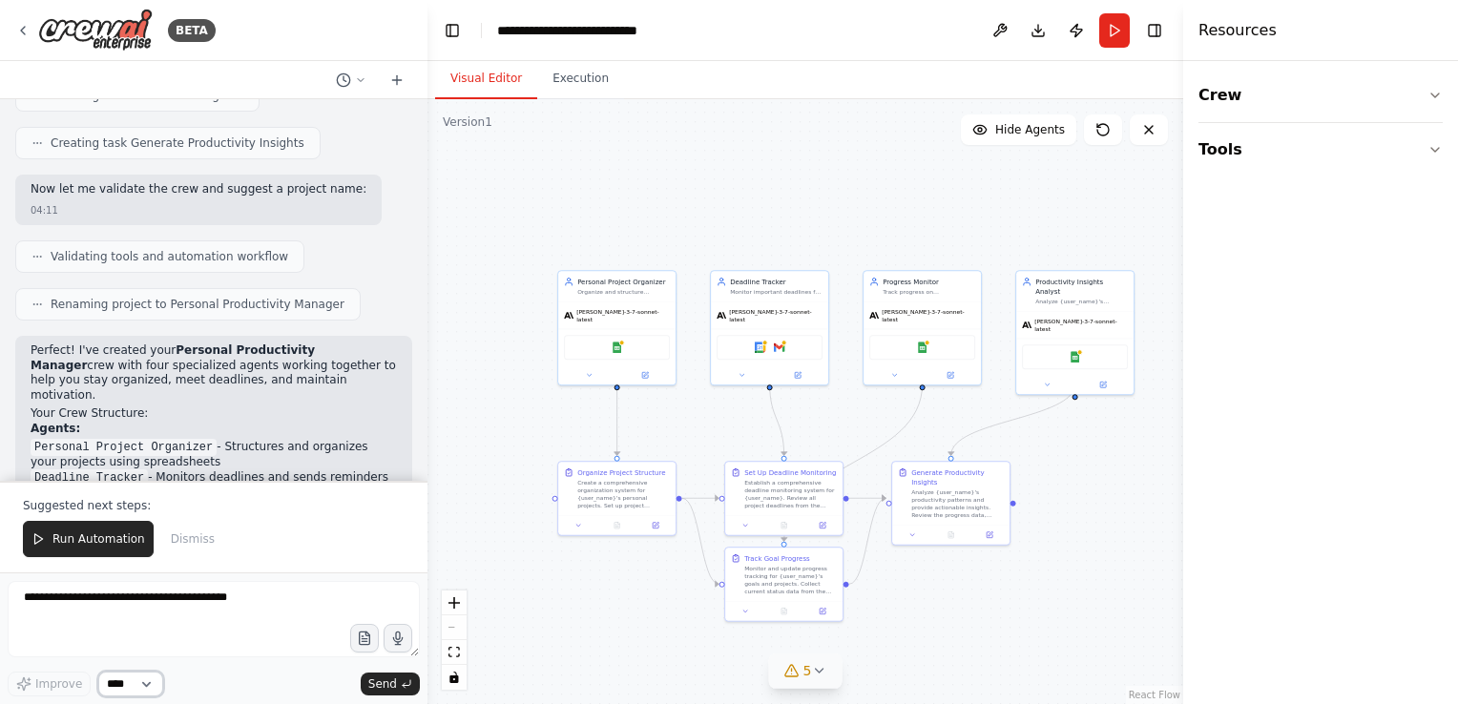
click at [141, 689] on select "****" at bounding box center [130, 684] width 65 height 25
click at [1265, 117] on button "Crew" at bounding box center [1320, 95] width 244 height 53
click at [1265, 193] on div "Agent" at bounding box center [1257, 202] width 39 height 19
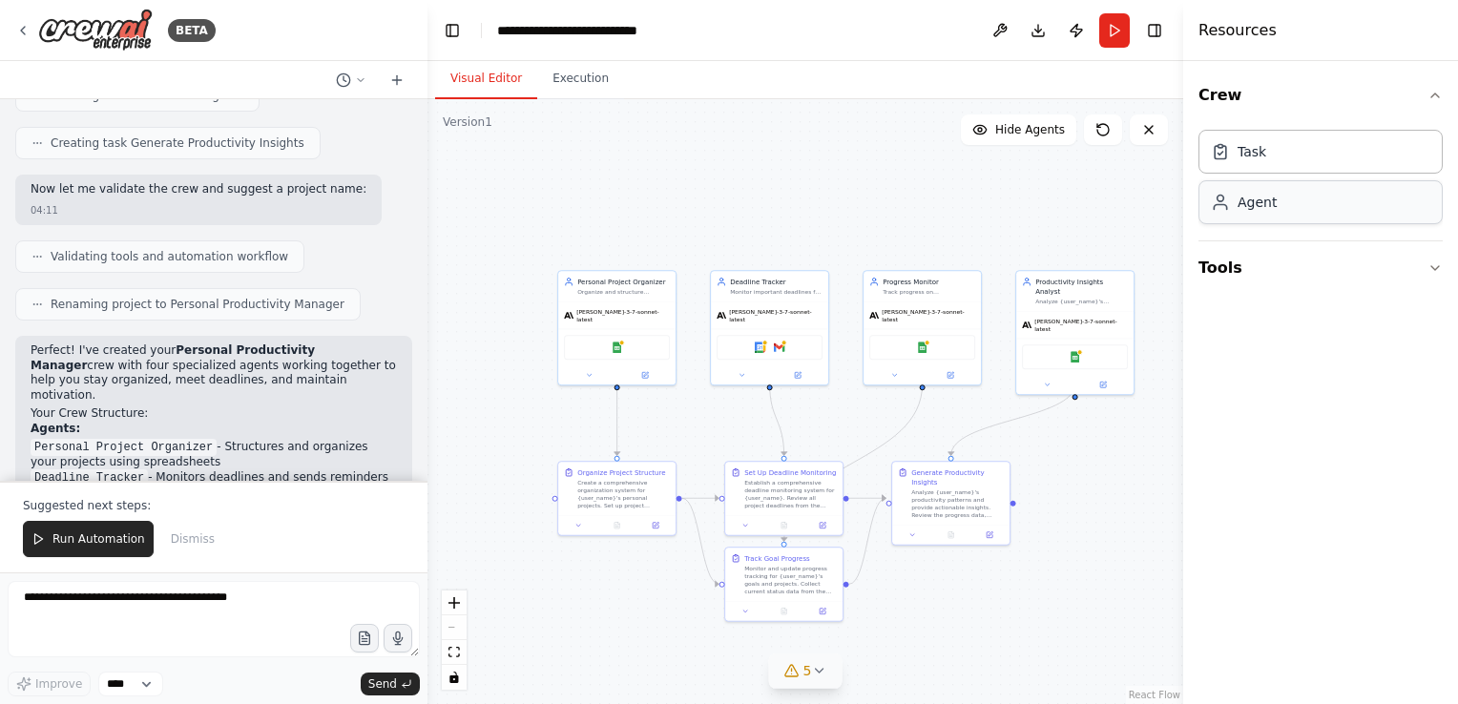
click at [1258, 214] on div "Agent" at bounding box center [1320, 202] width 244 height 44
click at [1290, 212] on div "Agent" at bounding box center [1320, 202] width 244 height 44
click at [1173, 155] on div ".deletable-edge-delete-btn { width: 20px; height: 20px; border: 0px solid #ffff…" at bounding box center [805, 401] width 756 height 605
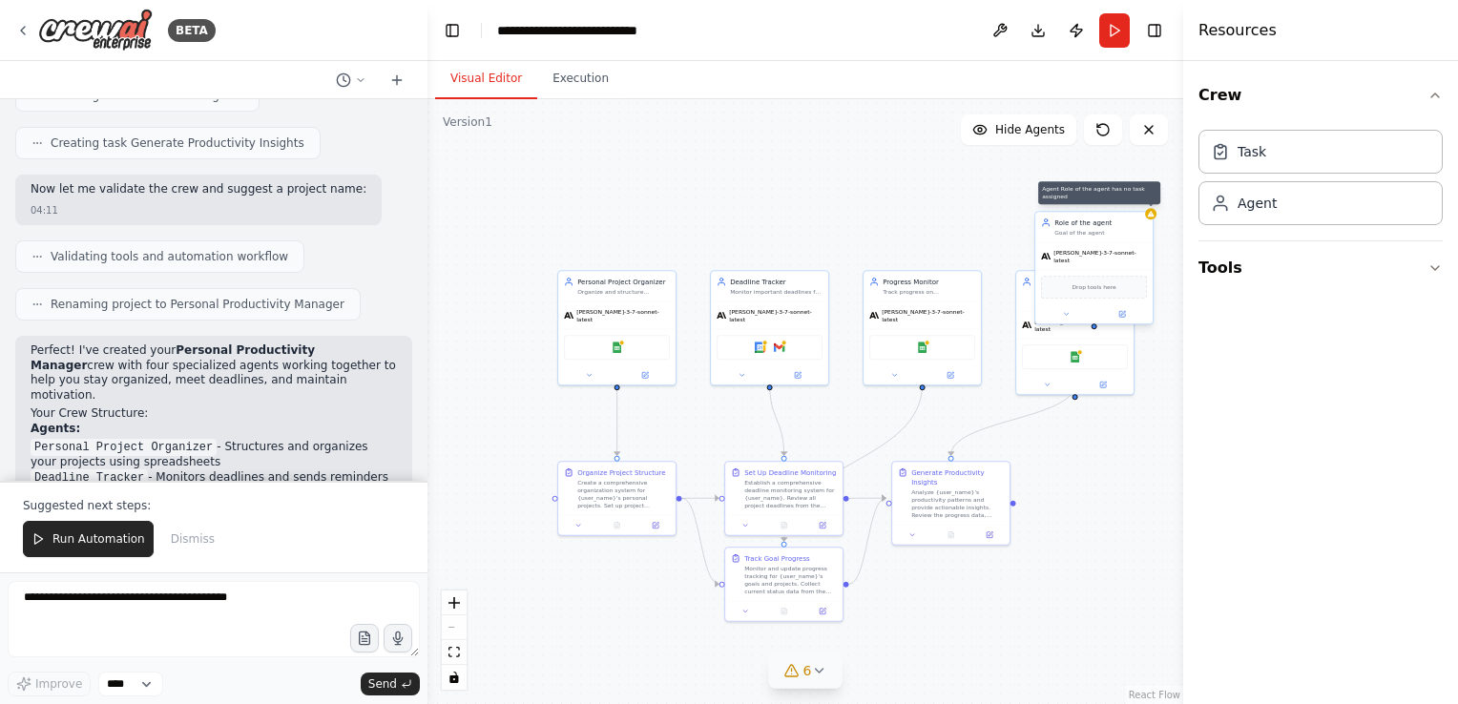
click at [1149, 212] on icon at bounding box center [1151, 214] width 7 height 6
click at [1141, 198] on button at bounding box center [1137, 191] width 25 height 25
click at [1137, 192] on icon at bounding box center [1138, 192] width 8 height 10
click at [1084, 194] on button "Confirm" at bounding box center [1084, 191] width 68 height 23
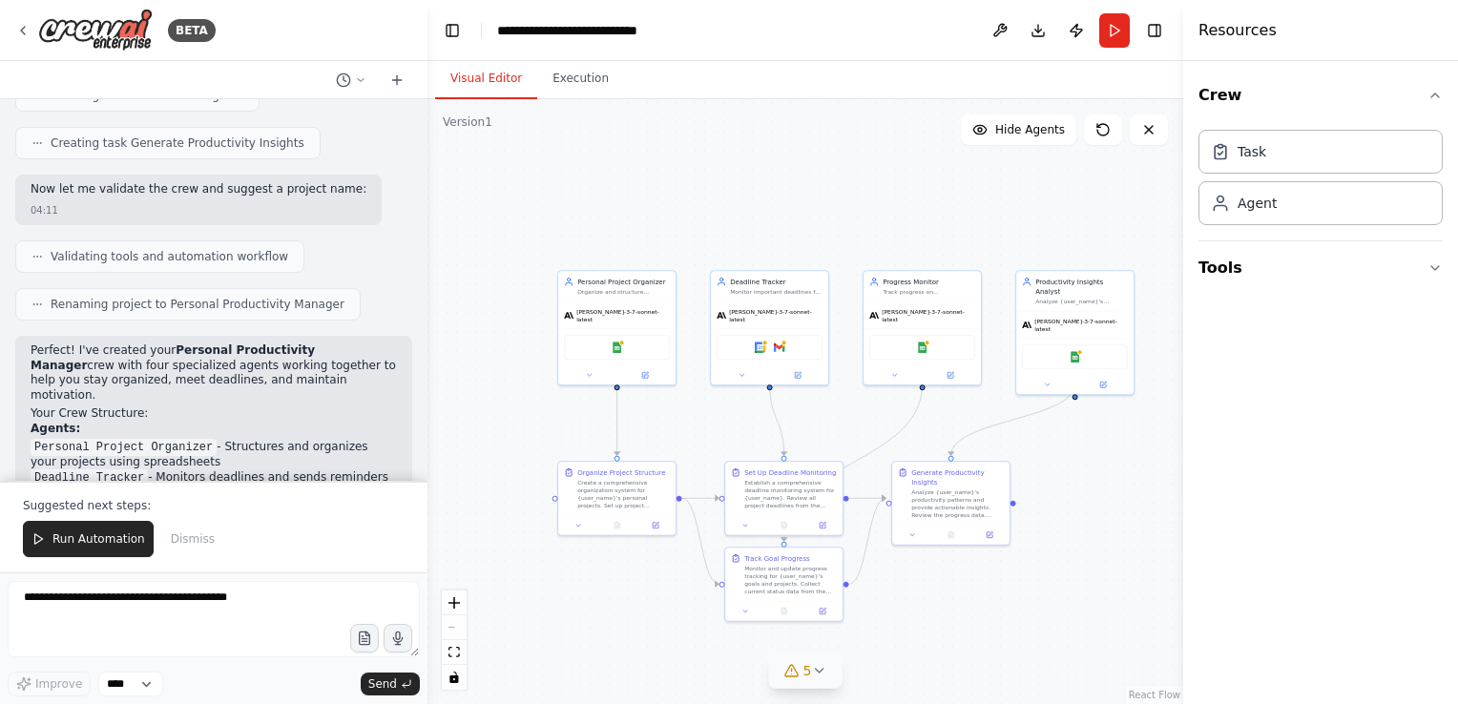
click at [1215, 35] on h4 "Resources" at bounding box center [1237, 30] width 78 height 23
click at [1067, 28] on button "Publish" at bounding box center [1076, 30] width 31 height 34
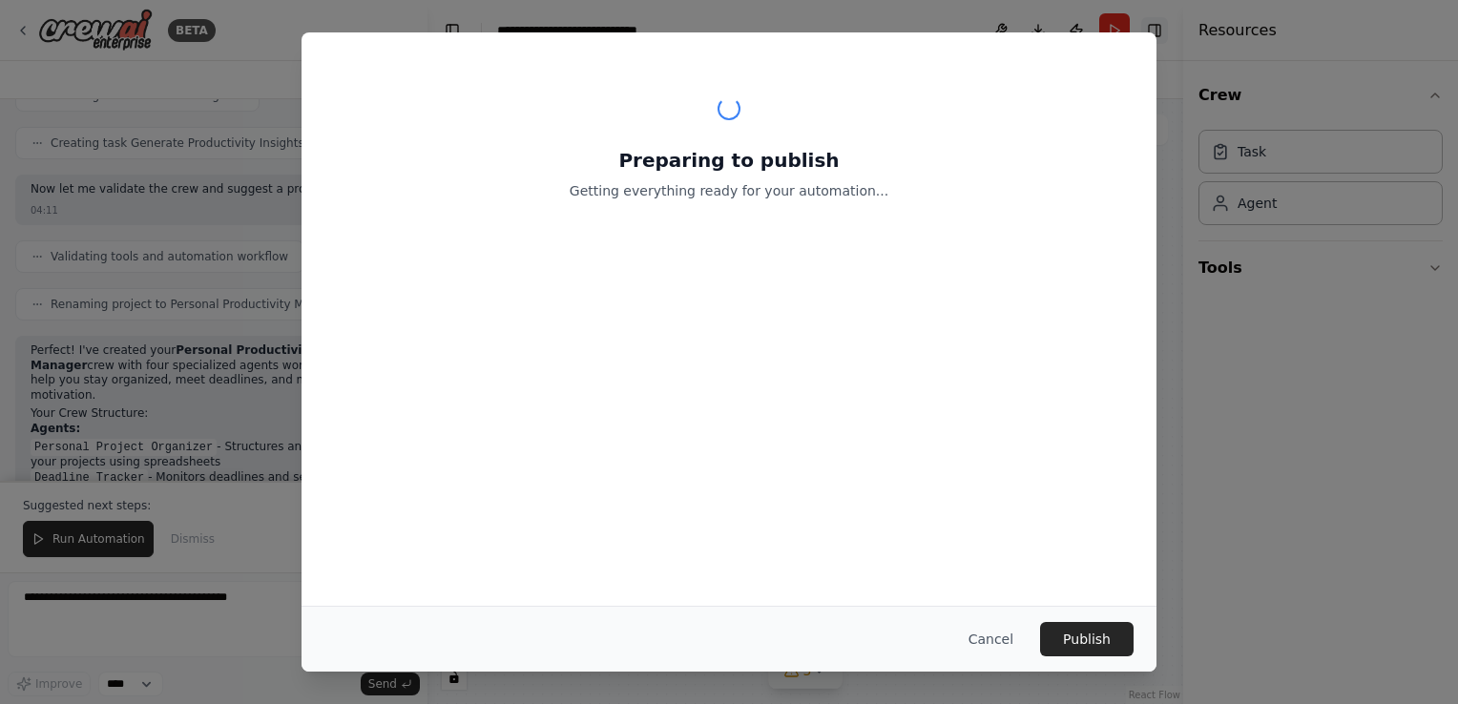
click at [1150, 24] on div "Preparing to publish Getting everything ready for your automation... Cancel Pub…" at bounding box center [729, 352] width 1458 height 704
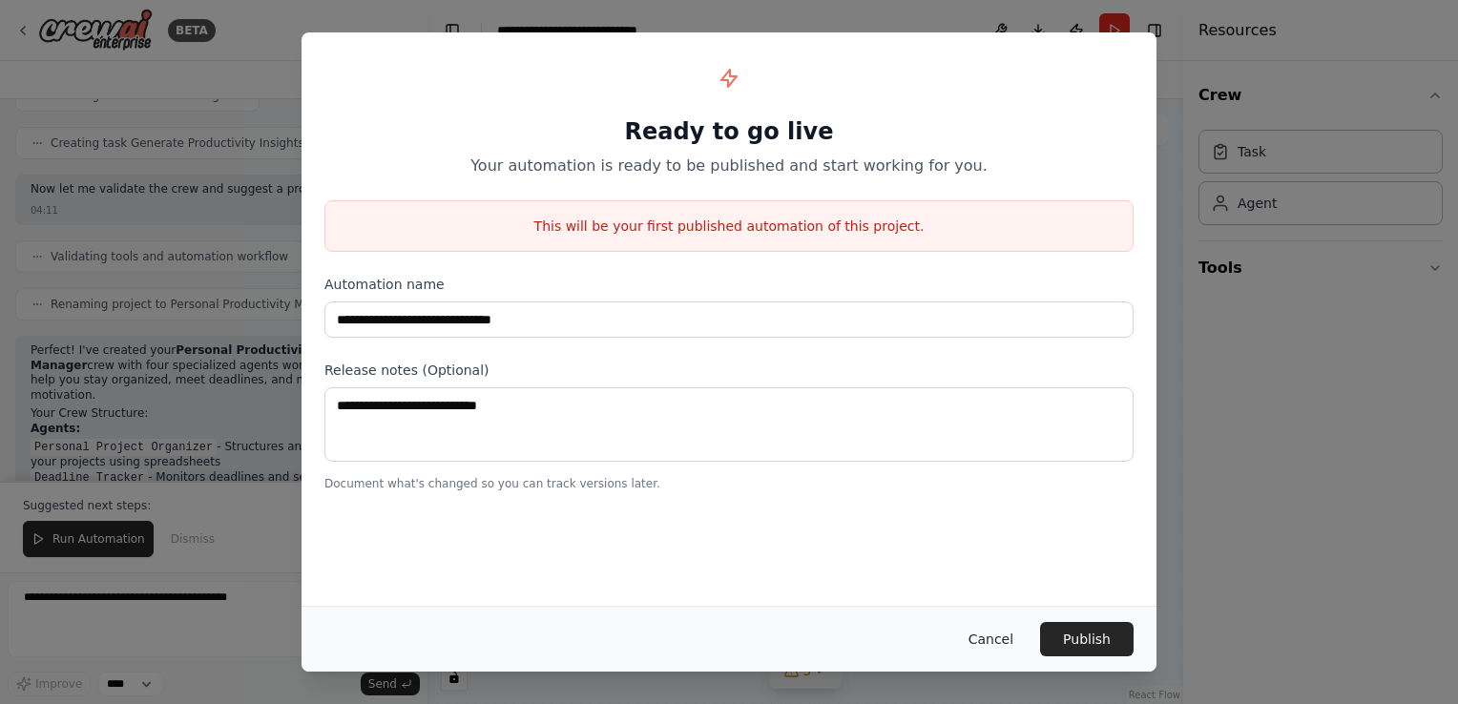
click at [993, 653] on button "Cancel" at bounding box center [990, 639] width 75 height 34
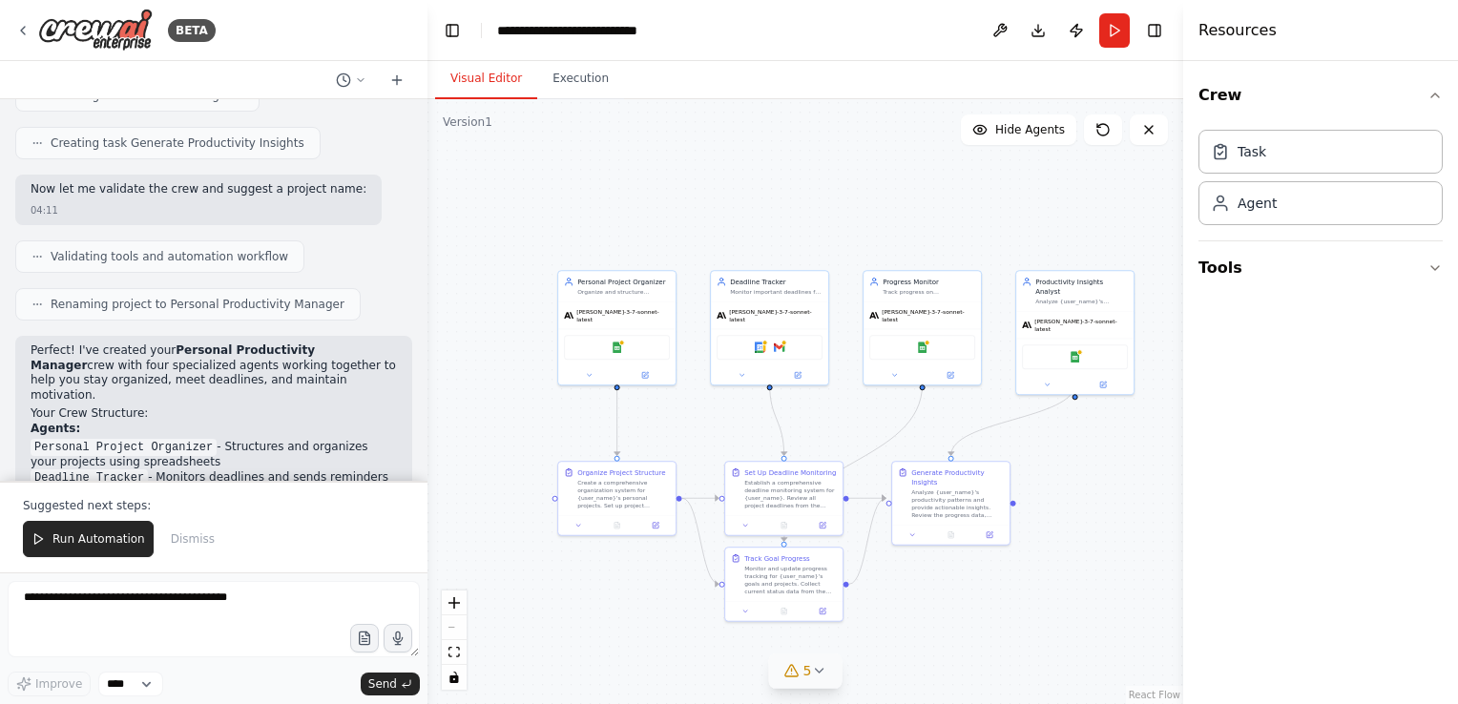
scroll to position [1519, 0]
